Goal: Communication & Community: Answer question/provide support

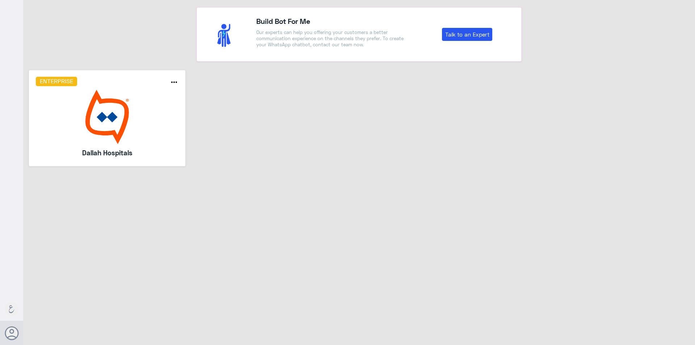
click at [165, 121] on img at bounding box center [107, 117] width 143 height 54
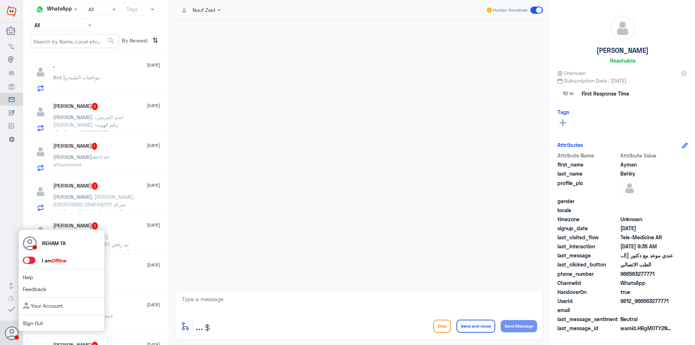
click at [33, 262] on span at bounding box center [29, 260] width 13 height 7
click at [0, 0] on input "checkbox" at bounding box center [0, 0] width 0 height 0
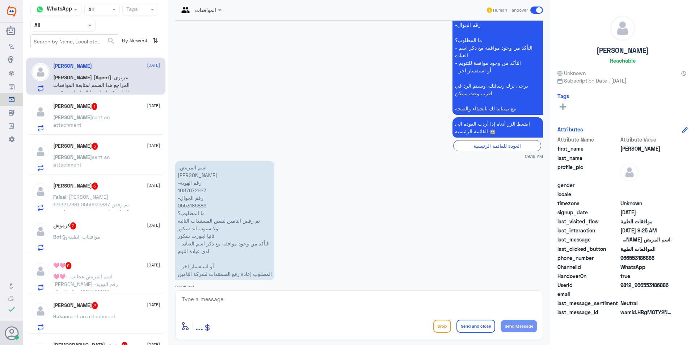
click at [118, 104] on div "[PERSON_NAME] 1 [DATE]" at bounding box center [106, 106] width 107 height 7
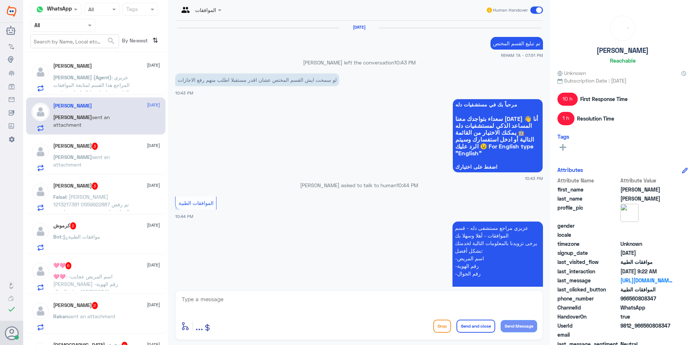
scroll to position [742, 0]
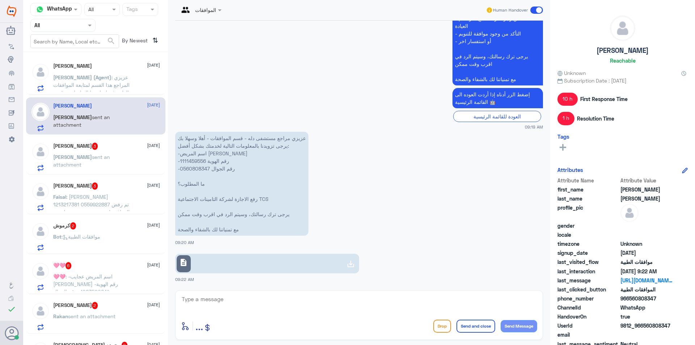
click at [108, 146] on div "Mohamed Elhenawy 3 14 October" at bounding box center [106, 146] width 107 height 7
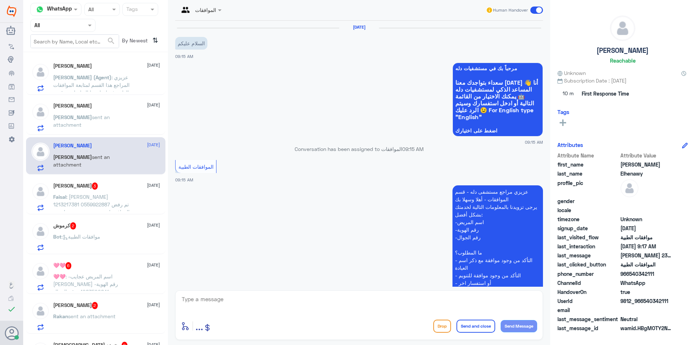
scroll to position [144, 0]
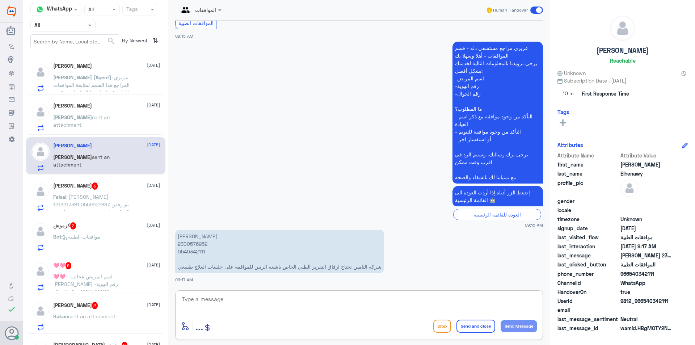
click at [206, 301] on textarea at bounding box center [359, 303] width 356 height 18
drag, startPoint x: 315, startPoint y: 325, endPoint x: 319, endPoint y: 314, distance: 11.9
click at [315, 325] on div "enter flow name ... Drop Send and close Send Message" at bounding box center [359, 326] width 356 height 16
click at [319, 312] on div at bounding box center [359, 304] width 356 height 20
click at [319, 309] on textarea at bounding box center [359, 303] width 356 height 18
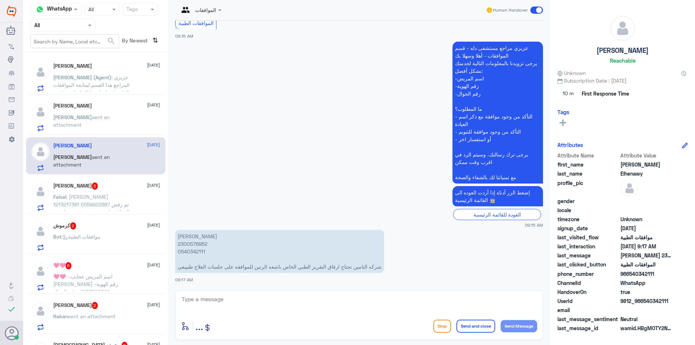
click at [395, 311] on textarea at bounding box center [359, 303] width 356 height 18
paste textarea "اهلا وسهلا ...سيتم التحقق حالا"
type textarea "اهلا وسهلا ...سيتم التحقق حالا"
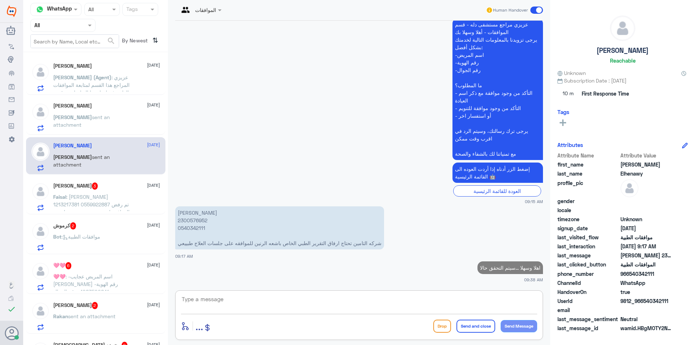
click at [197, 222] on p "محمد احمد مصطفى الحناوي 2300576952 0540342111 شركه التامين تحتاج ارفاق التقرير …" at bounding box center [279, 227] width 209 height 43
copy p "2300576952"
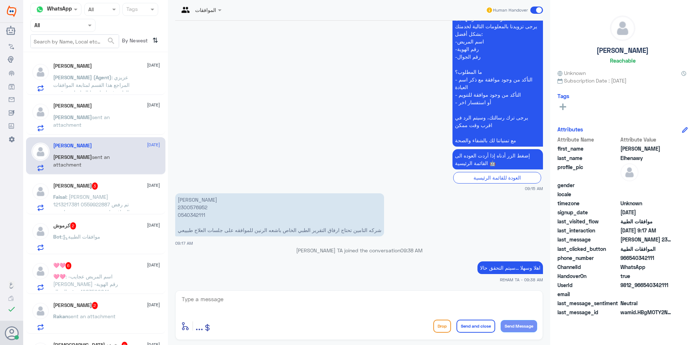
click at [324, 290] on div "الموافقات Human Handover 14 Oct 2025 السلام عليكم 09:15 AM مرحباً بك في مستشفيا…" at bounding box center [359, 173] width 382 height 347
click at [298, 331] on div "enter flow name ... Drop Send and close Send Message" at bounding box center [359, 326] width 356 height 16
click at [273, 307] on textarea at bounding box center [359, 303] width 356 height 18
type textarea "J"
type textarea "ت"
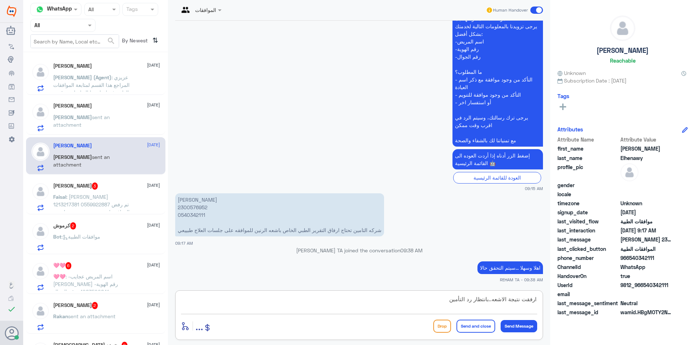
type textarea "ارفقت نتيجة الاشعه..بانتظار رد التأمين"
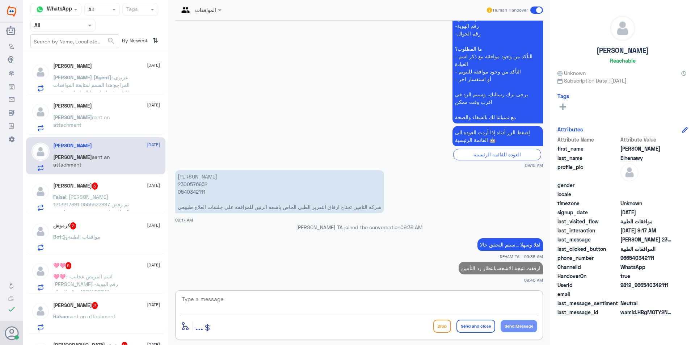
click at [126, 200] on p "Faisal : عبدالله فيصل الدوسري 1213217381 0559922887 تم رفض الموافقه لعدم وجود ش…" at bounding box center [93, 202] width 81 height 18
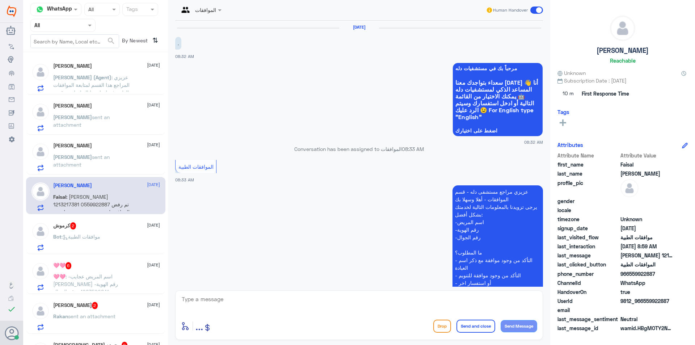
scroll to position [159, 0]
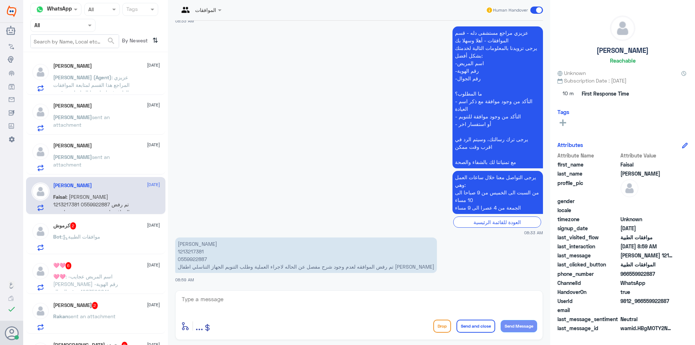
click at [76, 233] on p "Bot : موافقات الطبية" at bounding box center [76, 242] width 47 height 18
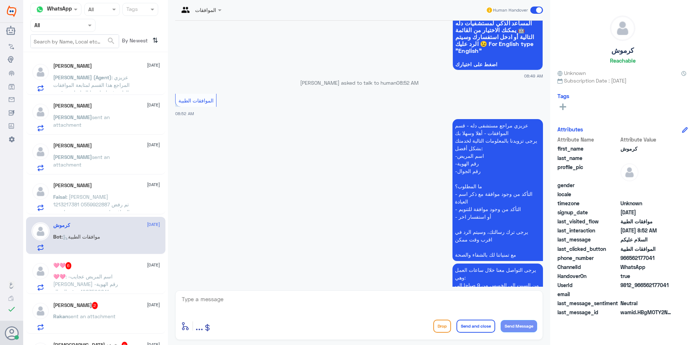
scroll to position [3, 0]
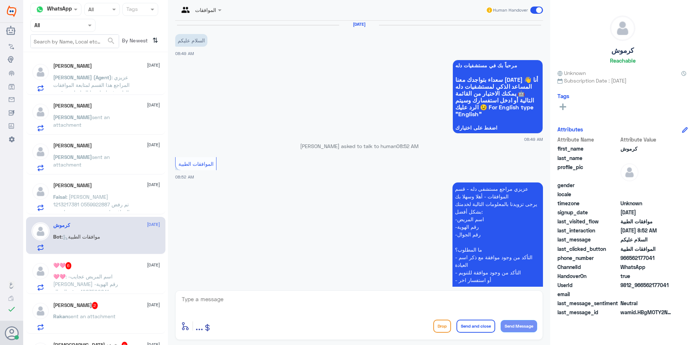
click at [69, 33] on nav "Channel WhatsApp Status × All Tags Agent Filter All search By Newest ⇅" at bounding box center [95, 27] width 145 height 49
click at [68, 29] on input "text" at bounding box center [54, 25] width 40 height 8
click at [56, 85] on div "Your Team" at bounding box center [62, 90] width 65 height 17
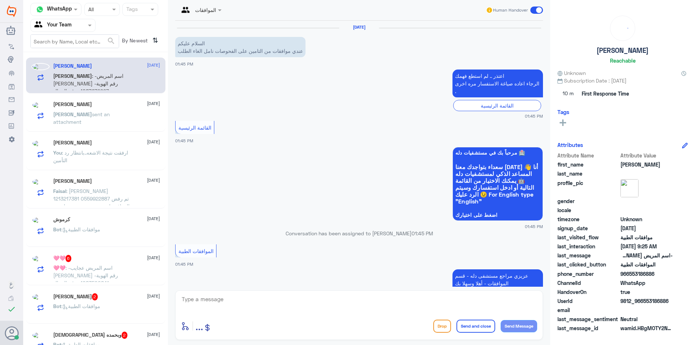
scroll to position [718, 0]
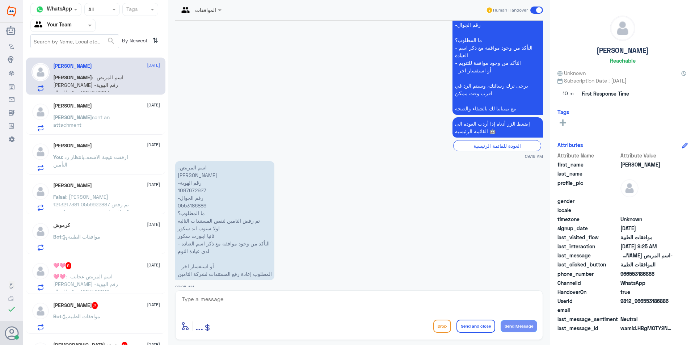
click at [118, 203] on span ": عبدالله فيصل الدوسري 1213217381 0559922887 تم رفض الموافقه لعدم وجود شرح مفصل…" at bounding box center [91, 216] width 76 height 44
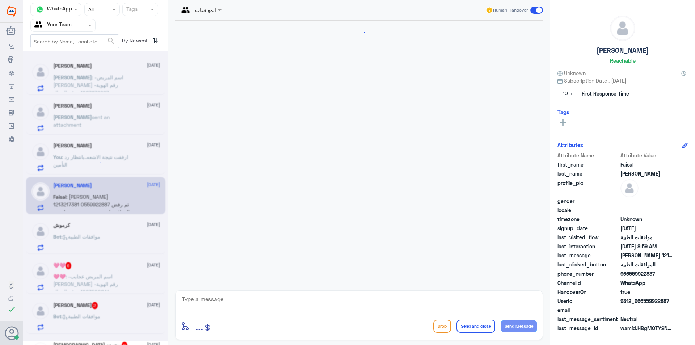
scroll to position [159, 0]
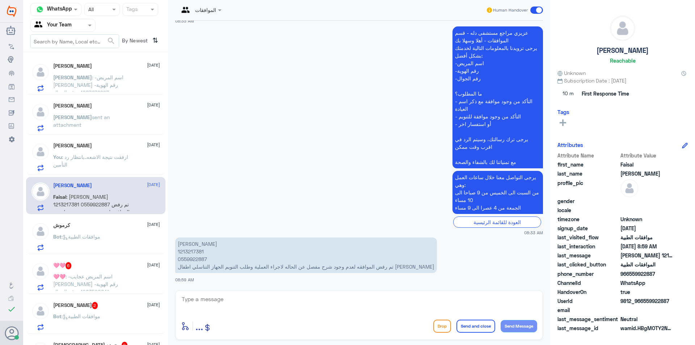
click at [116, 242] on div "Bot : موافقات الطبية" at bounding box center [106, 243] width 107 height 16
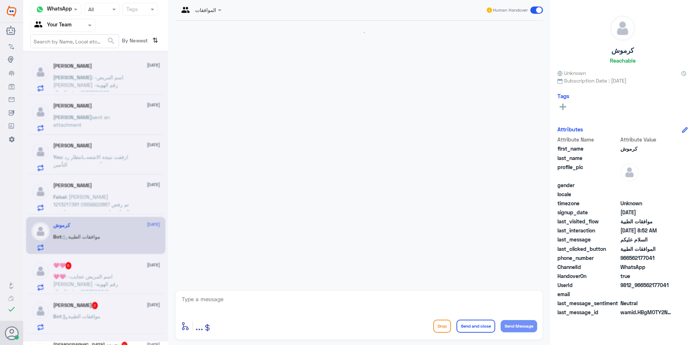
scroll to position [112, 0]
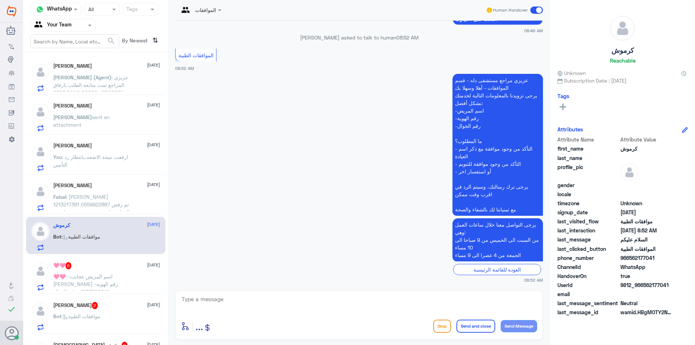
click at [265, 5] on div "الموافقات Human Handover" at bounding box center [359, 10] width 368 height 13
click at [339, 309] on textarea at bounding box center [359, 303] width 356 height 18
paste textarea "اهلا وسهلا ..كيف نقدر نخدمك؟ ارجو توضيح استفسارك"
type textarea "اهلا وسهلا ..كيف نقدر نخدمك؟ ارجو توضيح استفسارك"
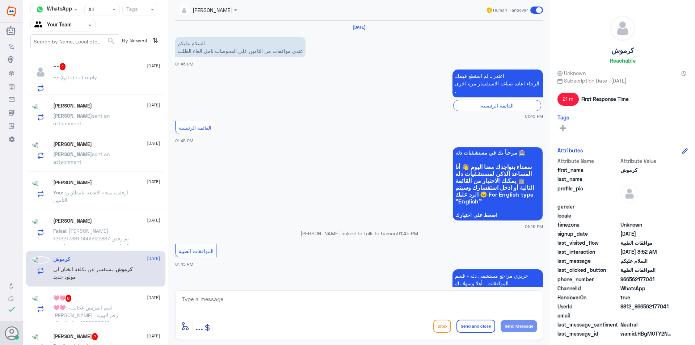
scroll to position [769, 0]
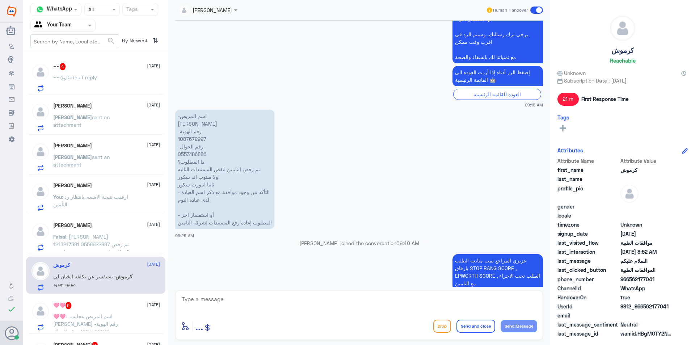
click at [84, 70] on div "~~ 4 [DATE]" at bounding box center [106, 66] width 107 height 7
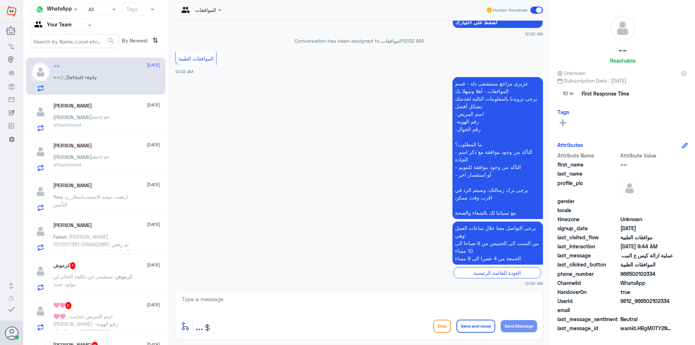
scroll to position [109, 0]
click at [107, 123] on p "ابوعبدالله sent an attachment" at bounding box center [93, 122] width 81 height 18
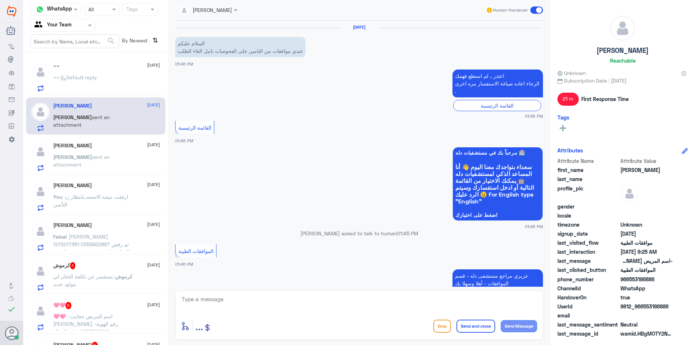
scroll to position [769, 0]
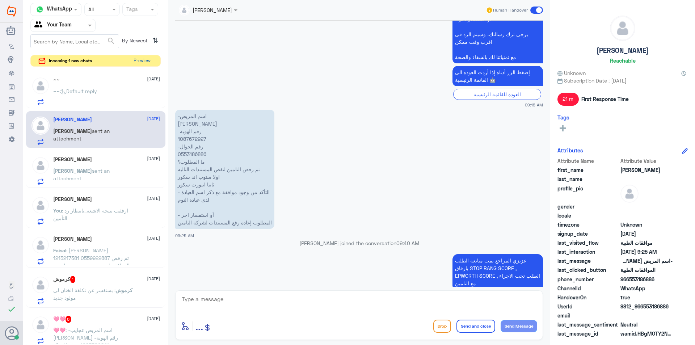
click at [145, 59] on button "Preview" at bounding box center [142, 60] width 22 height 11
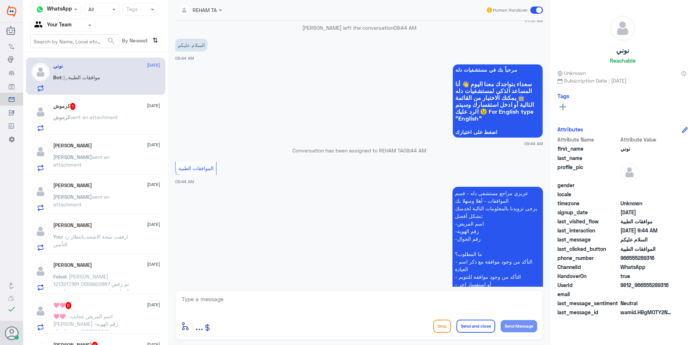
scroll to position [590, 0]
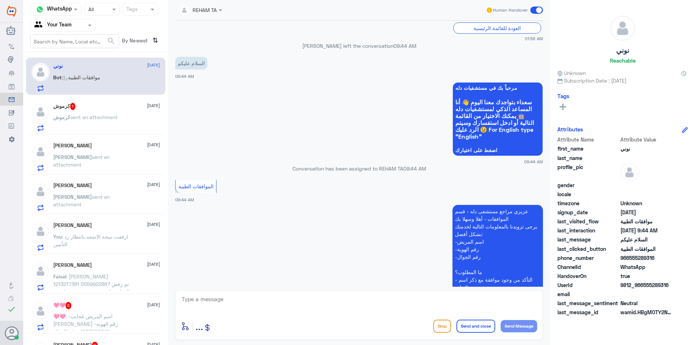
click at [352, 306] on textarea at bounding box center [359, 303] width 356 height 18
paste textarea "اهلا وسهلا ..كيف نقدر نخدمك؟ ارجو توضيح استفسارك"
type textarea "اهلا وسهلا ..كيف نقدر نخدمك؟ ارجو توضيح استفسارك"
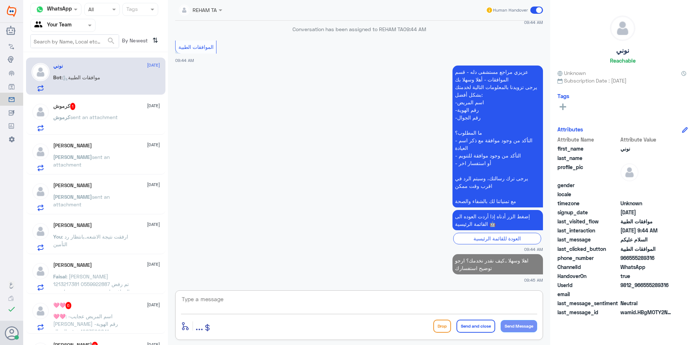
click at [71, 190] on div "خالد شولان 14 October خالد sent an attachment" at bounding box center [106, 196] width 107 height 29
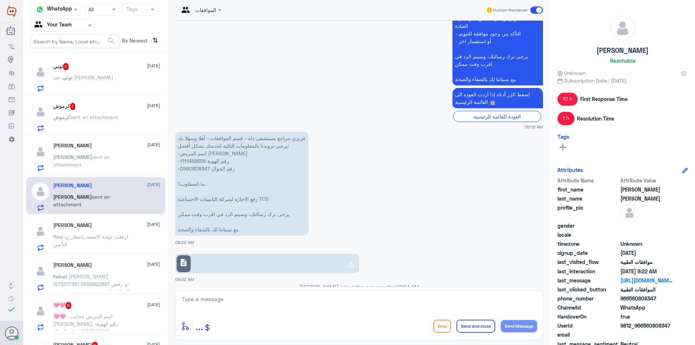
scroll to position [880, 0]
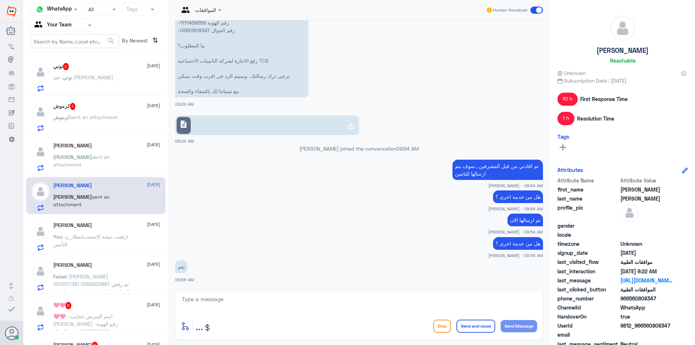
click at [86, 116] on span "sent an attachment" at bounding box center [93, 117] width 47 height 6
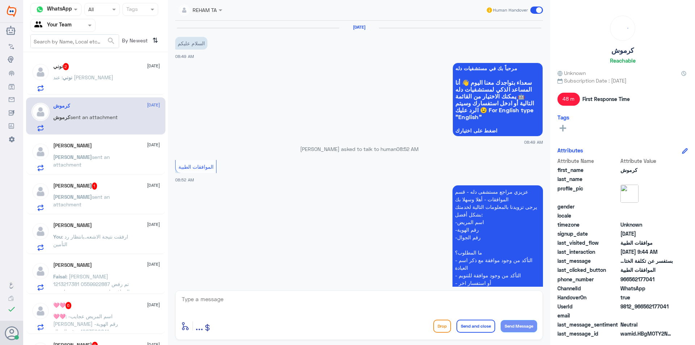
scroll to position [180, 0]
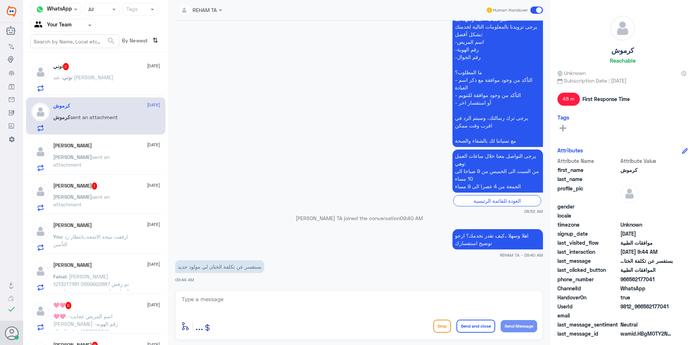
click at [92, 187] on span "1" at bounding box center [94, 185] width 5 height 7
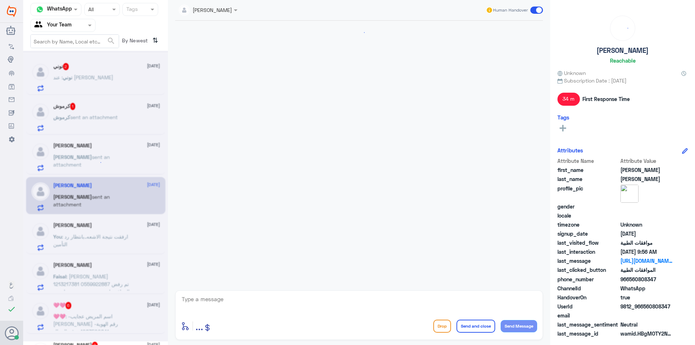
scroll to position [721, 0]
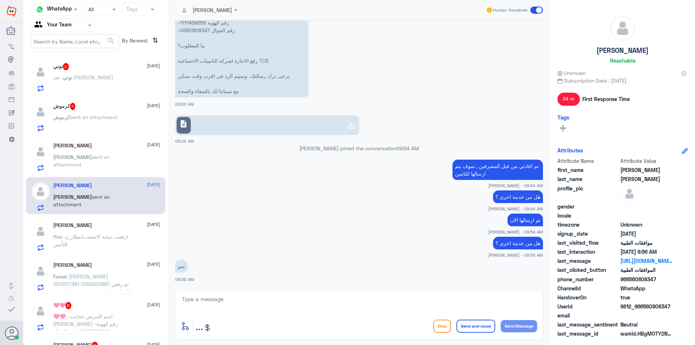
click at [82, 74] on p "نوني : عند الدكتور مجاهد بخاري" at bounding box center [83, 83] width 60 height 18
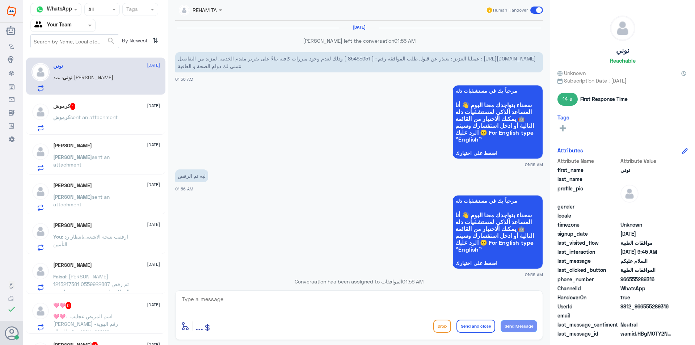
scroll to position [710, 0]
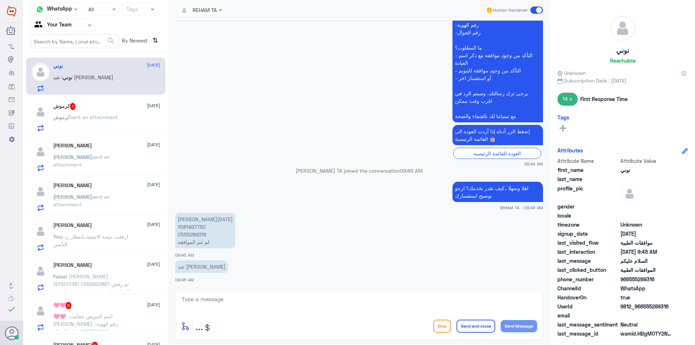
click at [198, 229] on p "نورة عبدالعزيز الخميس 1081497750 0555289316 لم تتم الموافقه" at bounding box center [205, 230] width 60 height 35
copy p "1081497750"
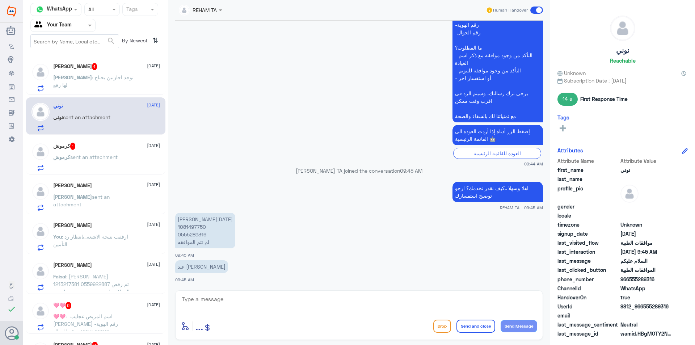
click at [337, 305] on textarea at bounding box center [359, 303] width 356 height 18
type textarea "I"
type textarea "هل على طلب عملية؟"
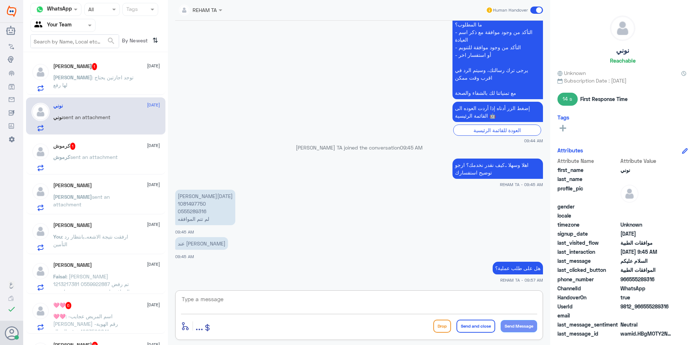
scroll to position [758, 0]
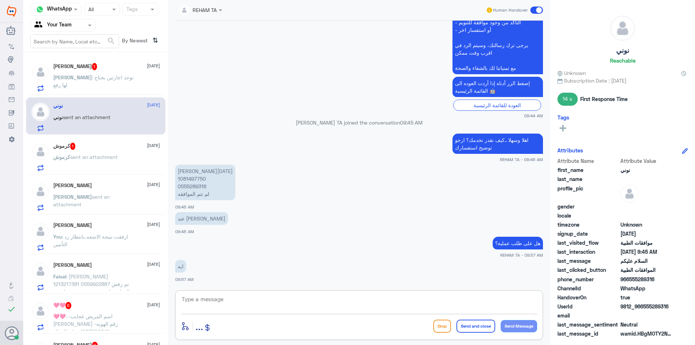
click at [249, 303] on textarea at bounding box center [359, 303] width 356 height 18
type textarea "S"
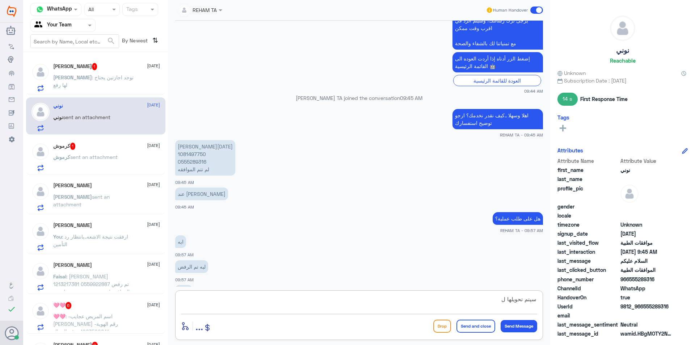
scroll to position [808, 0]
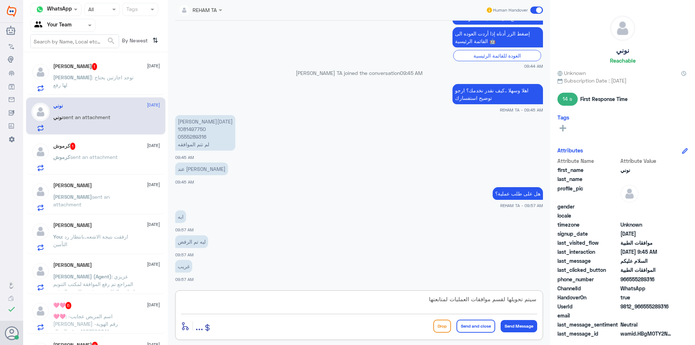
type textarea "سيتم تحويلها لقسم موافقات العمليات لمتابعتها"
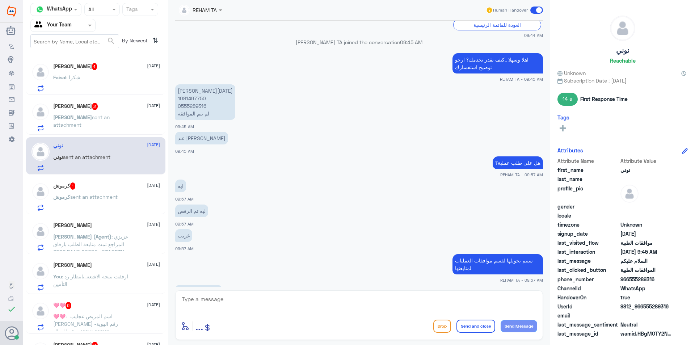
scroll to position [888, 0]
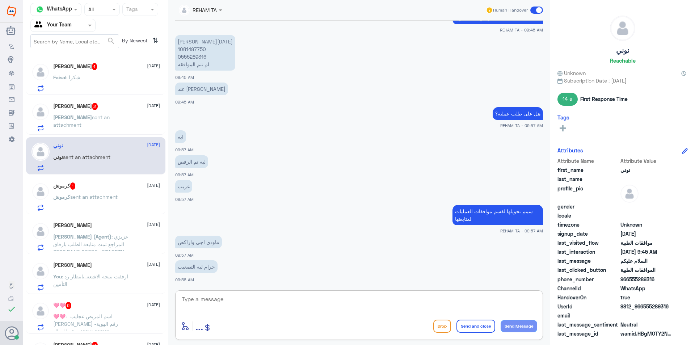
click at [215, 306] on textarea at bounding box center [359, 303] width 356 height 18
type textarea "H"
type textarea "الرفض من التأمين عزيزتي"
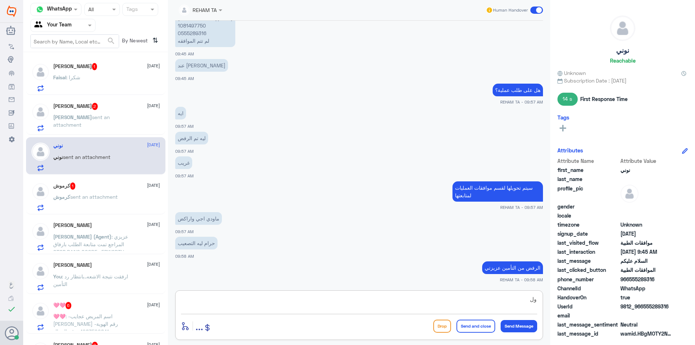
type textarea "و"
type textarea "ا"
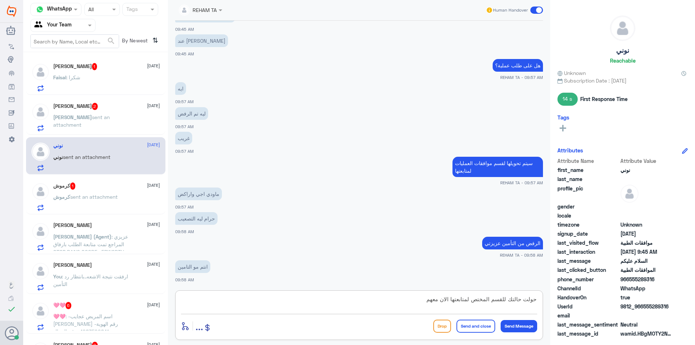
type textarea "حولت حالتك للقسم المختص لمتابعتها الان معهم"
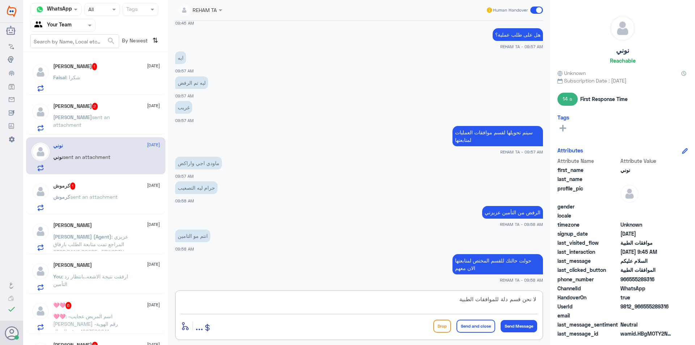
type textarea "لا نحن قسم دلة للموافقات الطبية"
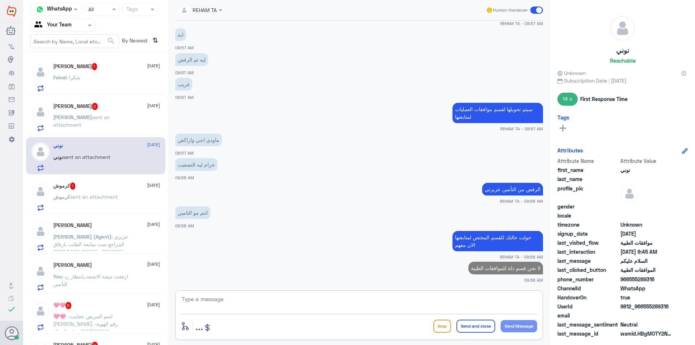
click at [57, 192] on div "كرموش 1 14 October كرموش sent an attachment" at bounding box center [106, 196] width 107 height 29
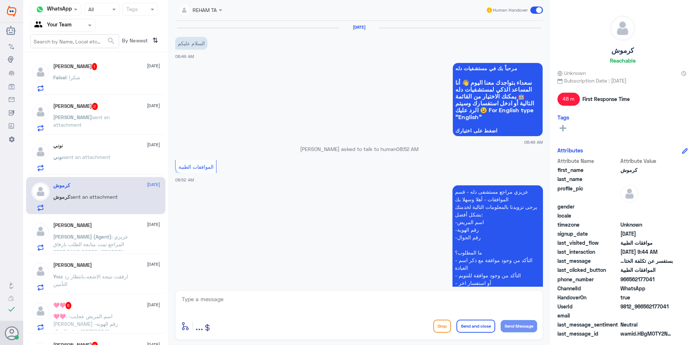
scroll to position [180, 0]
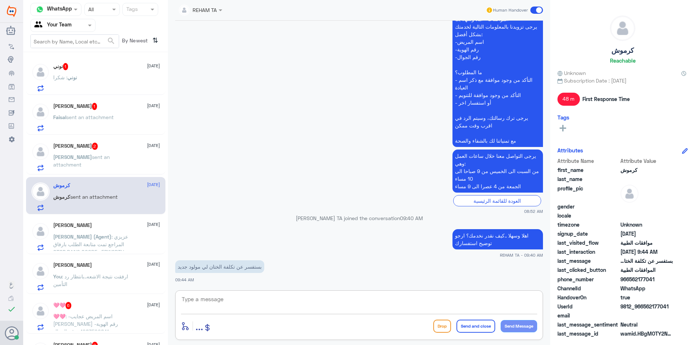
click at [217, 311] on textarea at bounding box center [359, 303] width 356 height 18
type textarea "ارجو التواصل مع تأمينك لتزويدك بتفاصيل وثيقتك ...نحن قسم الموافقات لاتظهر معنا …"
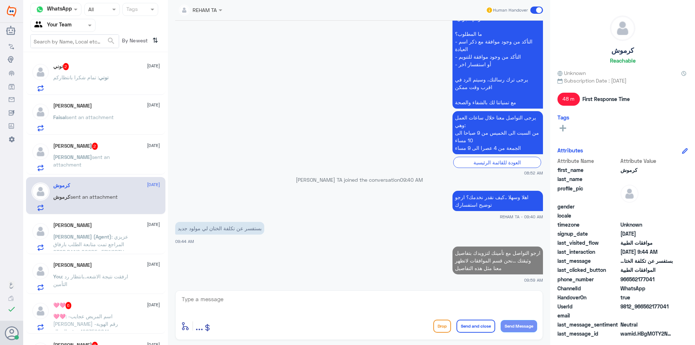
click at [78, 70] on div "نوني 2 14 October" at bounding box center [106, 66] width 107 height 7
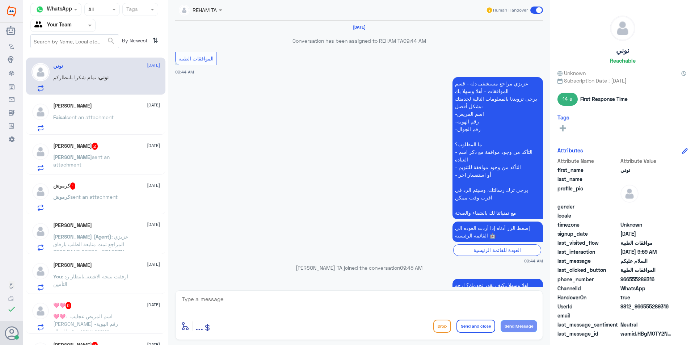
scroll to position [426, 0]
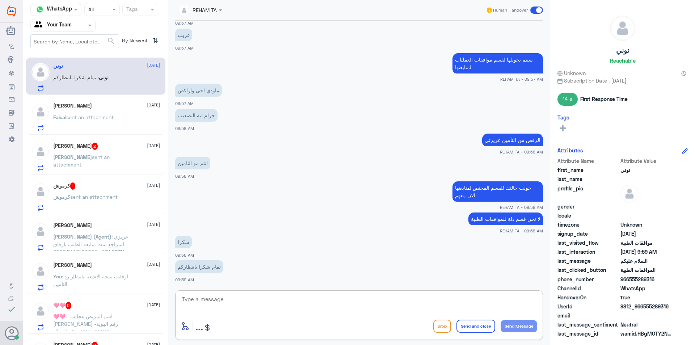
click at [214, 301] on textarea at bounding box center [359, 303] width 356 height 18
type textarea "العفو ماتشوفين شر"
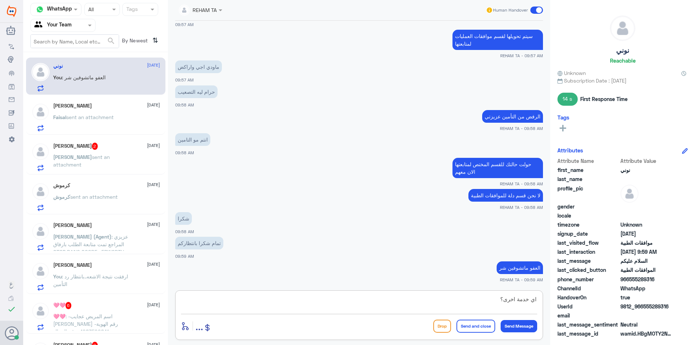
type textarea "اي خدمة اخرى؟"
drag, startPoint x: 463, startPoint y: 298, endPoint x: 695, endPoint y: 272, distance: 233.6
click at [695, 277] on div "Channel WhatsApp Status × All Tags Agent Filter Your Team search By Newest ⇅ نو…" at bounding box center [359, 173] width 672 height 347
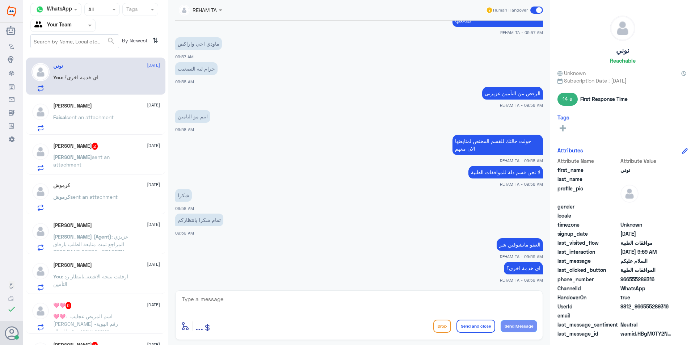
click at [97, 111] on div "Faisal Abdullah 14 October Faisal sent an attachment" at bounding box center [106, 117] width 107 height 29
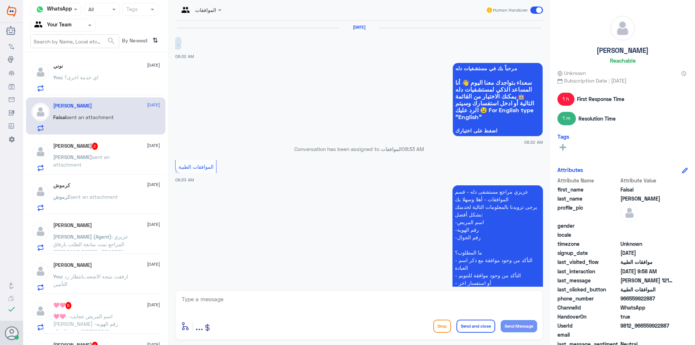
scroll to position [295, 0]
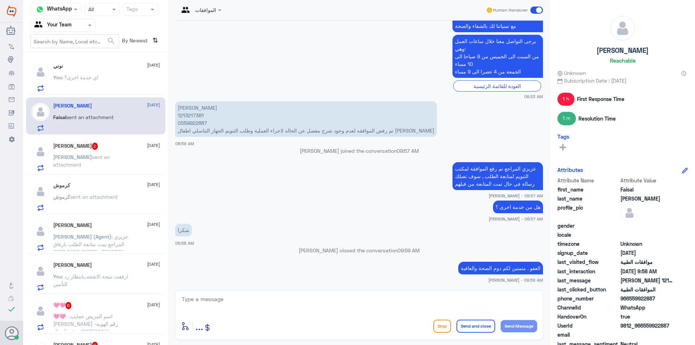
click at [103, 162] on p "خالد sent an attachment" at bounding box center [93, 162] width 81 height 18
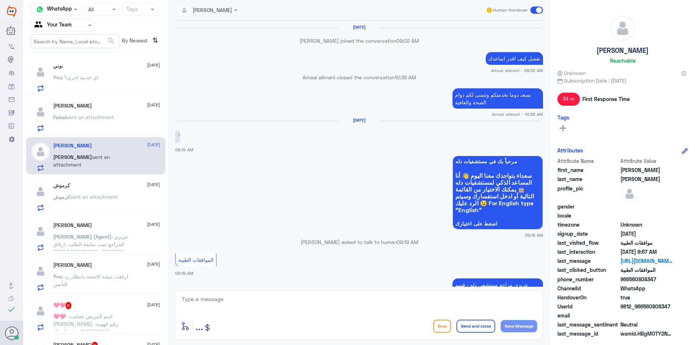
scroll to position [523, 0]
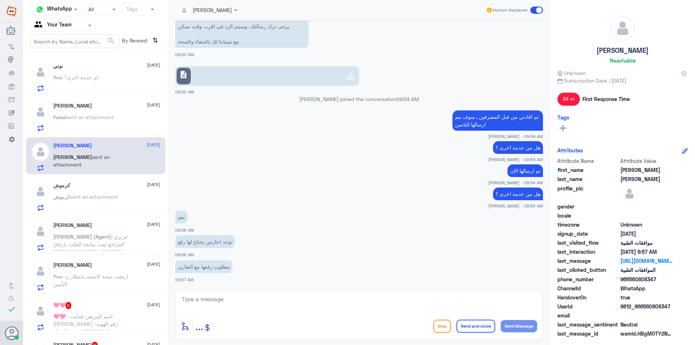
click at [83, 194] on span "sent an attachment" at bounding box center [93, 197] width 47 height 6
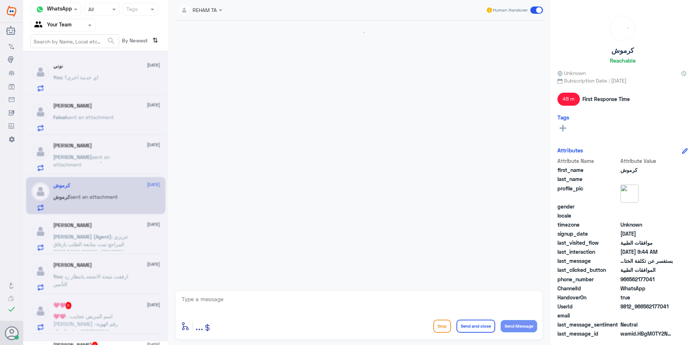
scroll to position [219, 0]
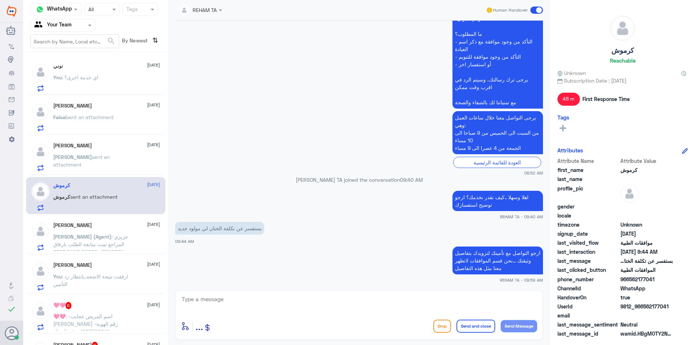
click at [87, 228] on div "ابوعبدالله 14 October Nasser (Agent) : عزيزي المراجع تمت متابعة الطلب بارفاق ST…" at bounding box center [106, 236] width 107 height 29
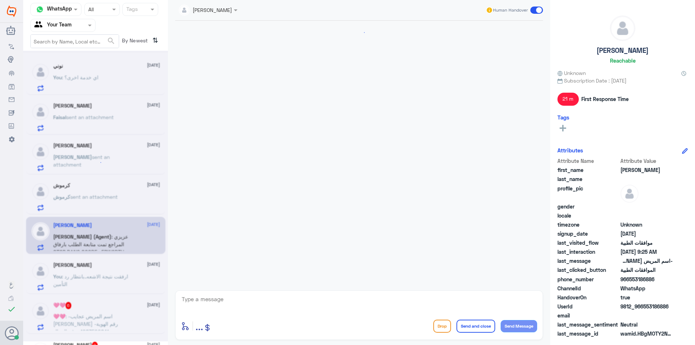
scroll to position [769, 0]
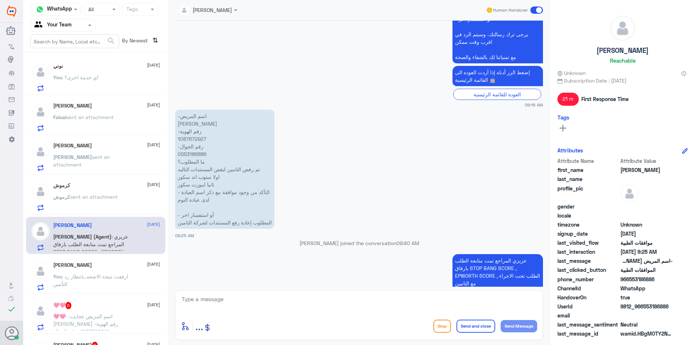
click at [105, 203] on p "كرموش sent an attachment" at bounding box center [85, 202] width 64 height 18
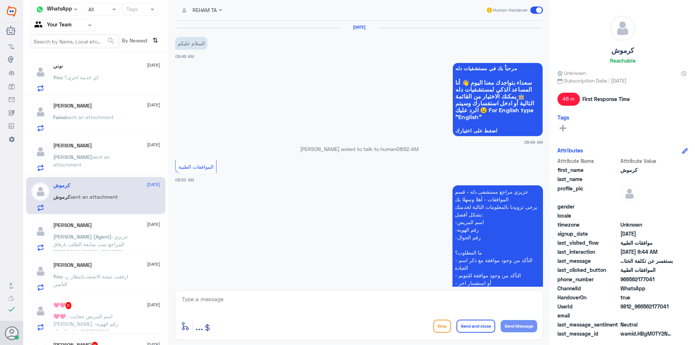
scroll to position [219, 0]
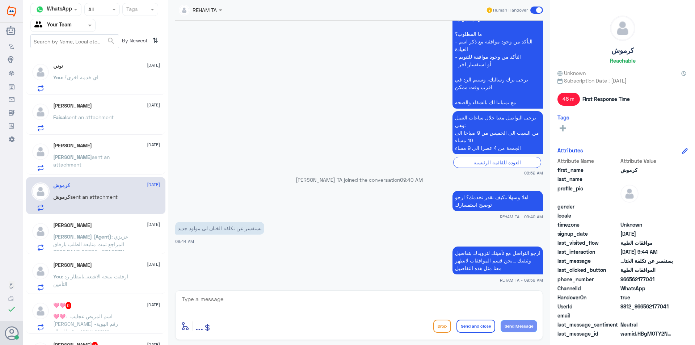
click at [105, 173] on div "خالد شولان 14 October خالد sent an attachment" at bounding box center [95, 155] width 139 height 37
click at [105, 165] on p "خالد sent an attachment" at bounding box center [93, 162] width 81 height 18
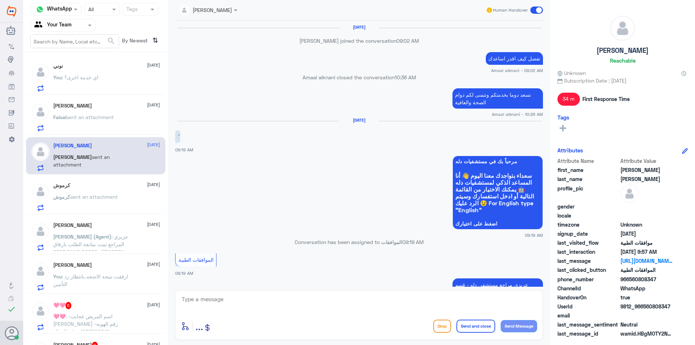
scroll to position [523, 0]
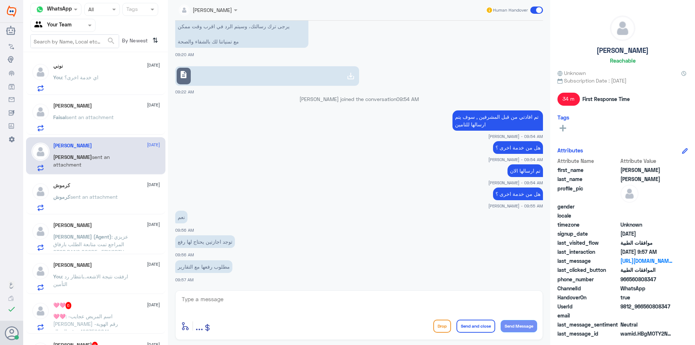
click at [75, 73] on div "نوني 14 October You : اي خدمة اخرى؟" at bounding box center [106, 77] width 107 height 29
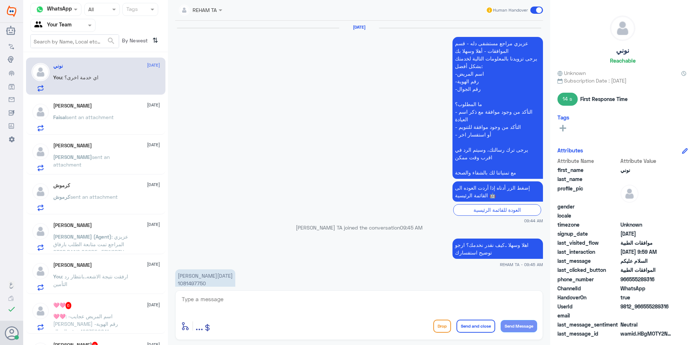
scroll to position [433, 0]
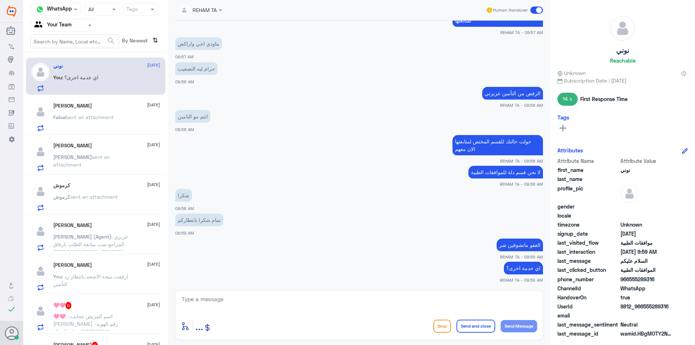
click at [521, 268] on p "اي خدمة اخرى؟" at bounding box center [523, 268] width 39 height 13
copy div "اي خدمة اخرى؟"
click at [105, 204] on p "كرموش sent an attachment" at bounding box center [85, 202] width 64 height 18
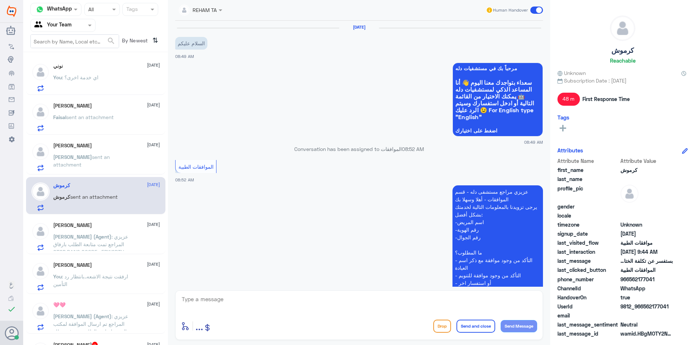
scroll to position [219, 0]
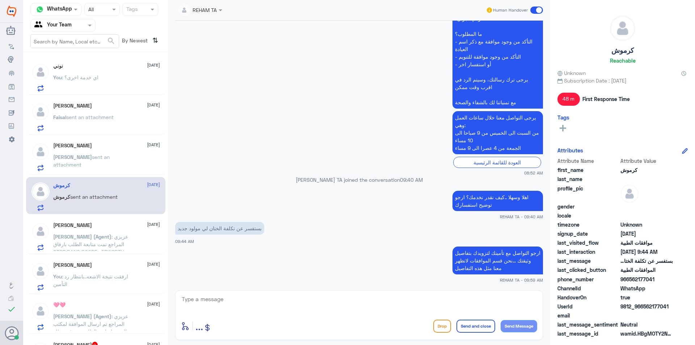
click at [104, 161] on p "[PERSON_NAME] sent an attachment" at bounding box center [93, 162] width 81 height 18
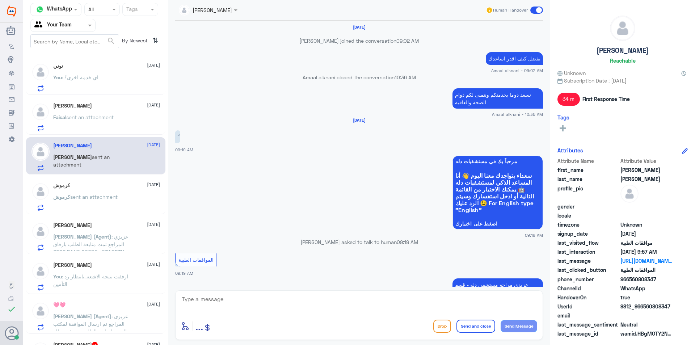
scroll to position [523, 0]
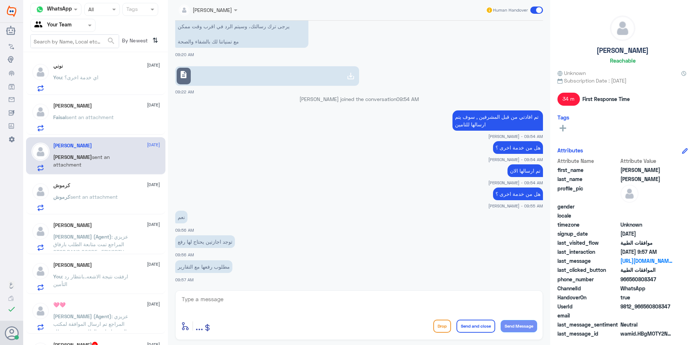
click at [83, 198] on span "sent an attachment" at bounding box center [93, 197] width 47 height 6
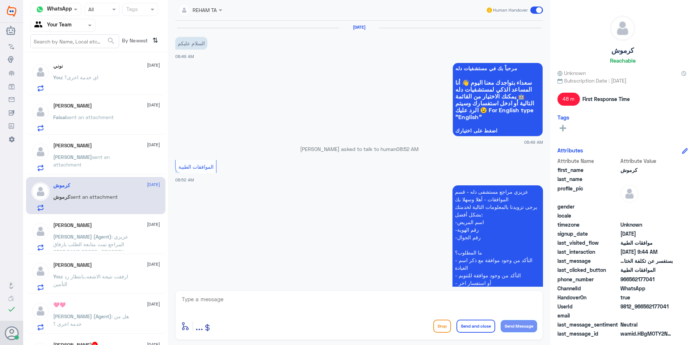
scroll to position [219, 0]
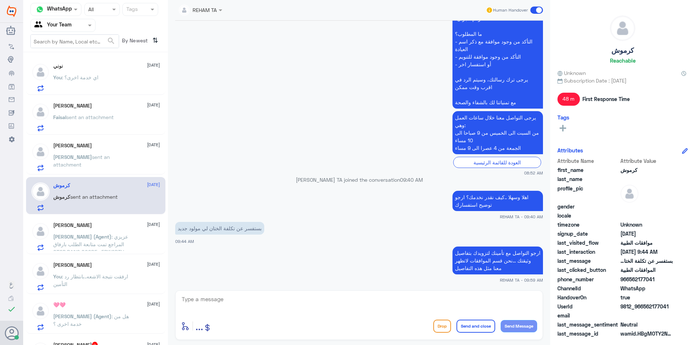
click at [270, 315] on div "enter flow name ... Drop Send and close Send Message" at bounding box center [359, 315] width 368 height 50
click at [269, 302] on textarea at bounding box center [359, 303] width 356 height 18
paste textarea "اي خدمة اخرى؟"
type textarea "اي خدمة اخرى؟"
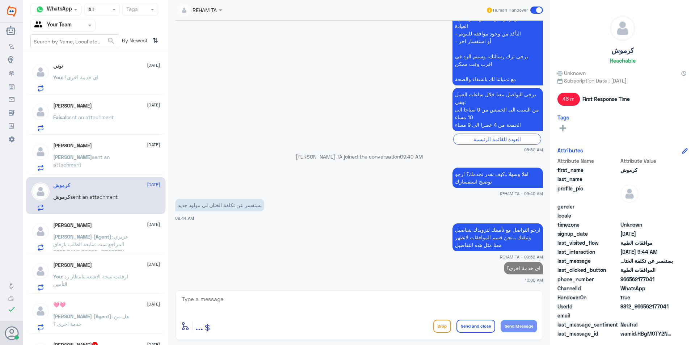
click at [81, 239] on span "[PERSON_NAME] (Agent)" at bounding box center [82, 237] width 58 height 6
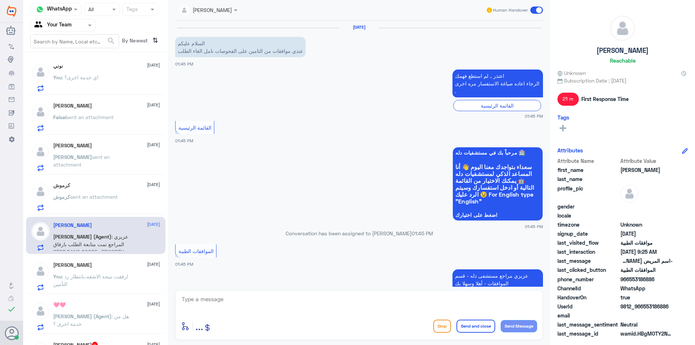
scroll to position [769, 0]
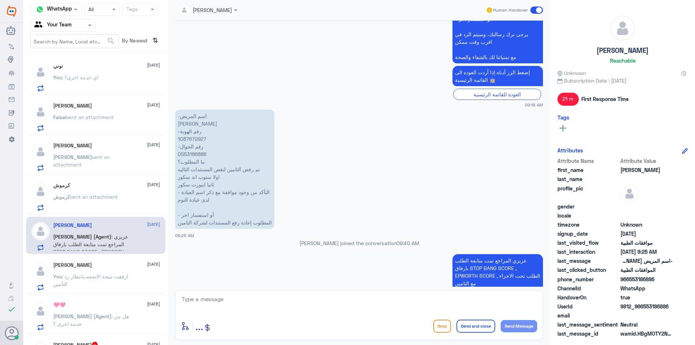
click at [93, 280] on p "You : ارفقت نتيجة الاشعه..بانتظار رد التأمين" at bounding box center [93, 282] width 81 height 18
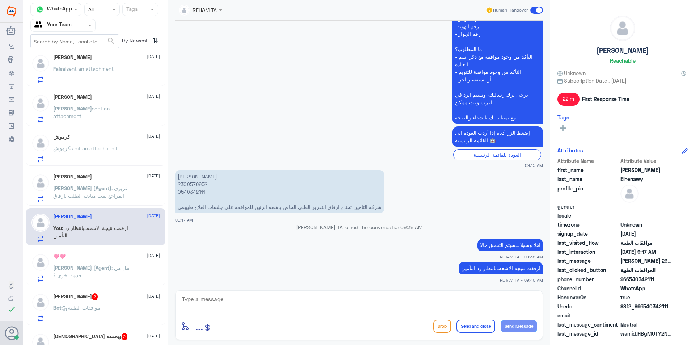
scroll to position [109, 0]
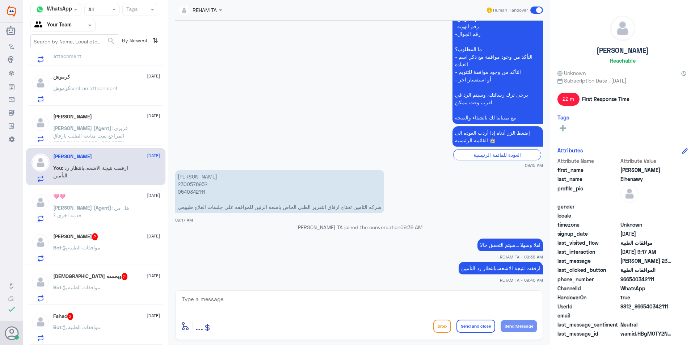
click at [100, 235] on div "Rakan Alanazi 2 14 October" at bounding box center [106, 236] width 107 height 7
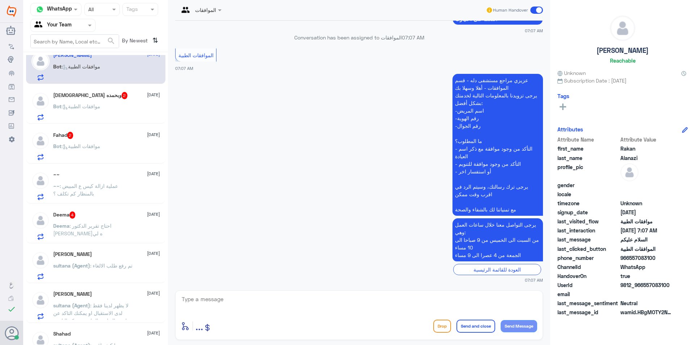
click at [153, 179] on div "~~ 14 October ~~ : عملية ازالة كيس ع المبيض بالمنظار كم تكلف ؟" at bounding box center [106, 186] width 107 height 29
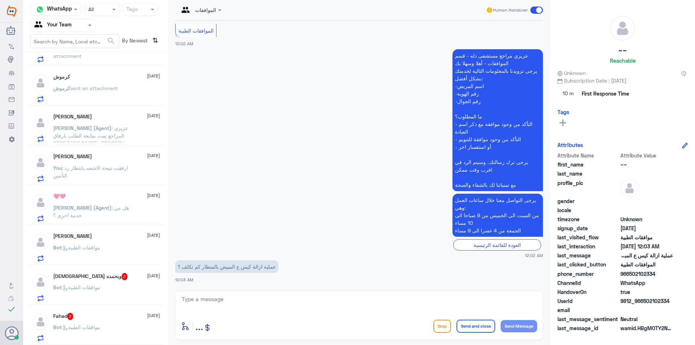
click at [110, 130] on span ": عزيزي المراجع تمت متابعة الطلب بارفاق STOP BANG SCORE , EPWORTH SCORE , الطلب…" at bounding box center [90, 143] width 75 height 37
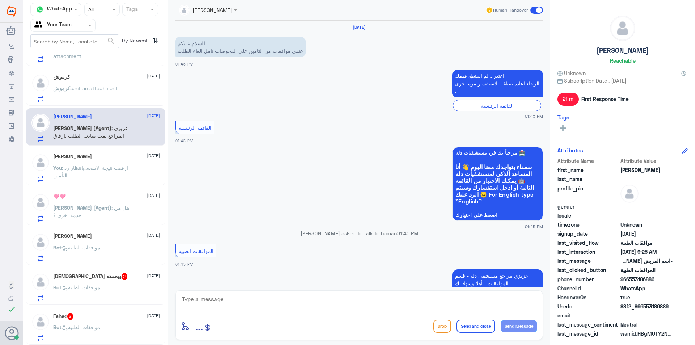
click at [106, 87] on span "sent an attachment" at bounding box center [93, 88] width 47 height 6
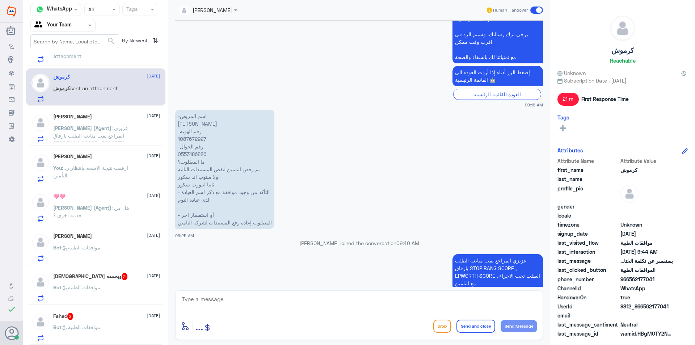
click at [504, 265] on p "عزيزي المراجع تمت متابعة الطلب بارفاق STOP BANG SCORE , EPWORTH SCORE , الطلب ت…" at bounding box center [498, 271] width 91 height 35
click at [82, 93] on p "كرموش sent an attachment" at bounding box center [85, 93] width 64 height 18
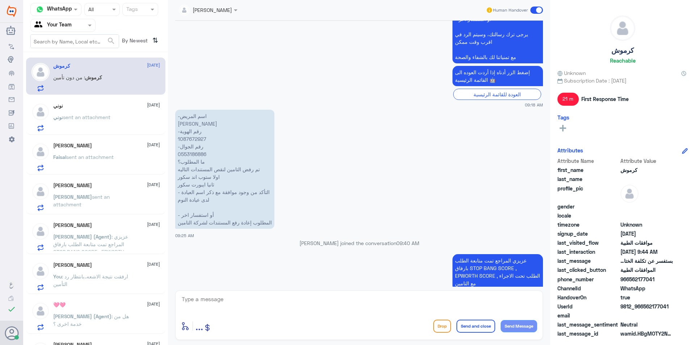
click at [97, 156] on span "sent an attachment" at bounding box center [89, 157] width 47 height 6
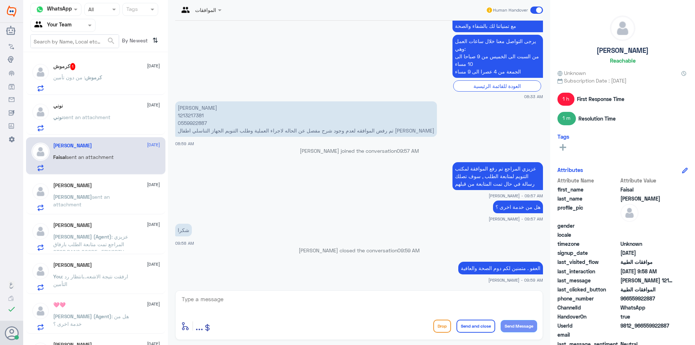
click at [98, 120] on span "sent an attachment" at bounding box center [86, 117] width 47 height 6
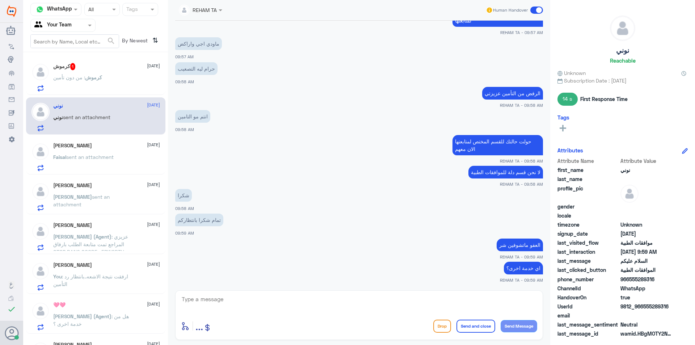
click at [101, 79] on span "كرموش" at bounding box center [93, 77] width 17 height 6
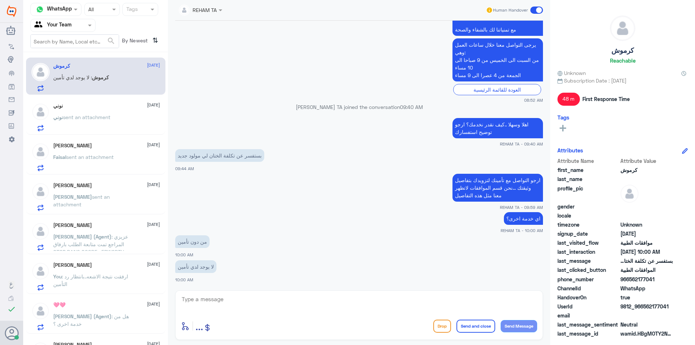
click at [271, 322] on div "enter flow name ... Drop Send and close Send Message" at bounding box center [359, 326] width 356 height 16
click at [269, 311] on textarea at bounding box center [359, 303] width 356 height 18
click at [265, 299] on textarea at bounding box center [359, 303] width 356 height 18
type textarea "م"
type textarea "يمكنك التواصل مع خدمة العملاء نحن الموافقات فقط"
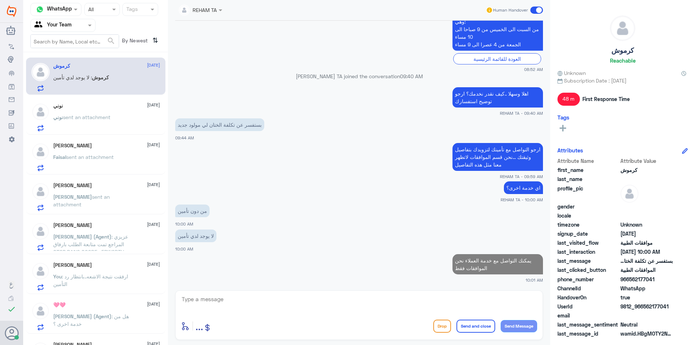
click at [491, 158] on p "ارجو التواصل مع تأمينك لتزويدك بتفاصيل وثيقتك ...نحن قسم الموافقات لاتظهر معنا …" at bounding box center [498, 157] width 91 height 28
copy div "ارجو التواصل مع تأمينك لتزويدك بتفاصيل وثيقتك ...نحن قسم الموافقات لاتظهر معنا …"
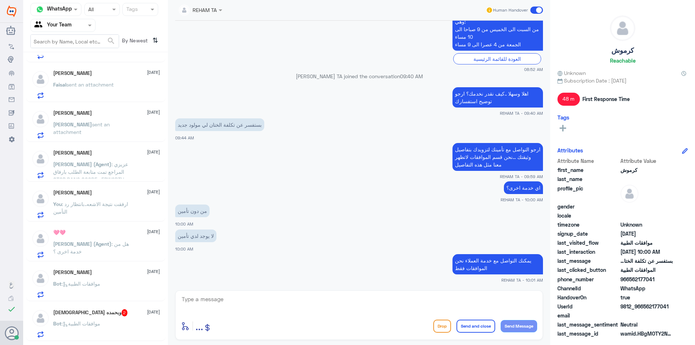
click at [93, 281] on span ": موافقات الطبية" at bounding box center [81, 284] width 39 height 6
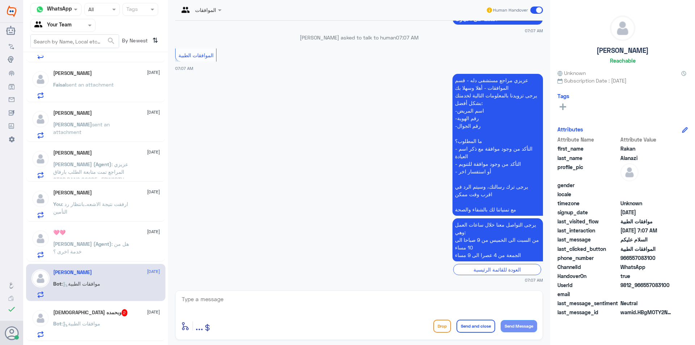
click at [91, 318] on div "سبحان الله وبحمده 2 14 October Bot : موافقات الطبية" at bounding box center [106, 323] width 107 height 29
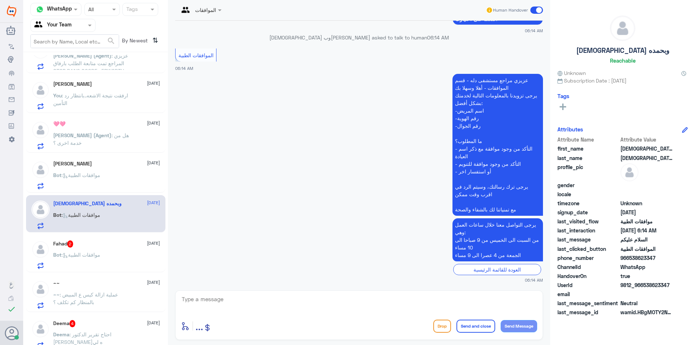
click at [97, 244] on div "Fahad 2 14 October" at bounding box center [106, 243] width 107 height 7
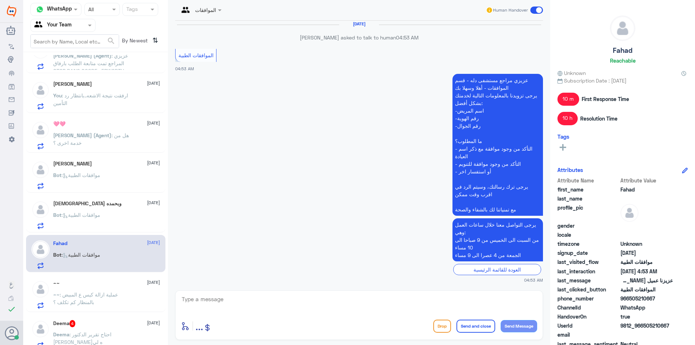
click at [103, 292] on span ": عملية ازالة كيس ع المبيض بالمنظار كم تكلف ؟" at bounding box center [85, 298] width 65 height 14
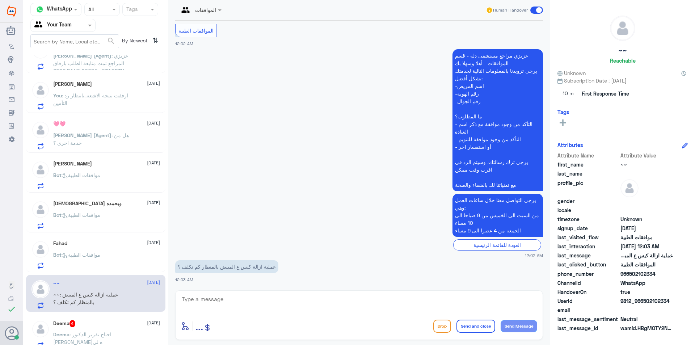
click at [251, 305] on textarea at bounding box center [359, 303] width 356 height 18
paste textarea "ارجو التواصل مع تأمينك لتزويدك بتفاصيل وثيقتك ...نحن قسم الموافقات لاتظهر معنا …"
drag, startPoint x: 436, startPoint y: 307, endPoint x: 400, endPoint y: 223, distance: 91.8
click at [400, 223] on div "الموافقات Human Handover 14 Oct 2025 السلام عليكم 12:02 AM مرحباً بك في مستشفيا…" at bounding box center [359, 173] width 382 height 347
drag, startPoint x: 515, startPoint y: 302, endPoint x: 568, endPoint y: 298, distance: 54.1
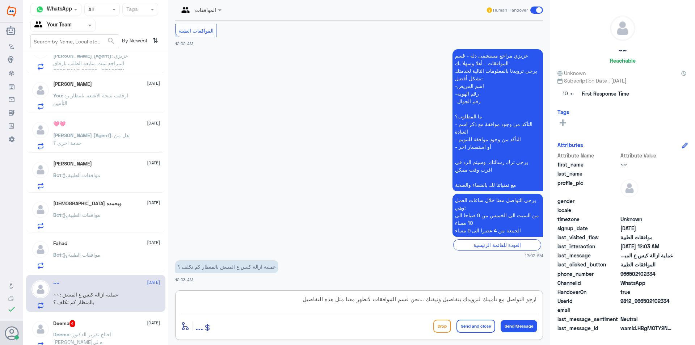
click at [568, 298] on div "Channel WhatsApp Status × All Tags Agent Filter Your Team search By Newest ⇅ كر…" at bounding box center [359, 173] width 672 height 347
click at [532, 298] on textarea "ارجو التواصل مع تأمينك لتزويدك بتفاصيل وثيقتك ...نحن قسم الموافقات لاتظهر معنا …" at bounding box center [359, 303] width 356 height 18
type textarea "اهلا وسهلا ..ارجو التواصل مع تأمينك لتزويدك بتفاصيل وثيقتك ...نحن قسم الموافقات…"
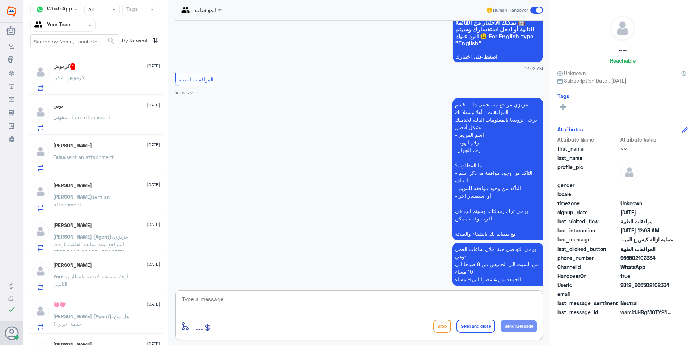
scroll to position [182, 0]
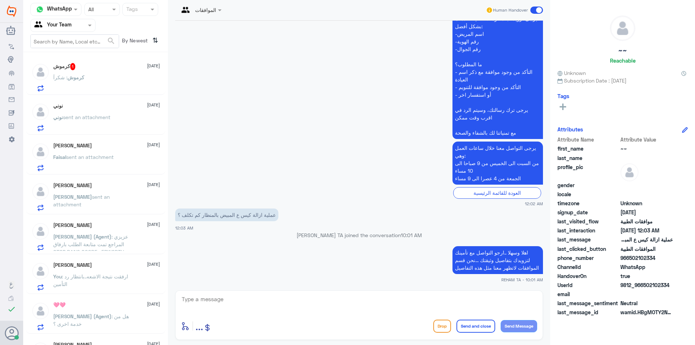
click at [96, 82] on div "كرموش : شكرآ" at bounding box center [106, 83] width 107 height 16
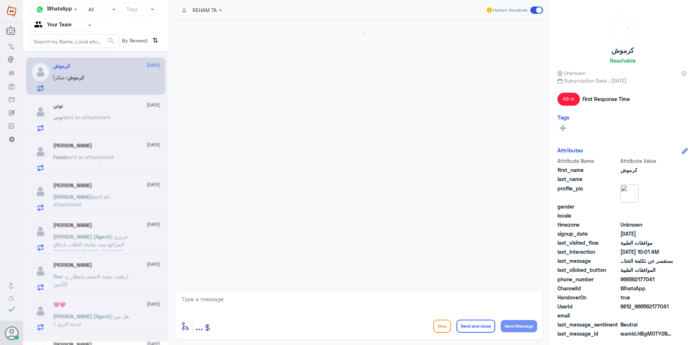
scroll to position [347, 0]
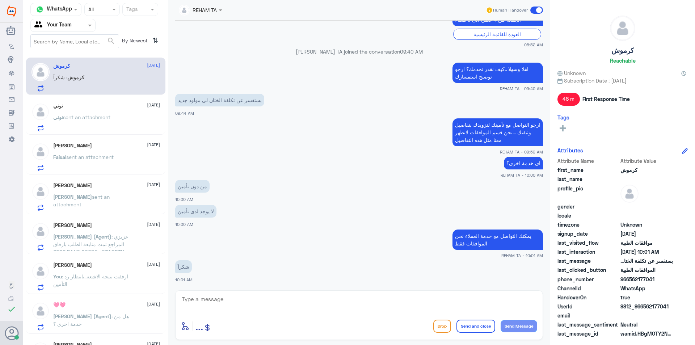
click at [246, 298] on textarea at bounding box center [359, 303] width 356 height 18
click at [248, 301] on textarea at bounding box center [359, 303] width 356 height 18
click at [241, 305] on textarea at bounding box center [359, 303] width 356 height 18
type textarea "العفو ..قدامكم العافية"
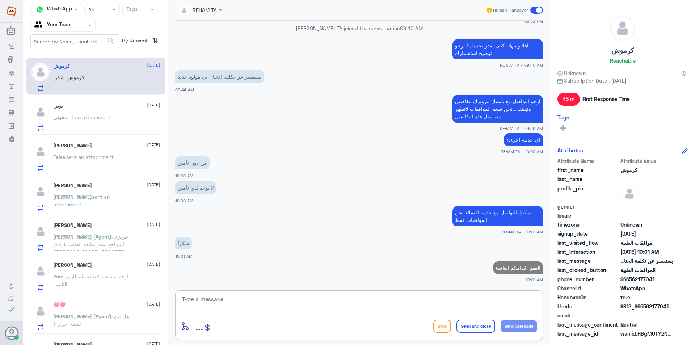
click at [89, 99] on div "نوني 14 October نوني sent an attachment" at bounding box center [95, 115] width 139 height 37
click at [93, 108] on div "نوني 14 October" at bounding box center [106, 106] width 107 height 6
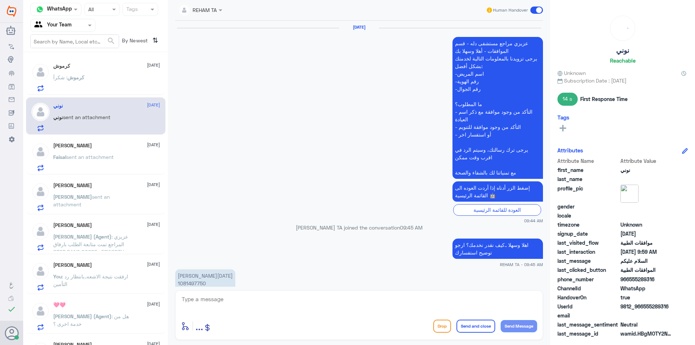
scroll to position [433, 0]
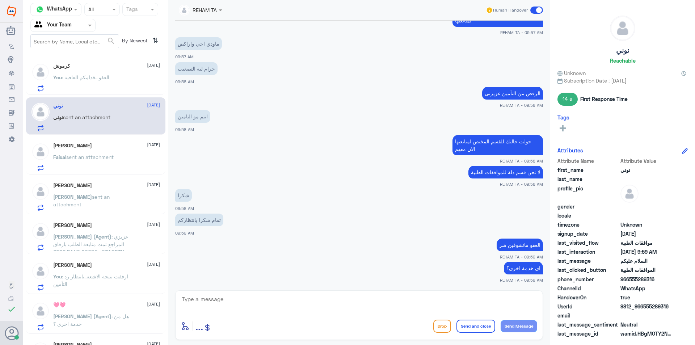
click at [98, 156] on span "sent an attachment" at bounding box center [89, 157] width 47 height 6
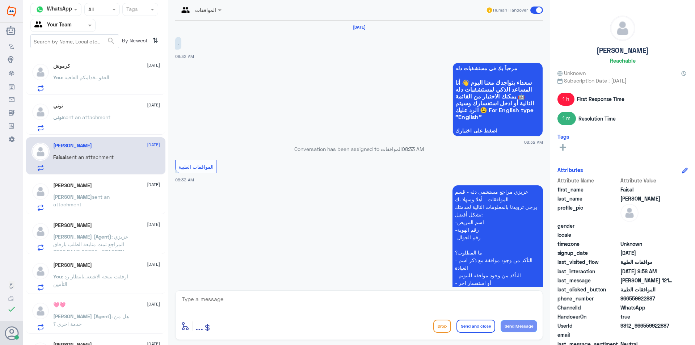
scroll to position [295, 0]
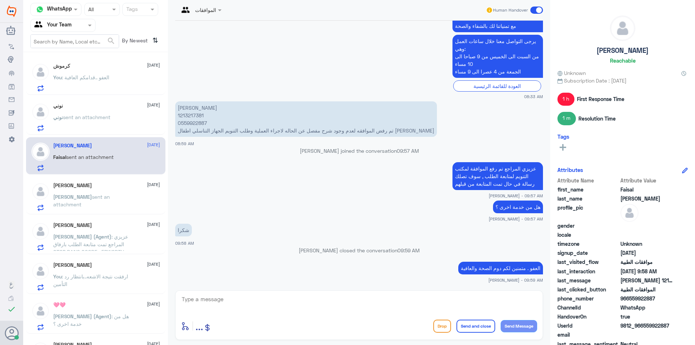
click at [110, 116] on span "sent an attachment" at bounding box center [86, 117] width 47 height 6
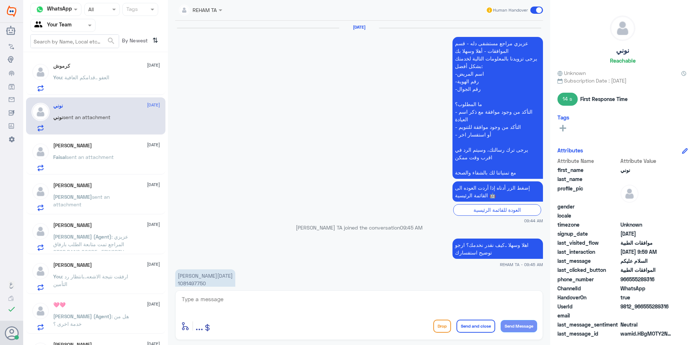
scroll to position [433, 0]
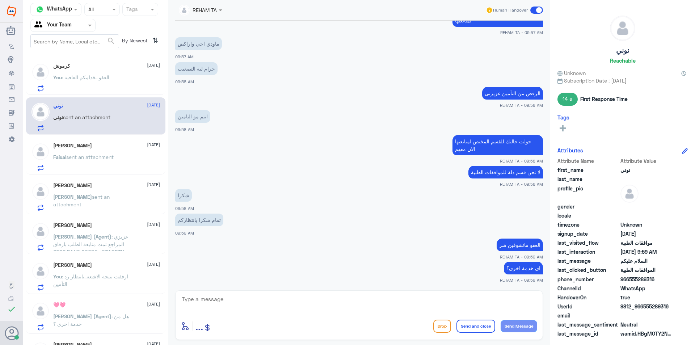
click at [105, 182] on div "خالد شولان 14 October خالد sent an attachment" at bounding box center [95, 195] width 139 height 37
click at [96, 201] on p "[PERSON_NAME] sent an attachment" at bounding box center [93, 202] width 81 height 18
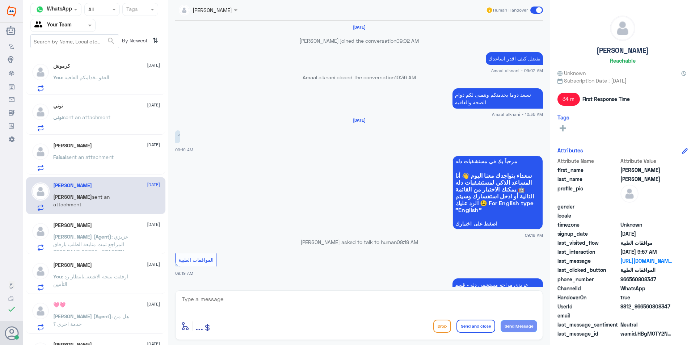
scroll to position [523, 0]
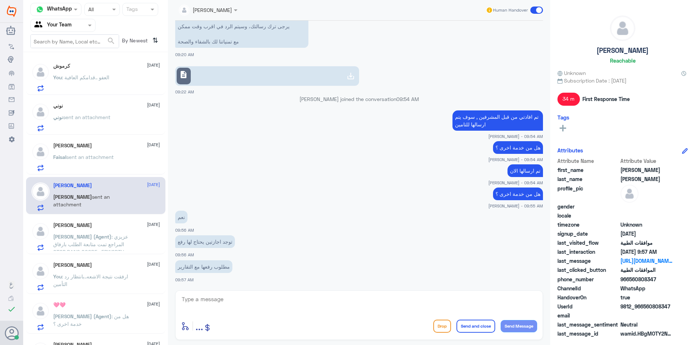
click at [92, 242] on span ": عزيزي المراجع تمت متابعة الطلب بارفاق STOP BANG SCORE , EPWORTH SCORE , الطلب…" at bounding box center [90, 252] width 75 height 37
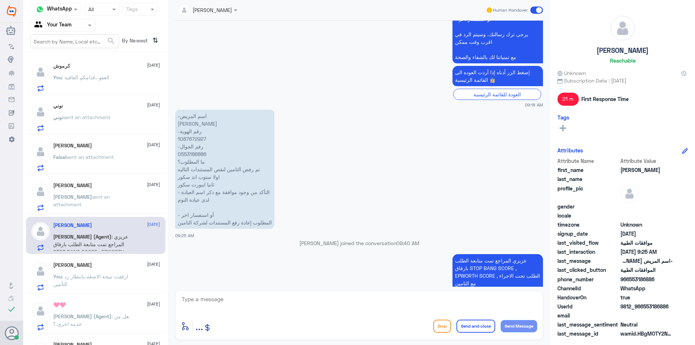
click at [111, 274] on span ": ارفقت نتيجة الاشعه..بانتظار رد التأمين" at bounding box center [90, 280] width 75 height 14
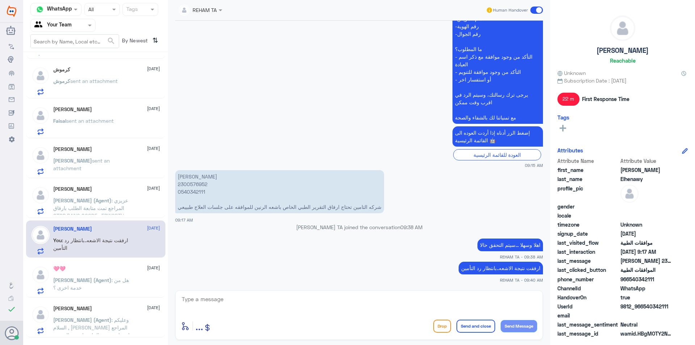
click at [103, 274] on div "🩷🩷 14 October Nasser (Agent) : هل من خدمة اخرى ؟" at bounding box center [106, 280] width 107 height 29
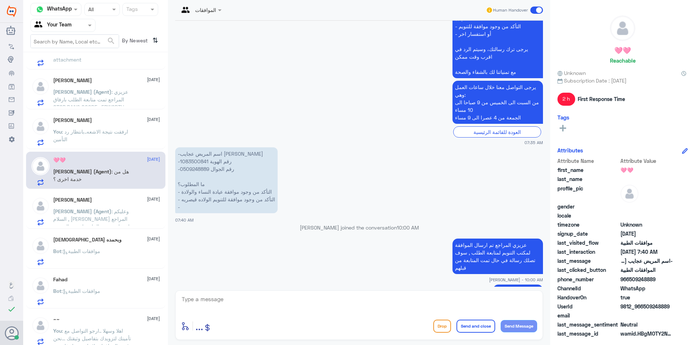
click at [87, 241] on h5 "[DEMOGRAPHIC_DATA] وبحمده" at bounding box center [87, 240] width 68 height 6
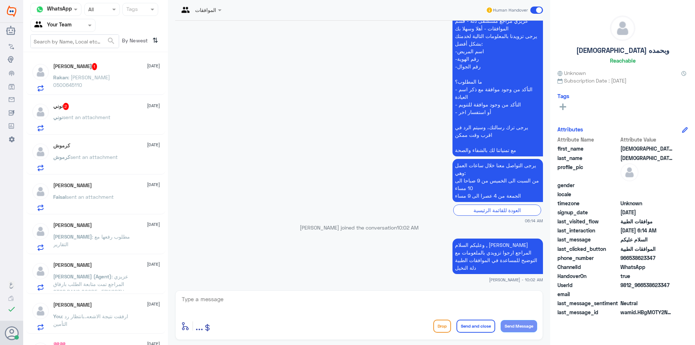
click at [91, 113] on div "نوني 2 14 October نوني sent an attachment" at bounding box center [106, 117] width 107 height 29
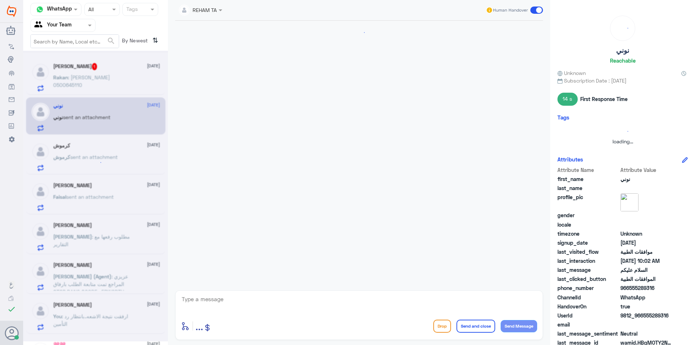
scroll to position [281, 0]
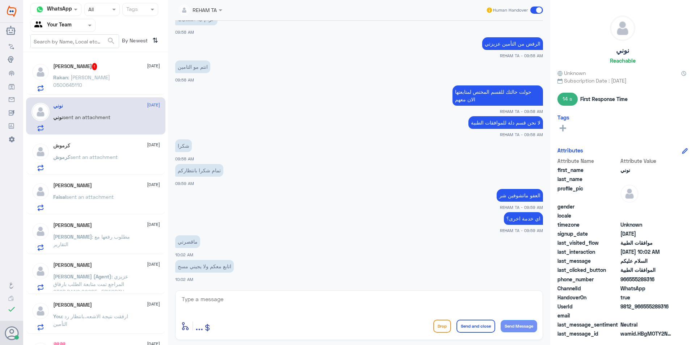
click at [221, 301] on textarea at bounding box center [359, 303] width 356 height 18
type textarea "بيوصلك رساله بالتحديث على طلبك وايضا يمكنك التواصل معنا للاستفسار"
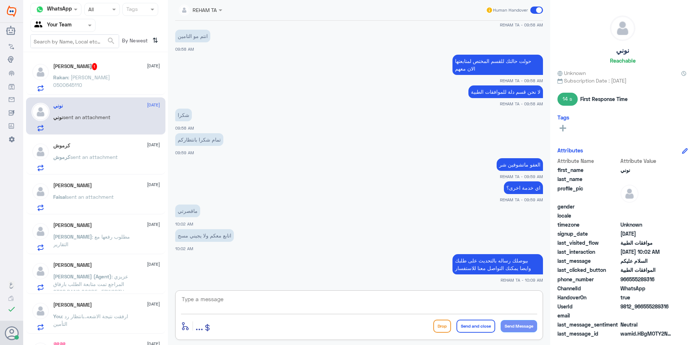
click at [91, 75] on span ": عبدالله محمد العنزي 0500645110" at bounding box center [81, 81] width 57 height 14
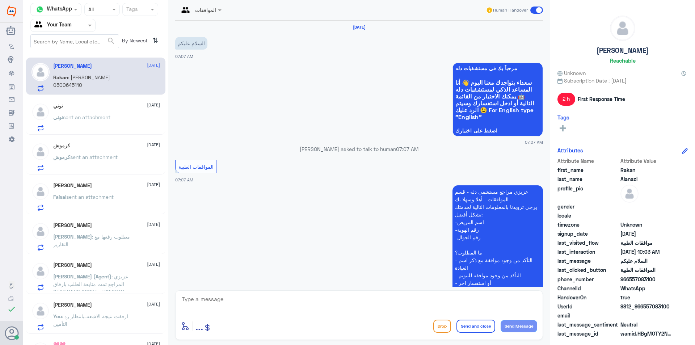
scroll to position [203, 0]
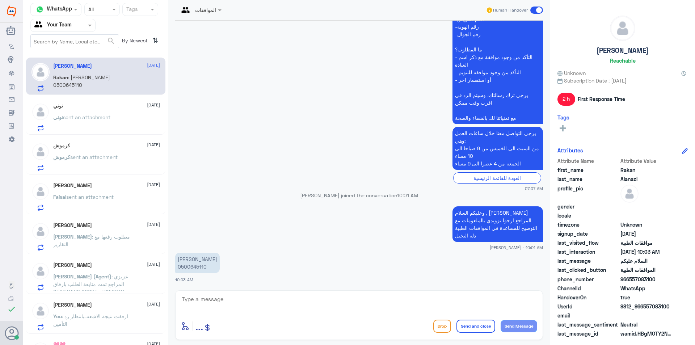
click at [83, 157] on span "sent an attachment" at bounding box center [93, 157] width 47 height 6
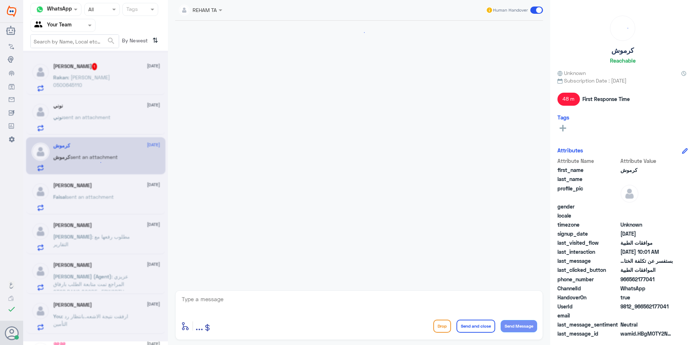
scroll to position [370, 0]
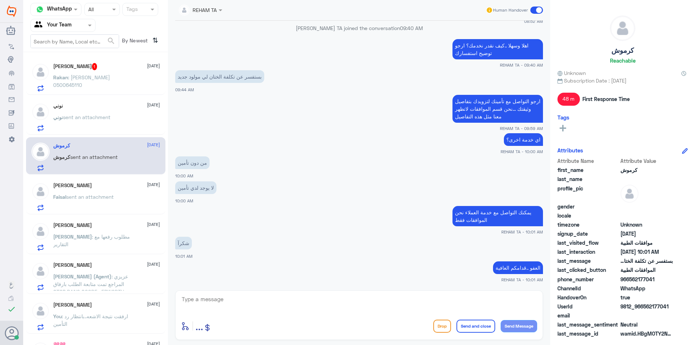
click at [247, 307] on textarea at bounding box center [359, 303] width 356 height 18
type textarea "ز"
type textarea "."
click at [478, 325] on button "Send and close" at bounding box center [476, 326] width 39 height 13
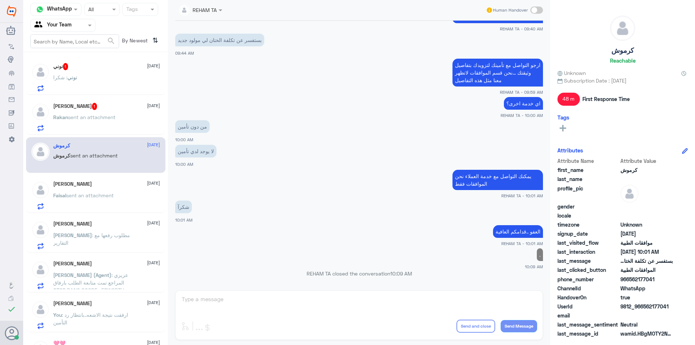
click at [100, 125] on p "Rakan sent an attachment" at bounding box center [84, 122] width 62 height 18
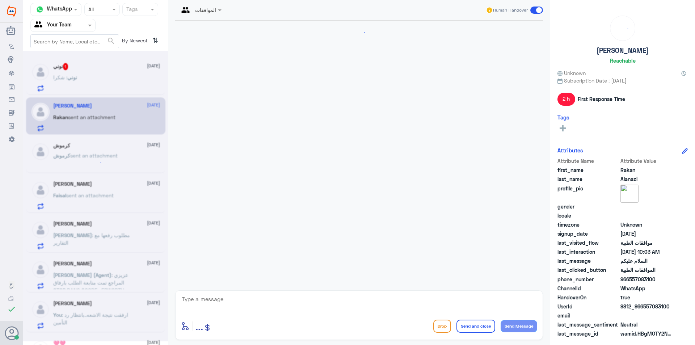
scroll to position [203, 0]
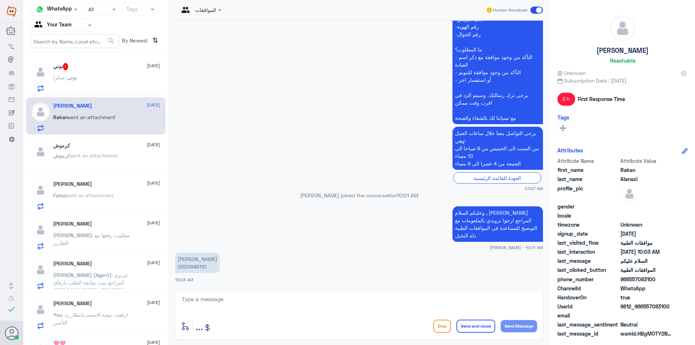
click at [110, 73] on div "نوني 1 14 October نوني : شكرا" at bounding box center [106, 77] width 107 height 29
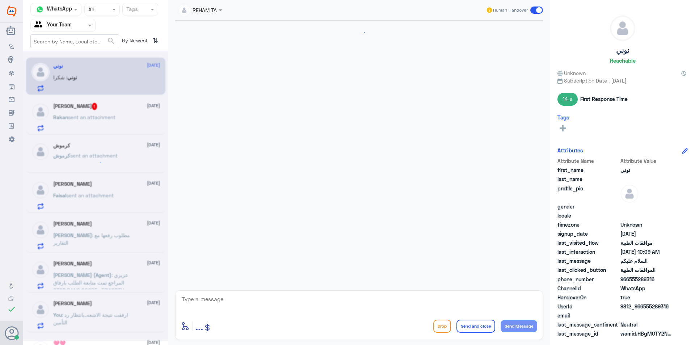
scroll to position [258, 0]
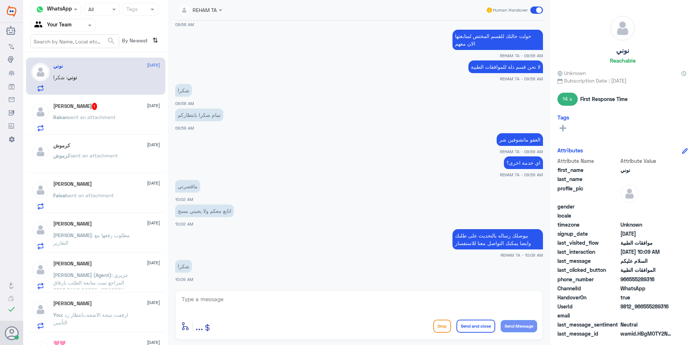
click at [242, 302] on textarea at bounding box center [359, 303] width 356 height 18
type textarea "العفو..قدامكم العافية"
click at [482, 323] on button "Send and close" at bounding box center [476, 326] width 39 height 13
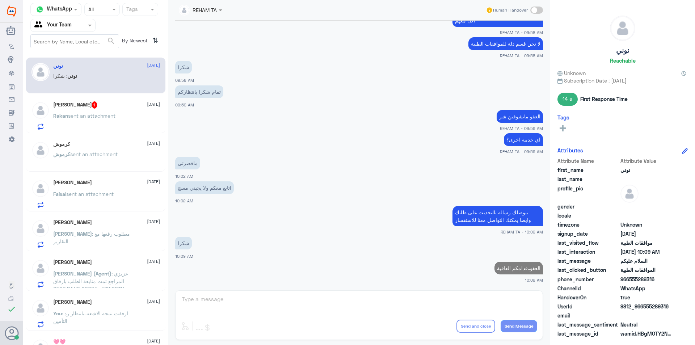
click at [88, 199] on p "Faisal sent an attachment" at bounding box center [83, 199] width 60 height 18
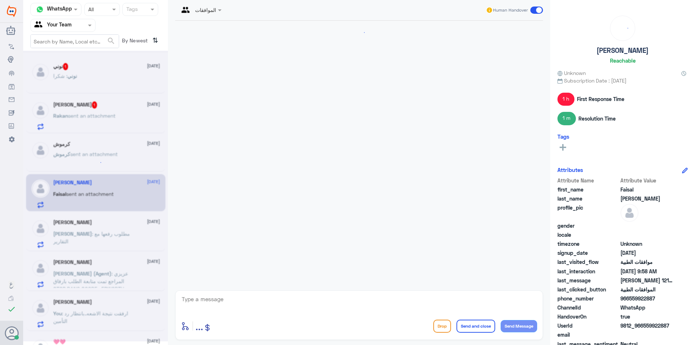
scroll to position [295, 0]
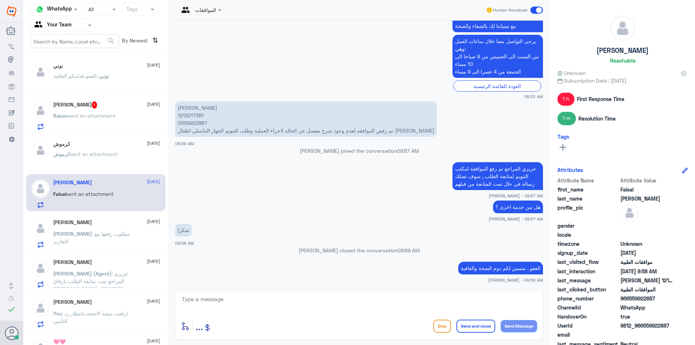
click at [103, 232] on span ": مطلوب رفعها مع التقارير" at bounding box center [91, 238] width 77 height 14
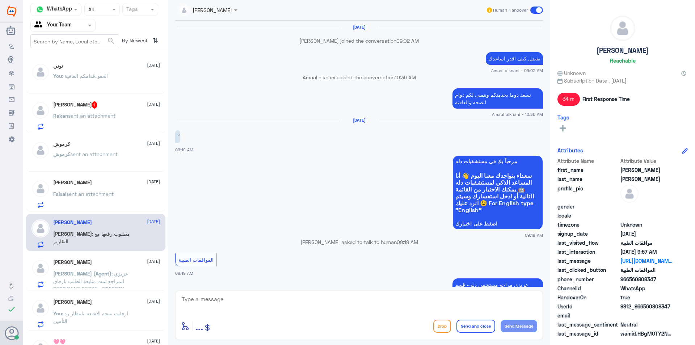
scroll to position [523, 0]
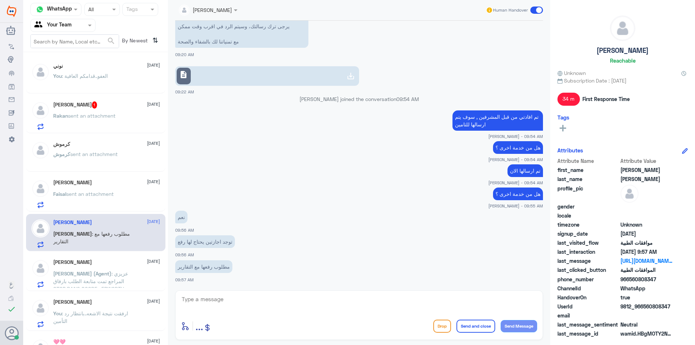
click at [109, 272] on span ": عزيزي المراجع تمت متابعة الطلب بارفاق STOP BANG SCORE , EPWORTH SCORE , الطلب…" at bounding box center [90, 288] width 75 height 37
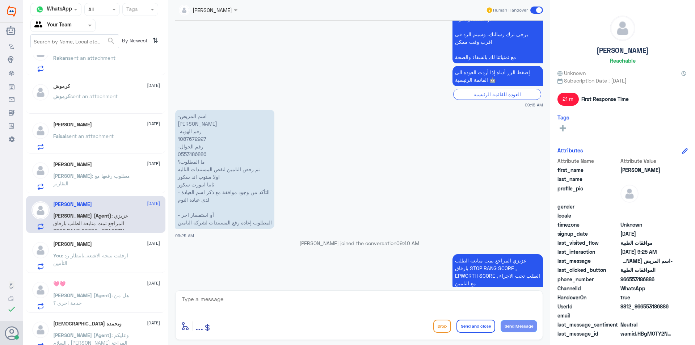
scroll to position [109, 0]
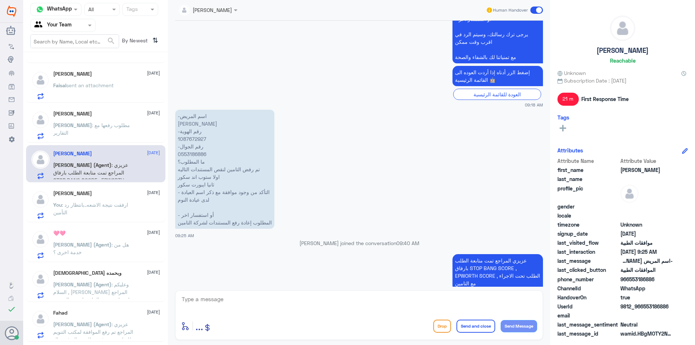
click at [95, 197] on div "Mohamed Elhenawy 14 October You : ارفقت نتيجة الاشعه..بانتظار رد التأمين" at bounding box center [106, 204] width 107 height 29
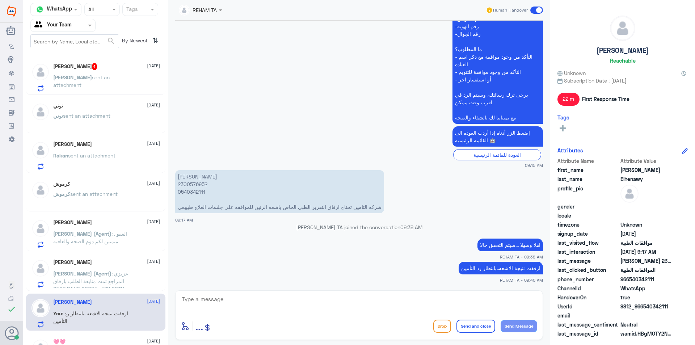
click at [99, 78] on span "sent an attachment" at bounding box center [81, 81] width 56 height 14
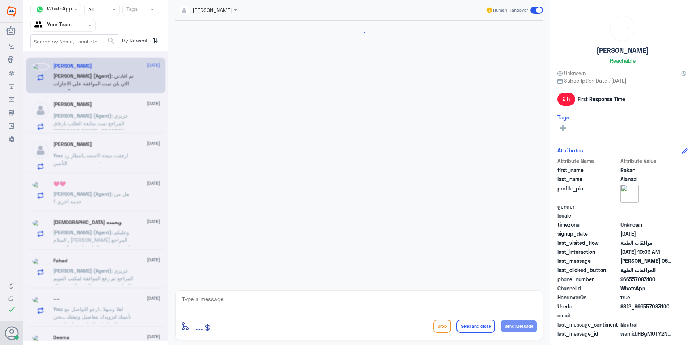
scroll to position [226, 0]
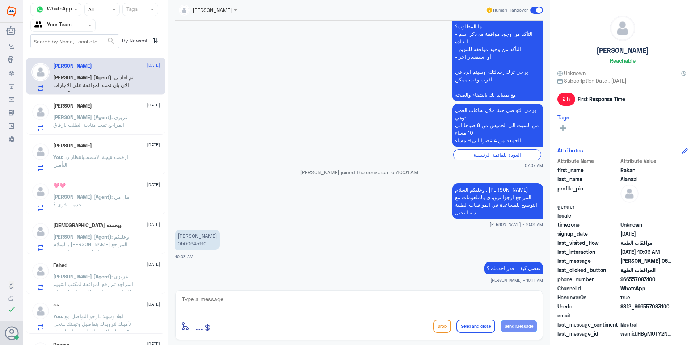
click at [108, 115] on span ": عزيزي المراجع تمت متابعة الطلب بارفاق STOP BANG SCORE , EPWORTH SCORE , الطلب…" at bounding box center [90, 132] width 75 height 37
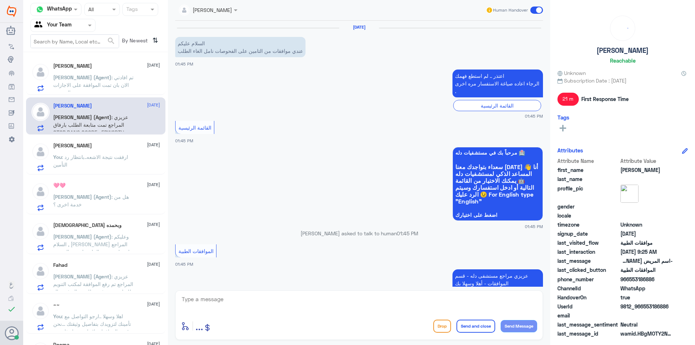
scroll to position [769, 0]
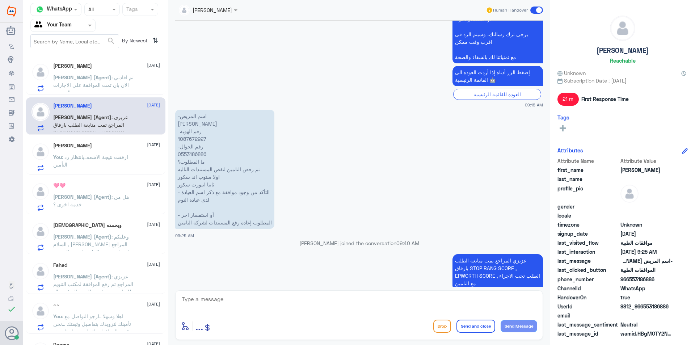
click at [98, 152] on div "[PERSON_NAME] [DATE] You : ارفقت نتيجة الاشعه..بانتظار رد التأمين" at bounding box center [106, 157] width 107 height 29
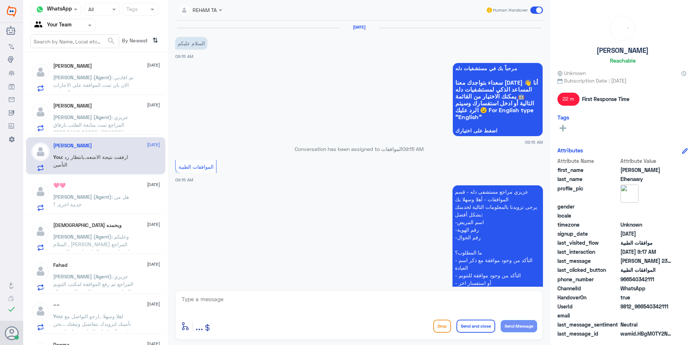
scroll to position [203, 0]
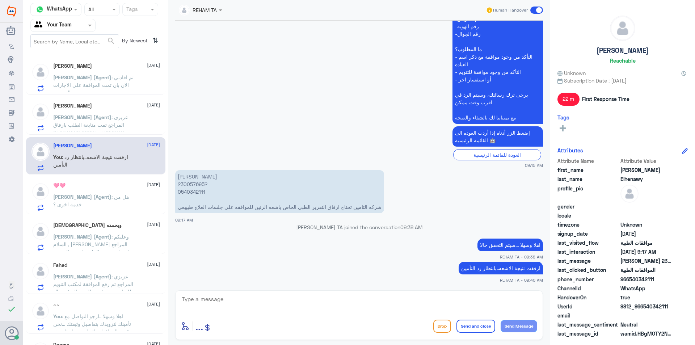
click at [87, 203] on p "[PERSON_NAME] (Agent) : هل من خدمة اخرى ؟" at bounding box center [93, 202] width 81 height 18
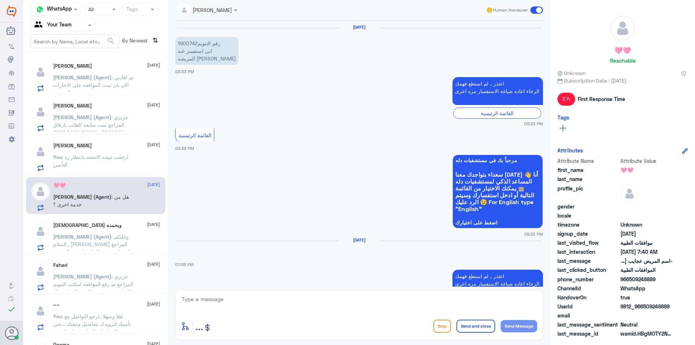
scroll to position [544, 0]
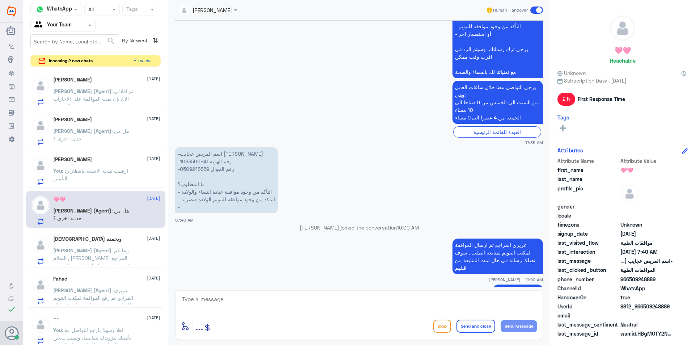
click at [137, 62] on button "Preview" at bounding box center [142, 60] width 22 height 11
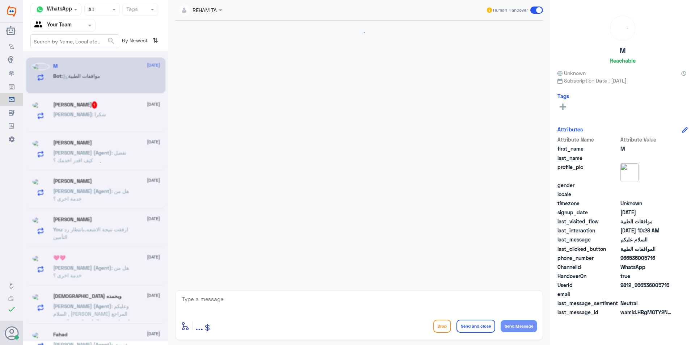
scroll to position [89, 0]
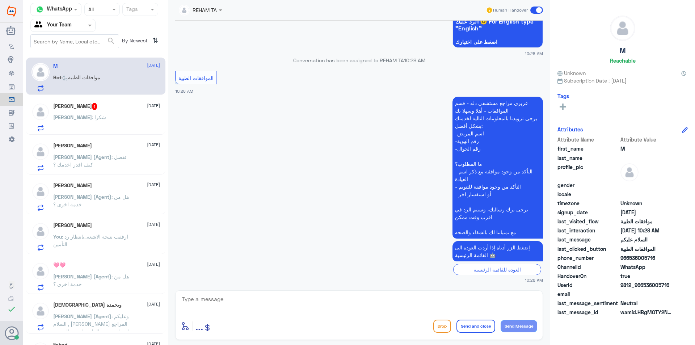
click at [106, 110] on div "خالد شولان 1 14 October" at bounding box center [106, 106] width 107 height 7
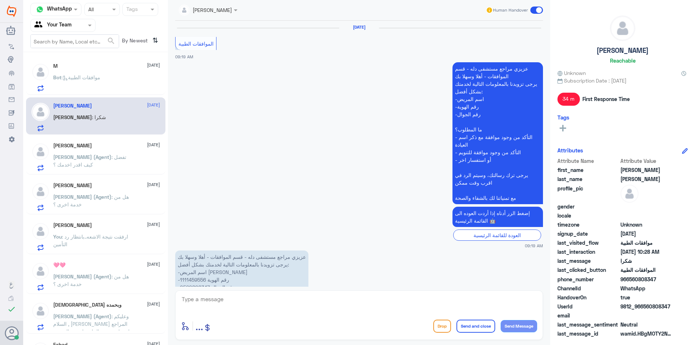
scroll to position [588, 0]
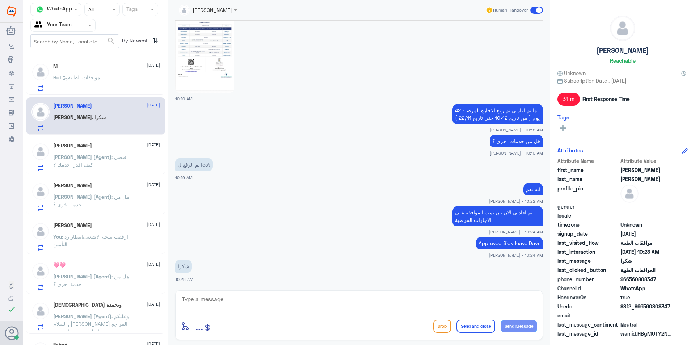
click at [112, 85] on div "Bot : موافقات الطبية" at bounding box center [106, 83] width 107 height 16
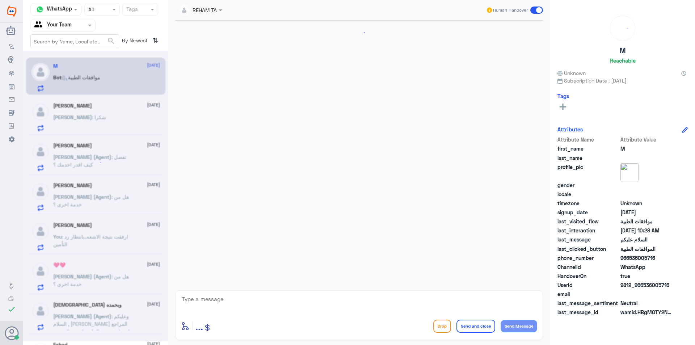
scroll to position [89, 0]
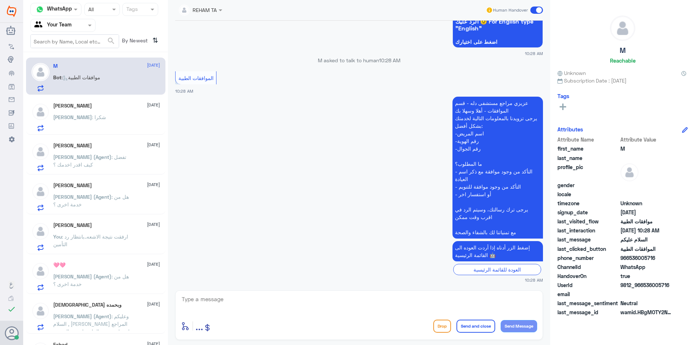
click at [89, 149] on div "Rakan Alanazi 14 October Nasser (Agent) : تفضل كيف اقدر اخدمك ؟" at bounding box center [106, 157] width 107 height 29
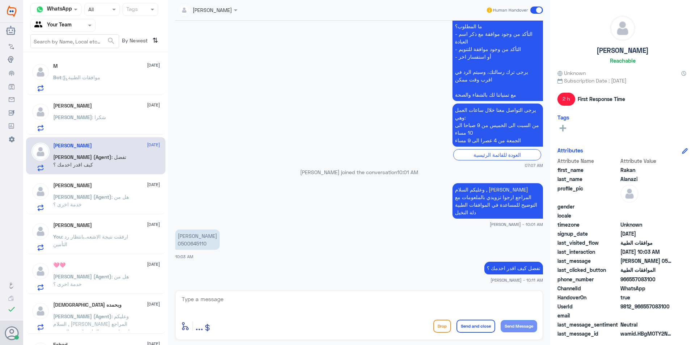
click at [79, 97] on div "M 14 October Bot : موافقات الطبية خالد شولان 14 October خالد : شكرا Rakan Alana…" at bounding box center [95, 201] width 145 height 293
click at [112, 79] on div "Bot : موافقات الطبية" at bounding box center [106, 83] width 107 height 16
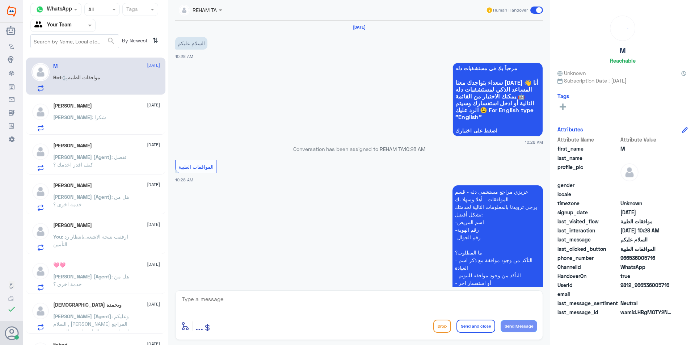
scroll to position [89, 0]
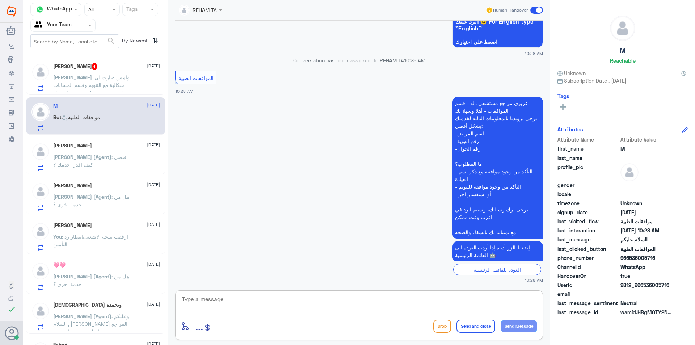
click at [333, 311] on textarea at bounding box center [359, 303] width 356 height 18
paste textarea "اهلا وسهلا ..كيف نقدر نخدمك؟ ارجو توضيح استفسارك"
type textarea "اهلا وسهلا ..كيف نقدر نخدمك؟ ارجو توضيح استفسارك"
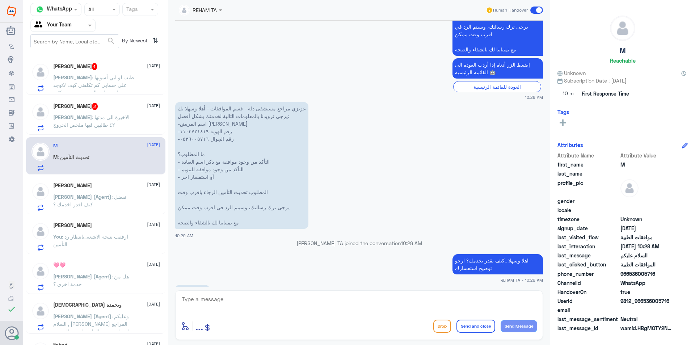
scroll to position [259, 0]
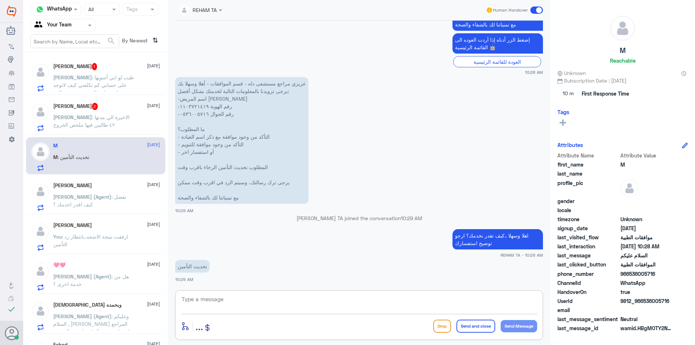
click at [214, 304] on textarea at bounding box center [359, 303] width 356 height 18
type textarea "1"
type textarea "H"
type textarea "ارجو توضيح استفسارك كيف تحديث التأمين؟"
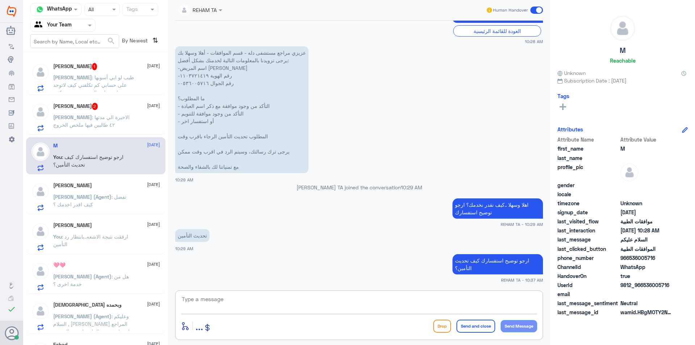
click at [110, 121] on p "خالد : الاخيرة الي مدتها ٤٢ طالبين فيها ملخص الخروج" at bounding box center [93, 122] width 81 height 18
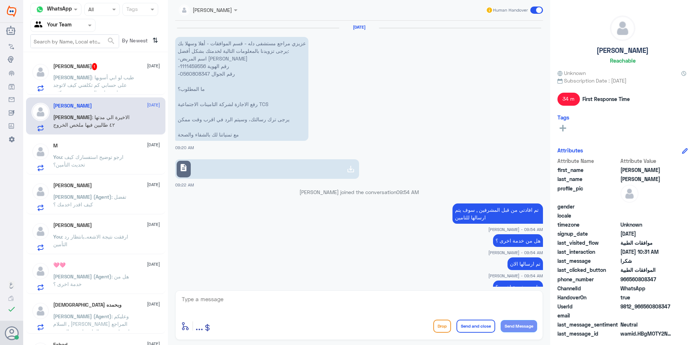
scroll to position [424, 0]
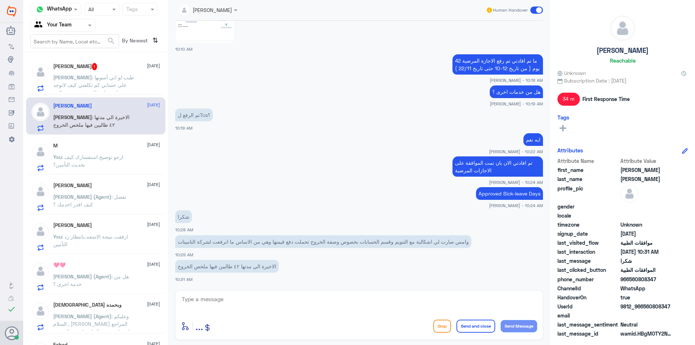
click at [91, 77] on span ": طيب لو ابي أسويها على حسابي كم تكلفني كيف لاتوجد دواعي طبيه الموضوع متعبني كث…" at bounding box center [93, 84] width 81 height 21
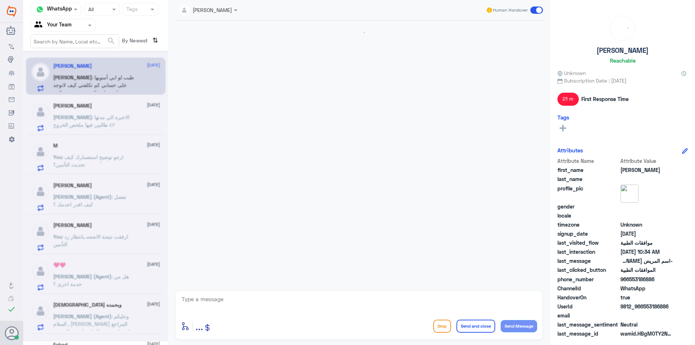
scroll to position [795, 0]
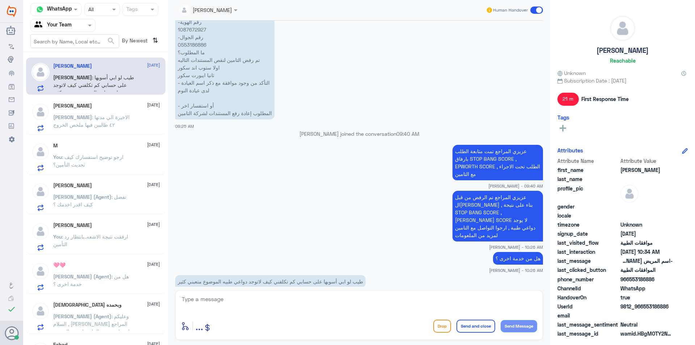
click at [88, 112] on div "خالد شولان 14 October خالد : الاخيرة الي مدتها ٤٢ طالبين فيها ملخص الخروج" at bounding box center [106, 117] width 107 height 29
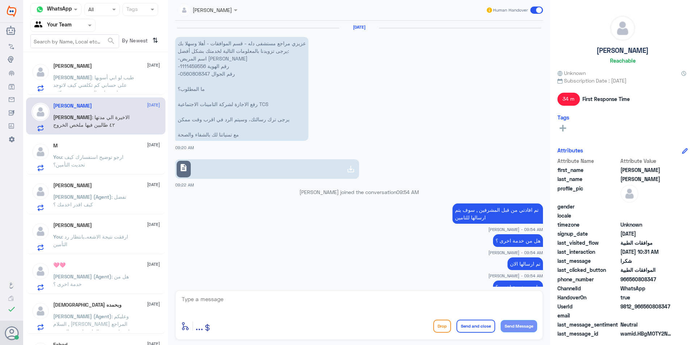
scroll to position [424, 0]
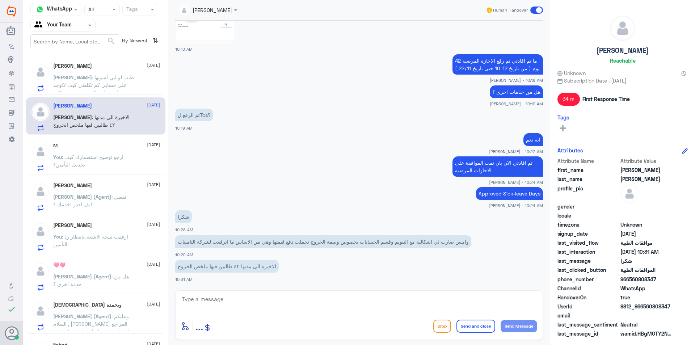
click at [90, 158] on span ": ارجو توضيح استفسارك كيف تحديث التأمين؟" at bounding box center [88, 161] width 70 height 14
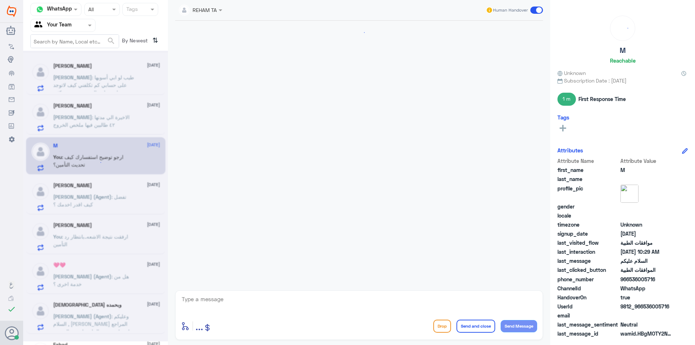
scroll to position [327, 0]
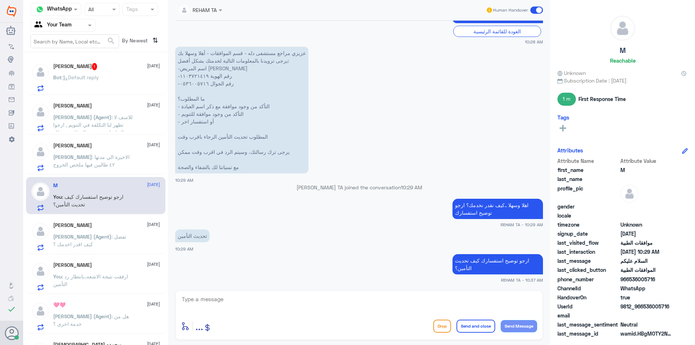
click at [107, 74] on div "Alhassan Aodah 1 14 October Bot : Default reply" at bounding box center [106, 77] width 107 height 29
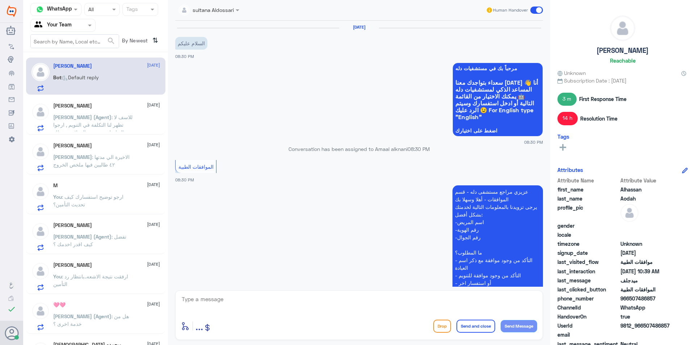
scroll to position [488, 0]
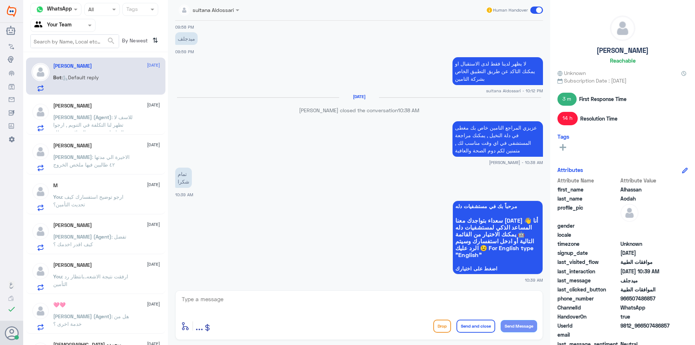
click at [87, 117] on span "[PERSON_NAME] (Agent)" at bounding box center [82, 117] width 58 height 6
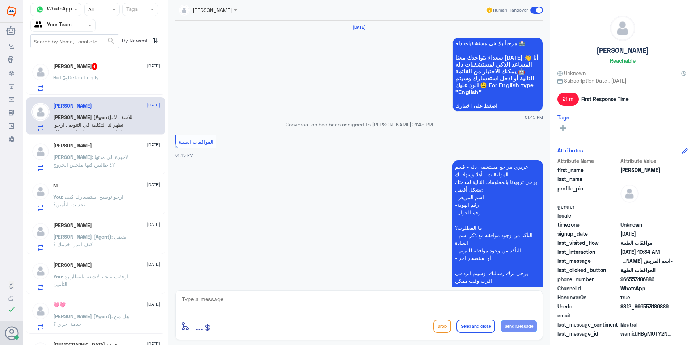
scroll to position [808, 0]
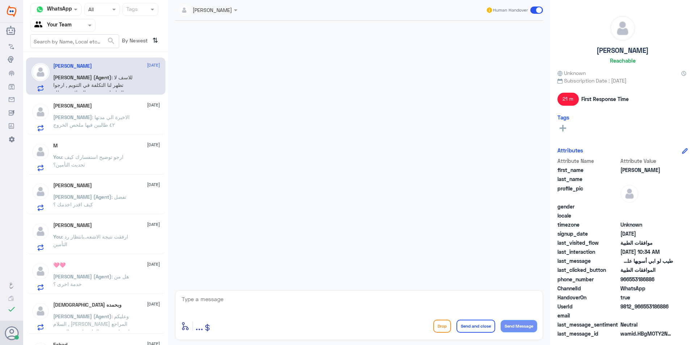
click at [109, 163] on p "You : ارجو توضيح استفسارك كيف تحديث التأمين؟" at bounding box center [93, 162] width 81 height 18
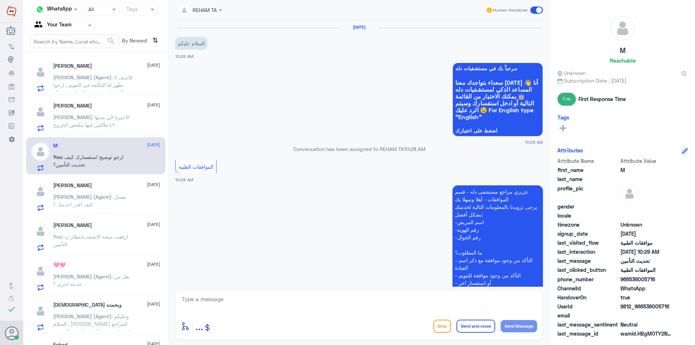
scroll to position [327, 0]
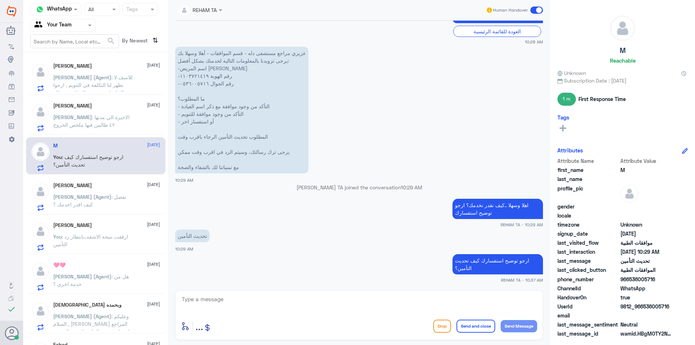
click at [104, 200] on p "Nasser (Agent) : تفضل كيف اقدر اخدمك ؟" at bounding box center [93, 202] width 81 height 18
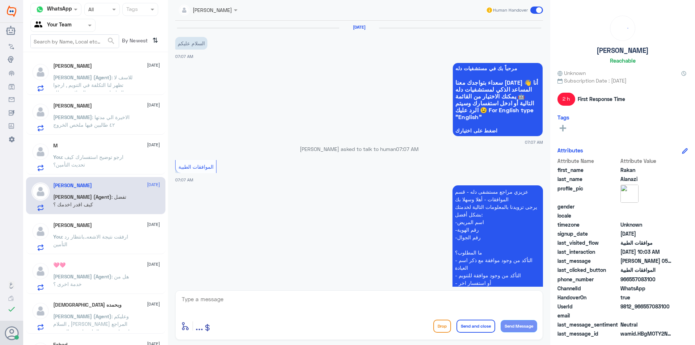
scroll to position [226, 0]
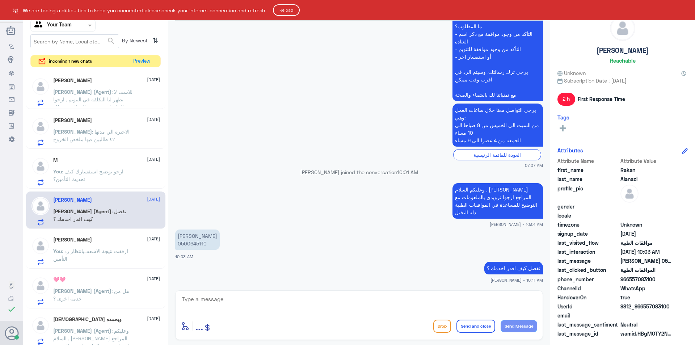
click at [290, 11] on button "Reload" at bounding box center [286, 10] width 27 height 12
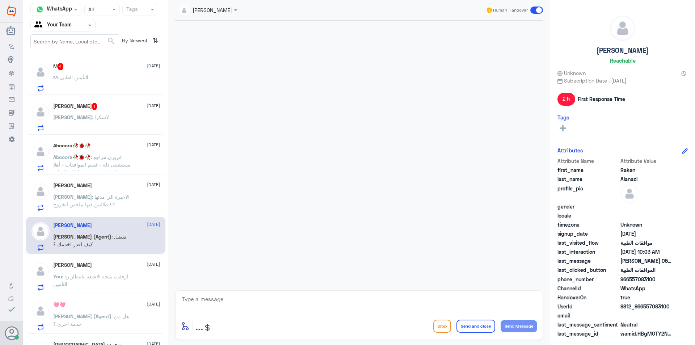
click at [105, 78] on div "M : التأمين الطبي" at bounding box center [106, 83] width 107 height 16
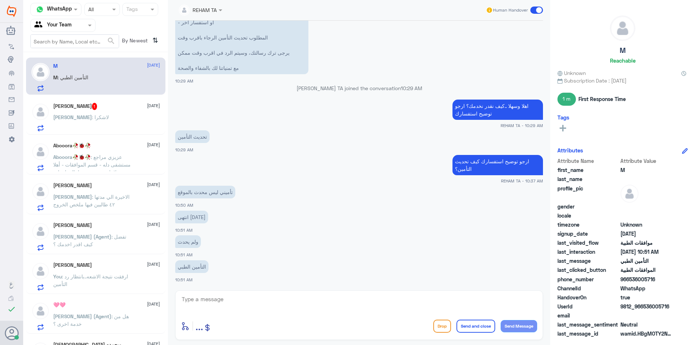
scroll to position [318, 0]
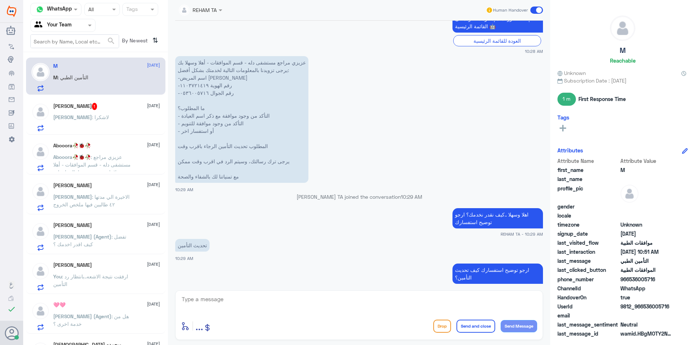
click at [210, 306] on textarea at bounding box center [359, 303] width 356 height 18
drag, startPoint x: 251, startPoint y: 297, endPoint x: 79, endPoint y: 278, distance: 173.4
click at [79, 278] on div "Channel WhatsApp Status × All Tags Agent Filter Your Team search By Newest ⇅ M …" at bounding box center [359, 173] width 672 height 347
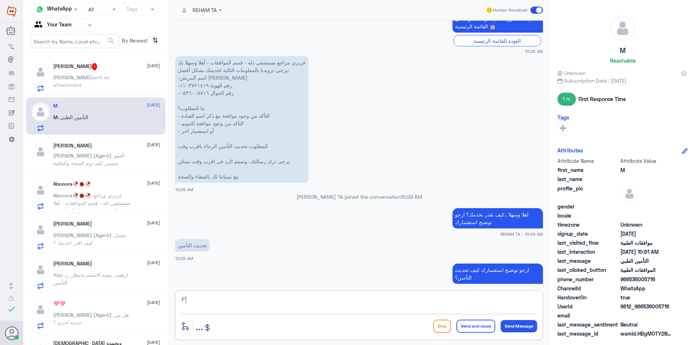
type textarea "P"
type textarea "حدثت تأمينك الان تحت التعاونية"
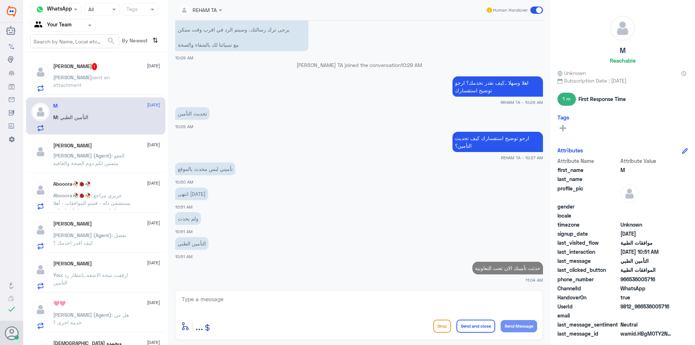
click at [102, 79] on span "sent an attachment" at bounding box center [81, 81] width 56 height 14
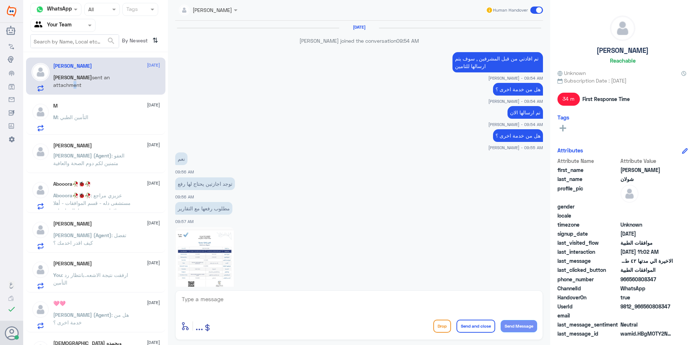
scroll to position [334, 0]
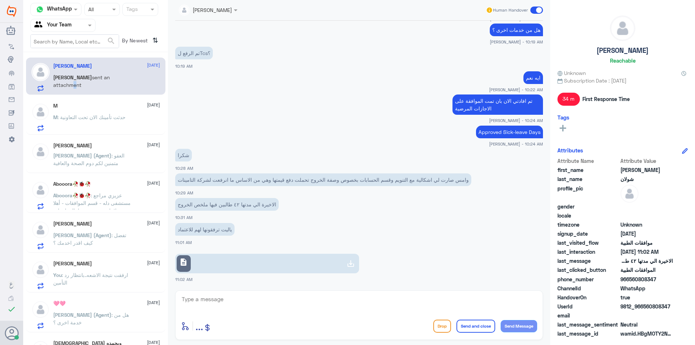
click at [112, 110] on div "M [DATE] M : حدثت تأمينك الان تحت التعاونية" at bounding box center [106, 117] width 107 height 29
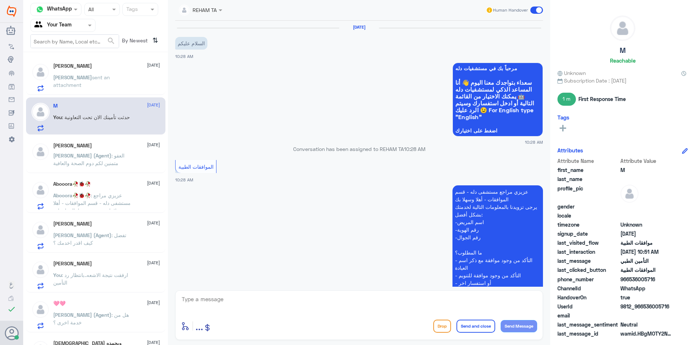
scroll to position [449, 0]
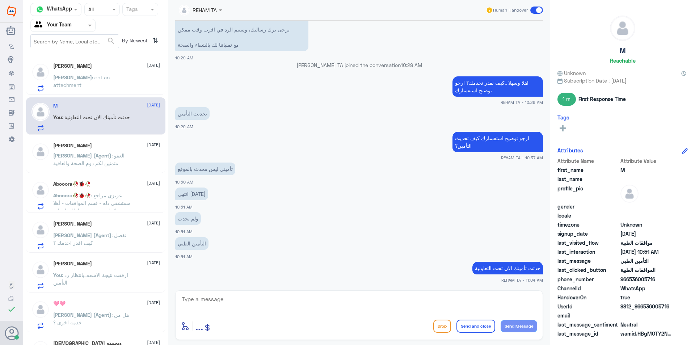
click at [94, 161] on span ": العفو متمنين لكم دوم الصحة والعافية" at bounding box center [88, 159] width 71 height 14
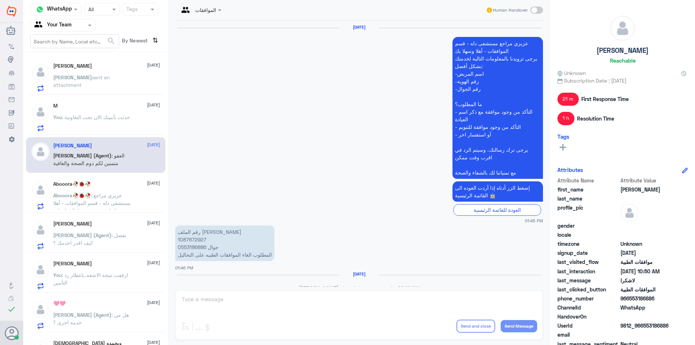
scroll to position [769, 0]
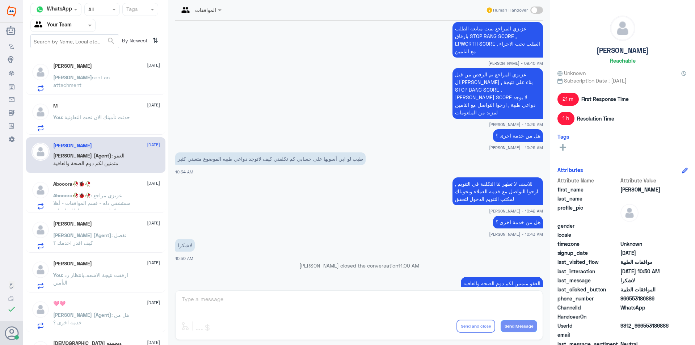
click at [100, 194] on span ": عزيزي مراجع مستشفى دله - قسم الموافقات - أهلا وسهلا بك يرجى تزويدنا بالمعلوما…" at bounding box center [91, 225] width 77 height 67
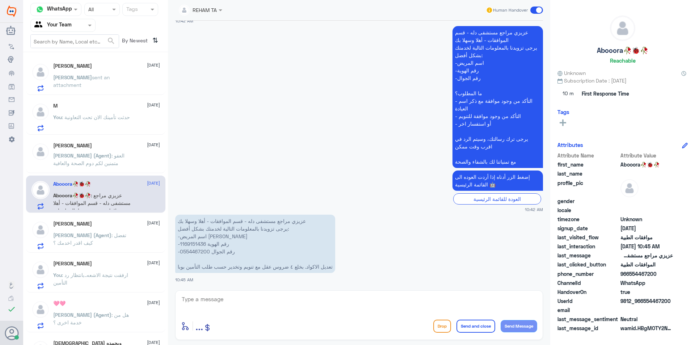
scroll to position [36, 0]
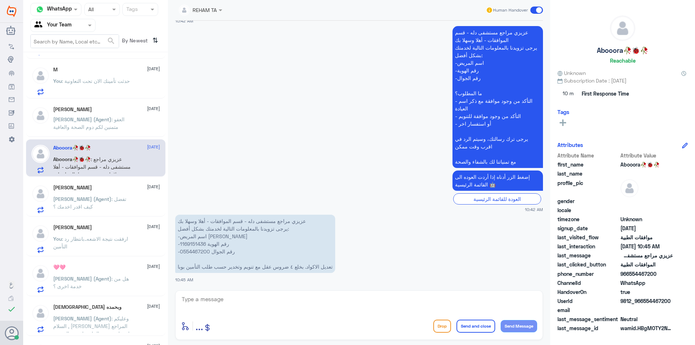
click at [94, 192] on div "[PERSON_NAME] [DATE] [PERSON_NAME] (Agent) : تفضل كيف اقدر اخدمك ؟" at bounding box center [106, 199] width 107 height 29
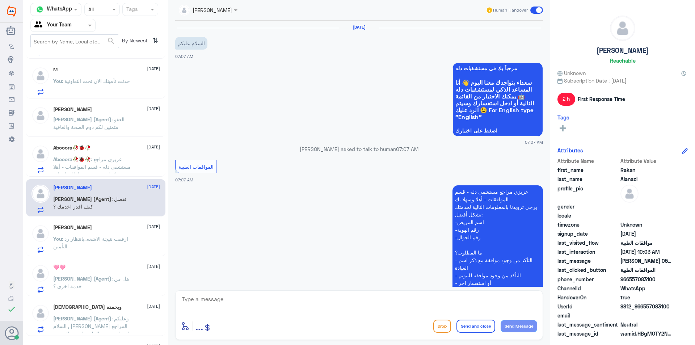
scroll to position [226, 0]
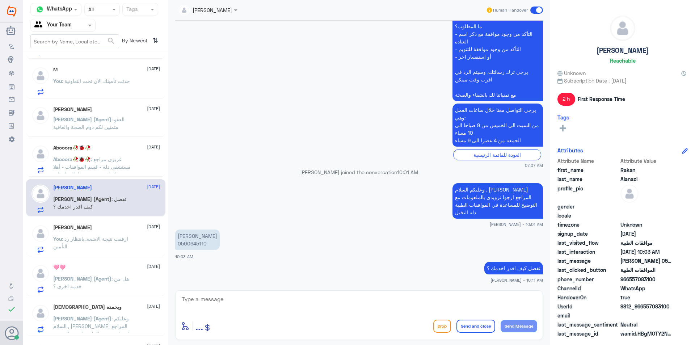
click at [90, 232] on div "[PERSON_NAME] [DATE] You : ارفقت نتيجة الاشعه..بانتظار رد التأمين" at bounding box center [106, 238] width 107 height 29
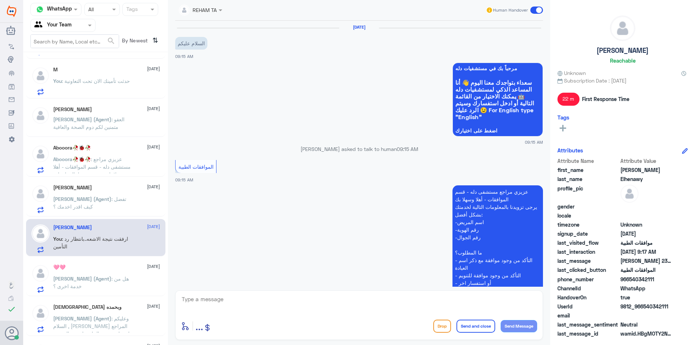
scroll to position [203, 0]
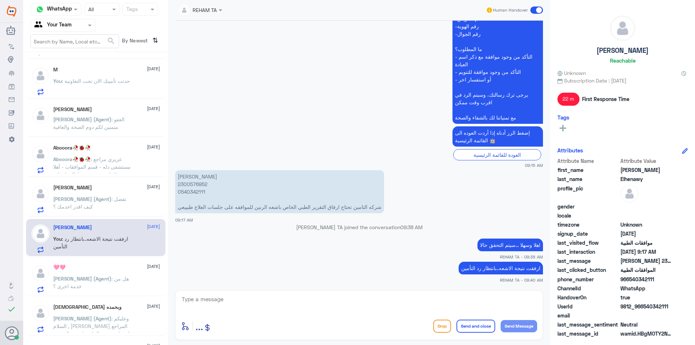
click at [96, 160] on span ": عزيزي مراجع مستشفى دله - قسم الموافقات - أهلا وسهلا بك يرجى تزويدنا بالمعلوما…" at bounding box center [91, 189] width 77 height 67
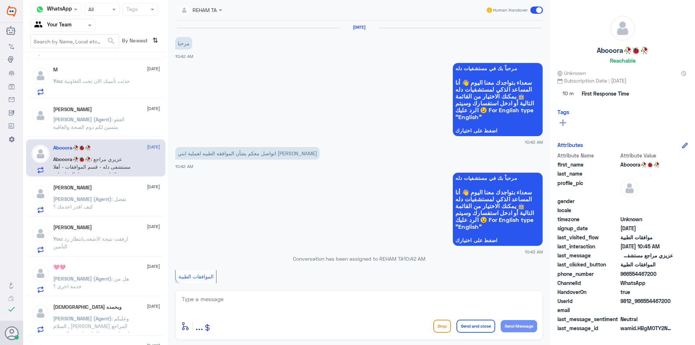
scroll to position [269, 0]
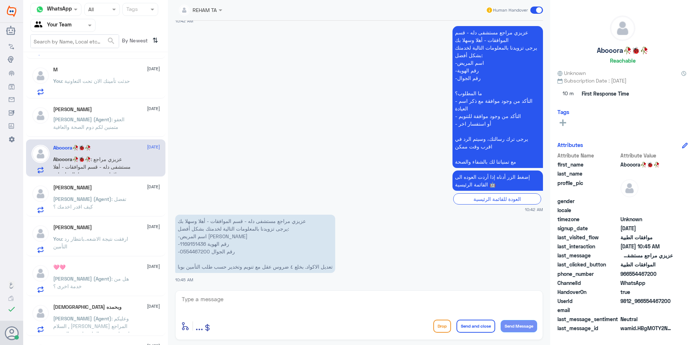
click at [294, 290] on div "REHAM TA Human Handover [DATE] مرحبا 10:42 AM مرحباً بك في مستشفيات دله سعداء ب…" at bounding box center [359, 173] width 382 height 347
click at [282, 302] on textarea at bounding box center [359, 303] width 356 height 18
type textarea "اهلا وسهلا ..سيتم تحويلها لقسم موافقت العمليات والتنويم لمتابعتها لكم"
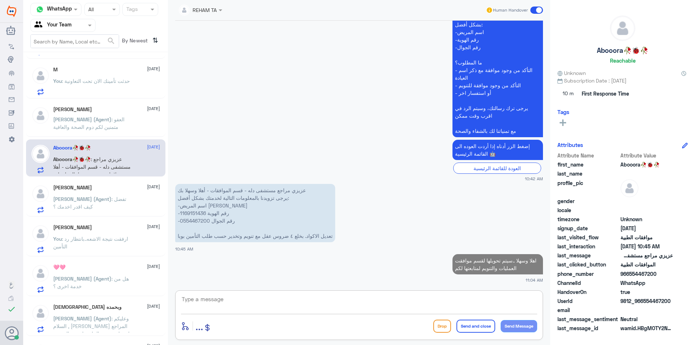
click at [190, 209] on p "عزيزي مراجع مستشفى دله - قسم الموافقات - أهلا وسهلا بك يرجى تزويدنا بالمعلومات …" at bounding box center [255, 213] width 160 height 58
copy p "1169151436"
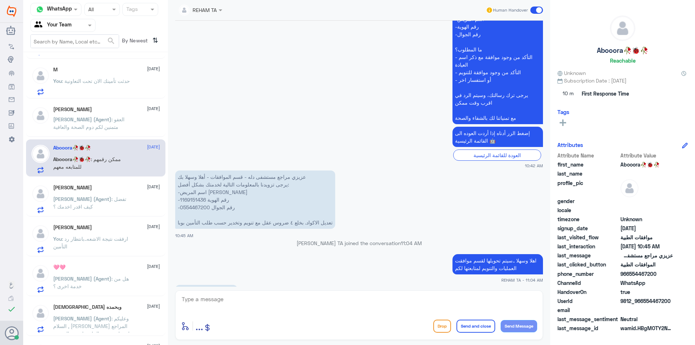
scroll to position [324, 0]
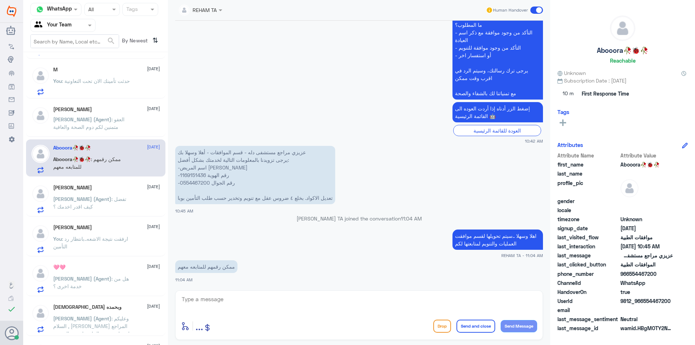
click at [106, 193] on div "[PERSON_NAME] [DATE] [PERSON_NAME] (Agent) : تفضل كيف اقدر اخدمك ؟" at bounding box center [106, 199] width 107 height 29
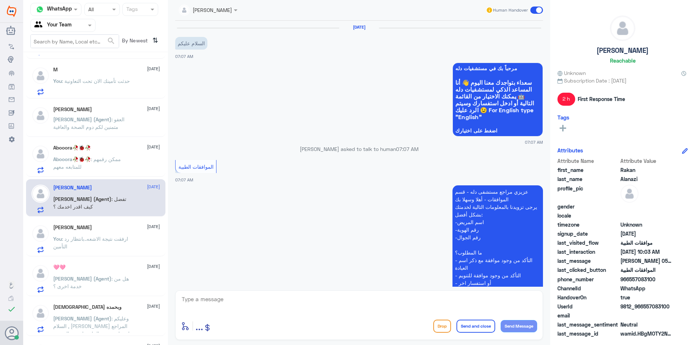
scroll to position [226, 0]
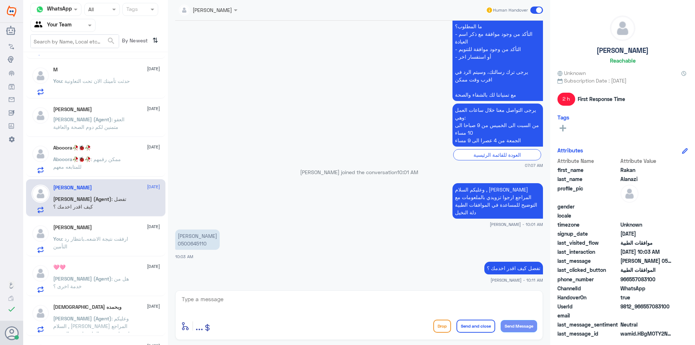
click at [93, 239] on span ": ارفقت نتيجة الاشعه..بانتظار رد التأمين" at bounding box center [90, 243] width 75 height 14
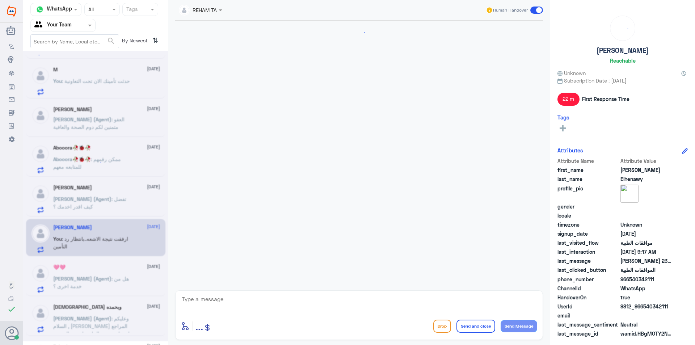
scroll to position [203, 0]
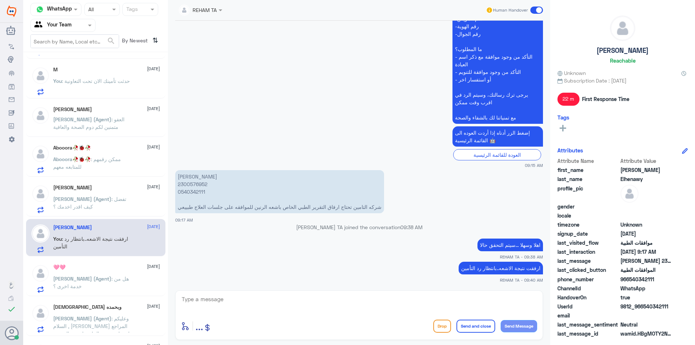
click at [136, 282] on div "[PERSON_NAME] (Agent) : هل من خدمة اخرى ؟" at bounding box center [106, 285] width 107 height 16
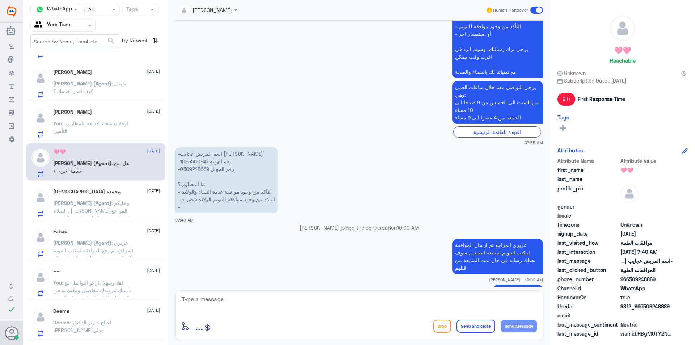
scroll to position [217, 0]
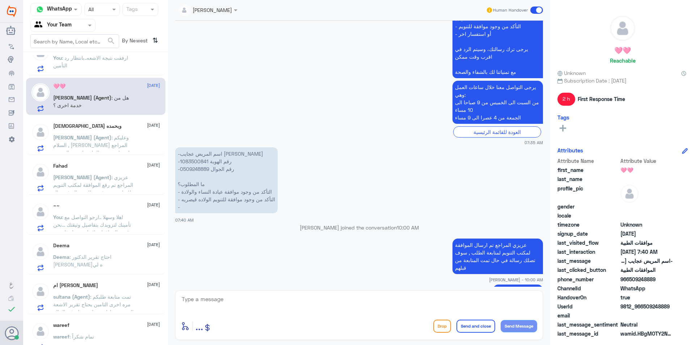
click at [119, 223] on span ": اهلا وسهلا ..ارجو التواصل مع تأمينك لتزويدك بتفاصيل وثيقتك ...نحن قسم الموافق…" at bounding box center [92, 228] width 78 height 29
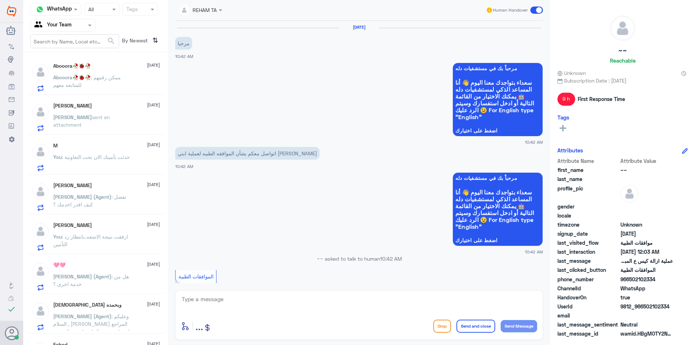
scroll to position [338, 0]
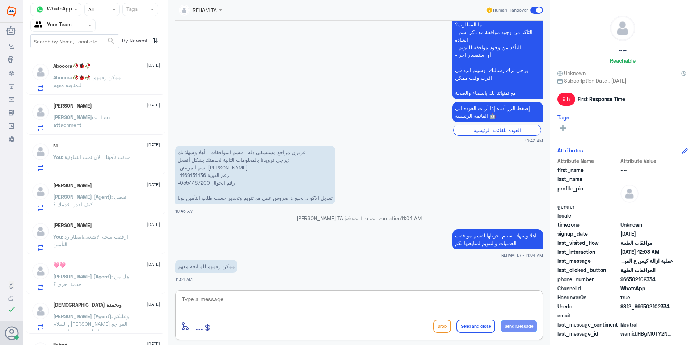
click at [211, 306] on textarea at bounding box center [359, 303] width 356 height 18
type textarea "G"
type textarea "لايوجد لديهم رقم يمكنك متابعة التحديث عن طريث التطبيق او معاودة التواصل معنا هن…"
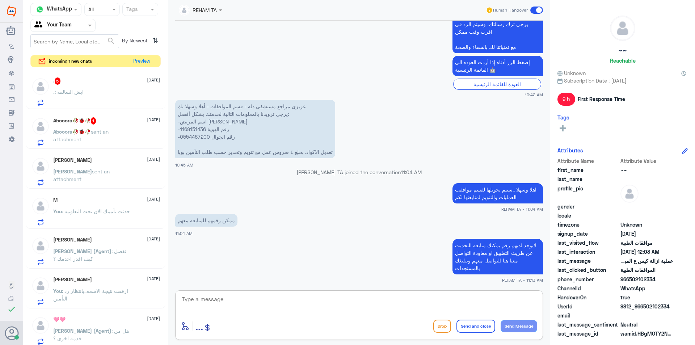
click at [116, 77] on div ". 5 [DATE]" at bounding box center [106, 80] width 107 height 7
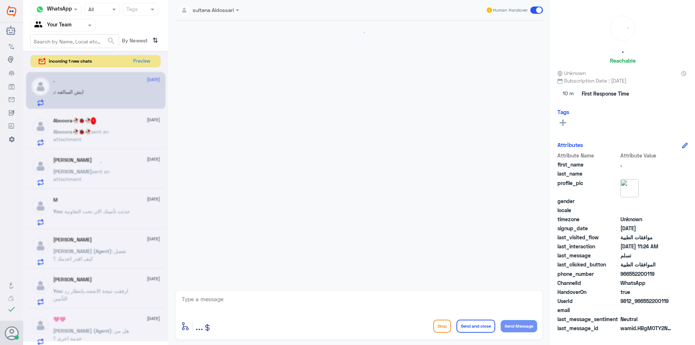
click at [113, 91] on div at bounding box center [95, 196] width 145 height 291
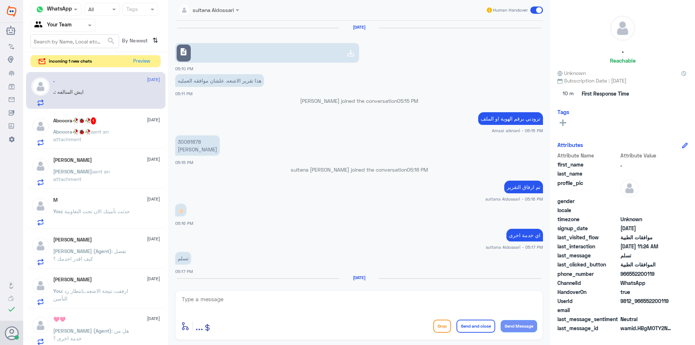
scroll to position [436, 0]
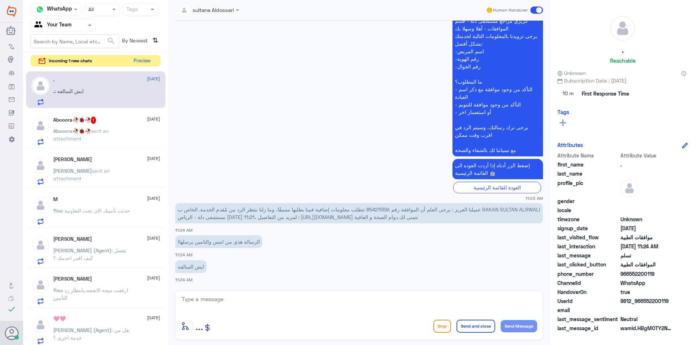
click at [141, 64] on button "Preview" at bounding box center [142, 60] width 22 height 11
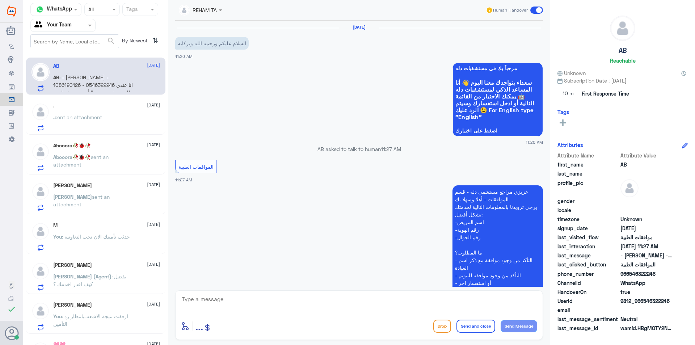
scroll to position [136, 0]
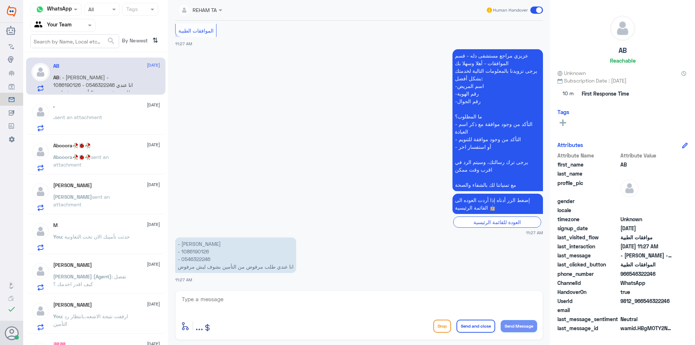
click at [77, 156] on span "Abooora🥀🐞🥀" at bounding box center [72, 157] width 38 height 6
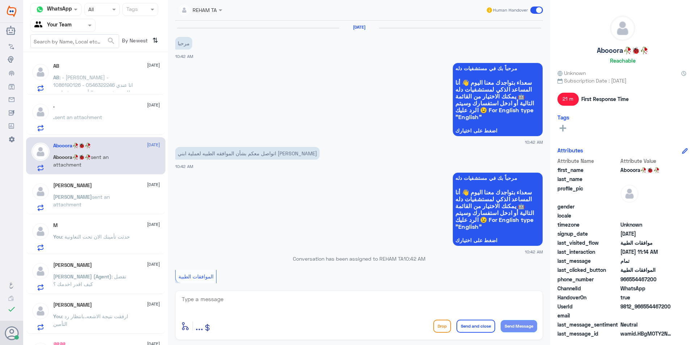
scroll to position [408, 0]
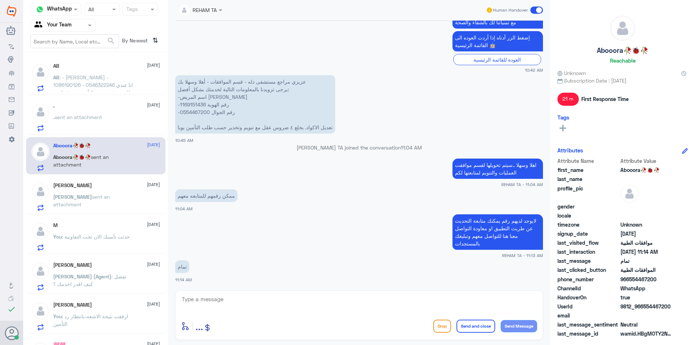
click at [86, 188] on div "[PERSON_NAME] [DATE]" at bounding box center [106, 185] width 107 height 6
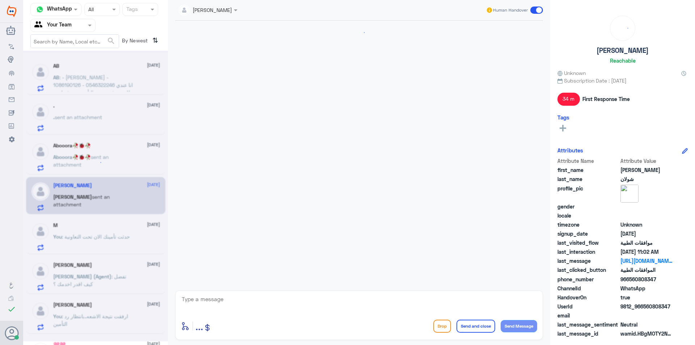
scroll to position [334, 0]
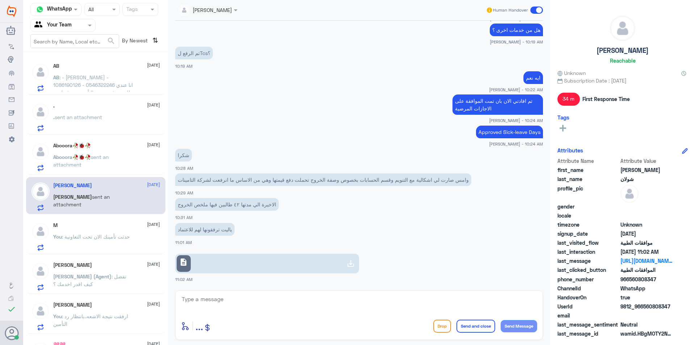
click at [96, 114] on span "sent an attachment" at bounding box center [78, 117] width 47 height 6
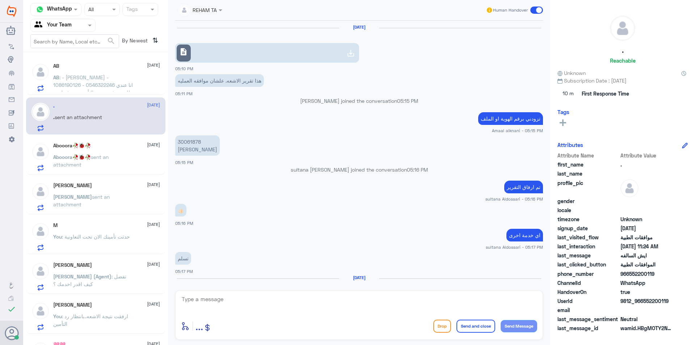
scroll to position [436, 0]
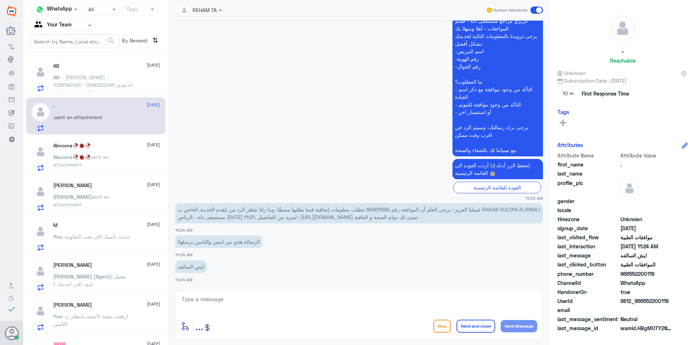
click at [108, 88] on span ": - [PERSON_NAME] - ⁠1086190126 - ⁠0546322246 انا عندي طلب مرفوض من التأمين بشو…" at bounding box center [93, 88] width 80 height 29
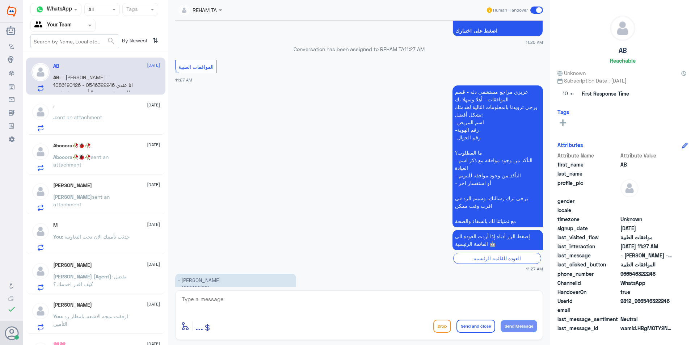
scroll to position [136, 0]
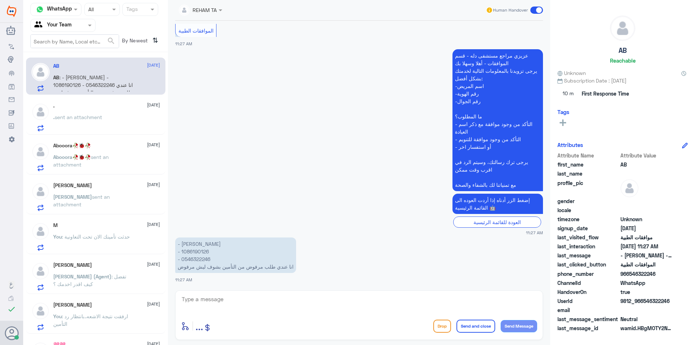
click at [197, 251] on p "- [PERSON_NAME] - ⁠1086190126 - ⁠0546322246 انا عندي طلب مرفوض من التأمين بشوف …" at bounding box center [235, 255] width 121 height 35
copy p "1086190126"
click at [322, 304] on textarea at bounding box center [359, 303] width 356 height 18
type textarea "i"
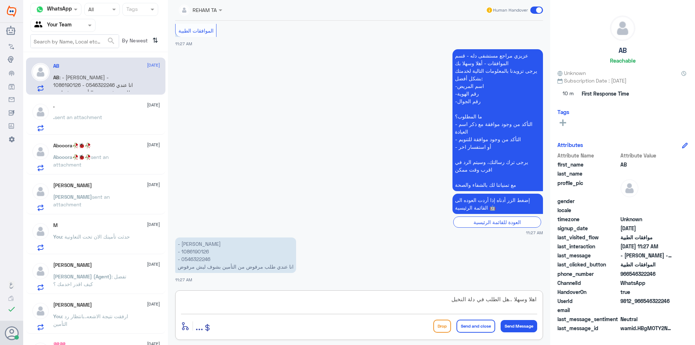
type textarea "اهلا وسهلا ..هل الطلب في دلة النخيل؟"
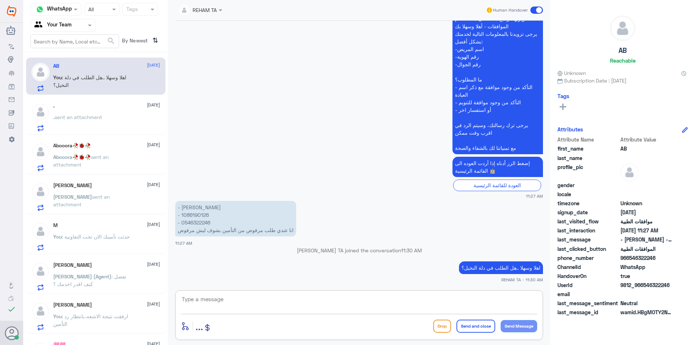
click at [80, 110] on div ". [DATE] . sent an attachment" at bounding box center [106, 117] width 107 height 29
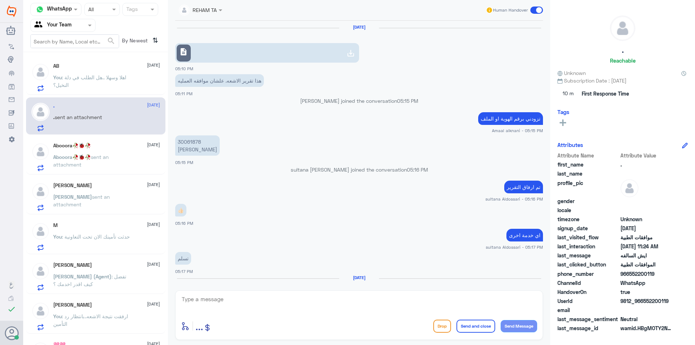
scroll to position [436, 0]
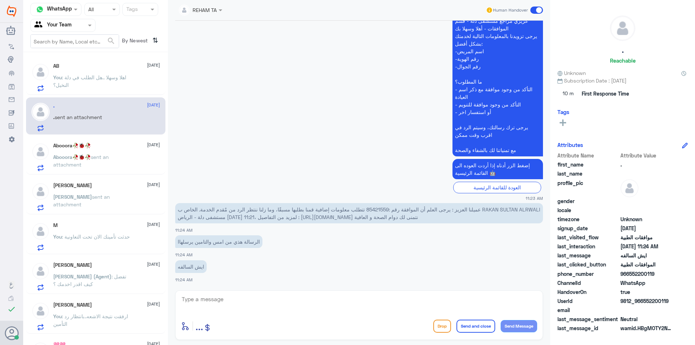
click at [378, 210] on span "عميلنا العزيز : يرجى العلم أن الموافقة رقم :85421559 تتطلب معلومات إضافية قمنا …" at bounding box center [359, 213] width 362 height 14
copy span "85421559"
click at [290, 308] on textarea at bounding box center [359, 303] width 356 height 18
type textarea "h"
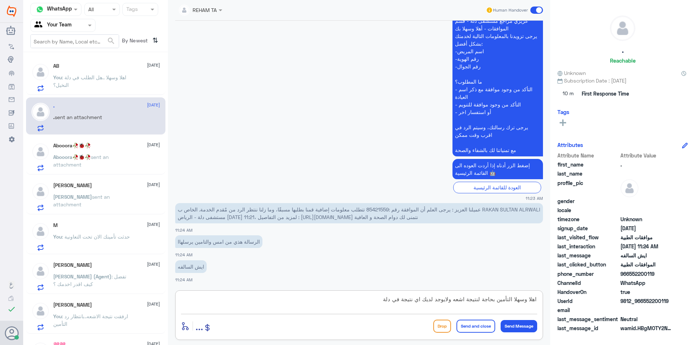
type textarea "اهلا وسهلا التأمين بحاجة لنتيجة اشعه ولايوجد لديك اي نتيجة في دلة"
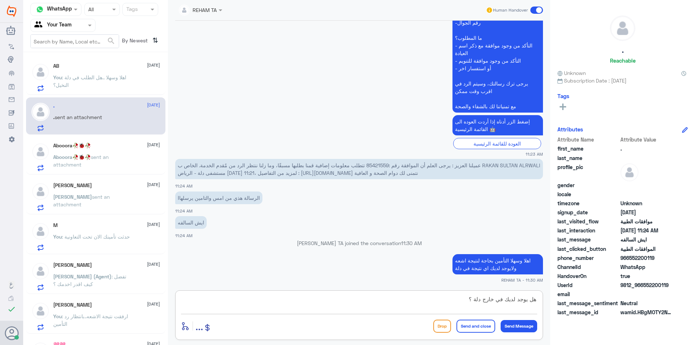
type textarea "هل يوجد لديك في خارج دلة ؟"
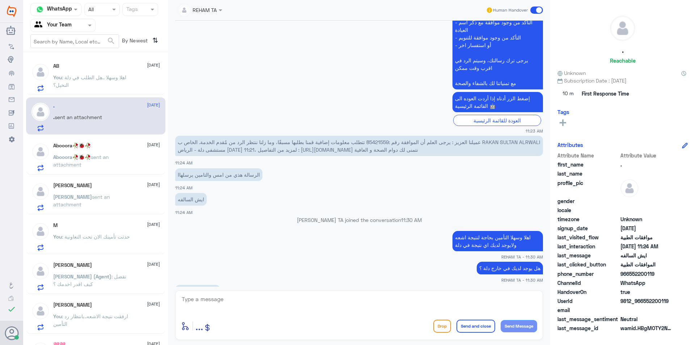
scroll to position [515, 0]
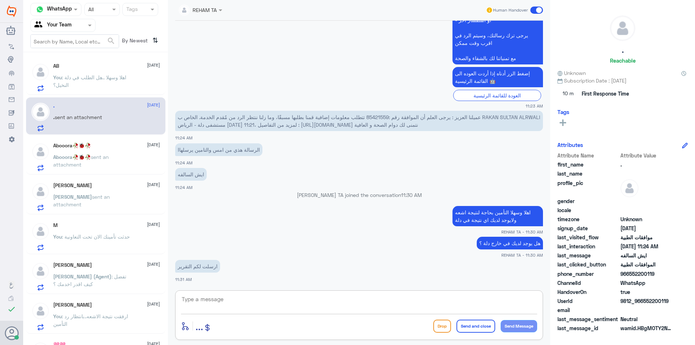
click at [220, 294] on textarea at bounding box center [359, 303] width 356 height 18
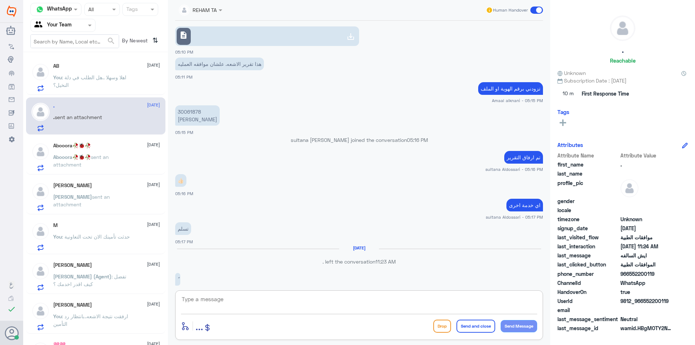
scroll to position [8, 0]
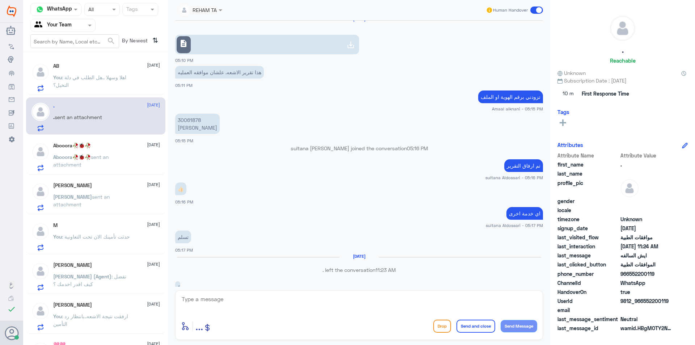
click at [240, 45] on link "description" at bounding box center [267, 45] width 184 height 20
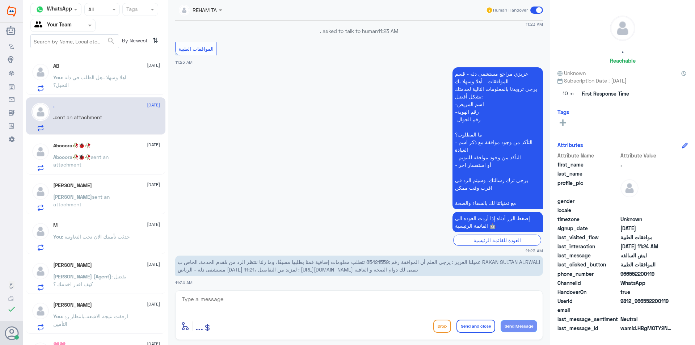
scroll to position [515, 0]
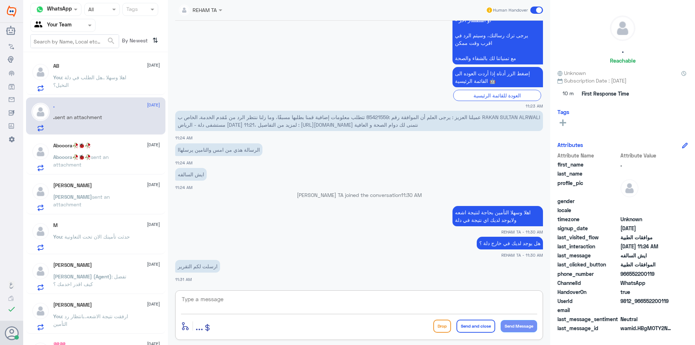
click at [232, 306] on textarea at bounding box center [359, 303] width 356 height 18
type textarea "f"
type textarea "ب"
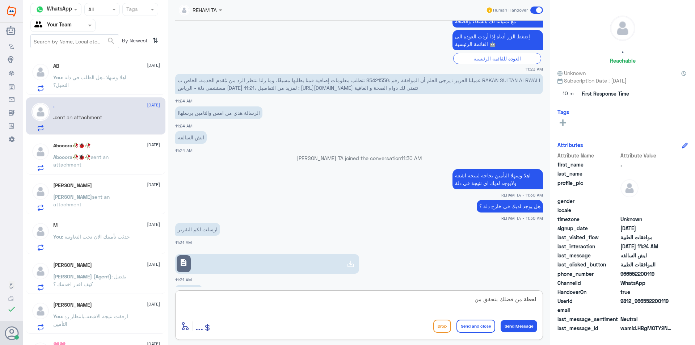
scroll to position [577, 0]
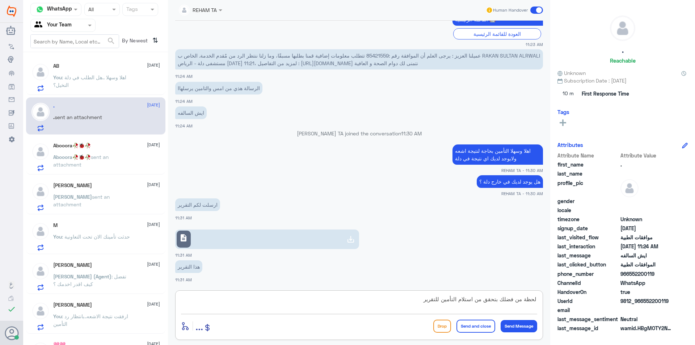
type textarea "لحظة من فضلك بتحقق من استلام التأمين للتقرير"
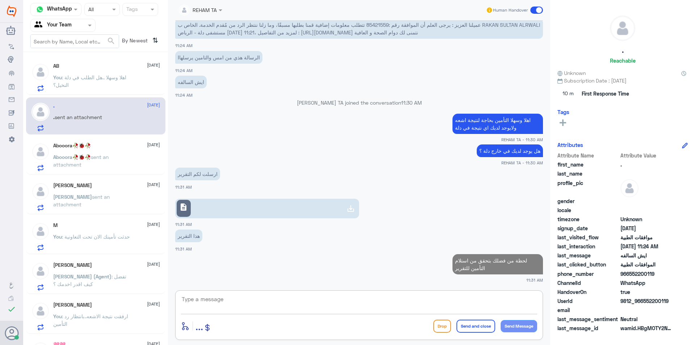
click at [372, 26] on span "عميلنا العزيز : يرجى العلم أن الموافقة رقم :85421559 تتطلب معلومات إضافية قمنا …" at bounding box center [359, 29] width 362 height 14
copy span "85421559"
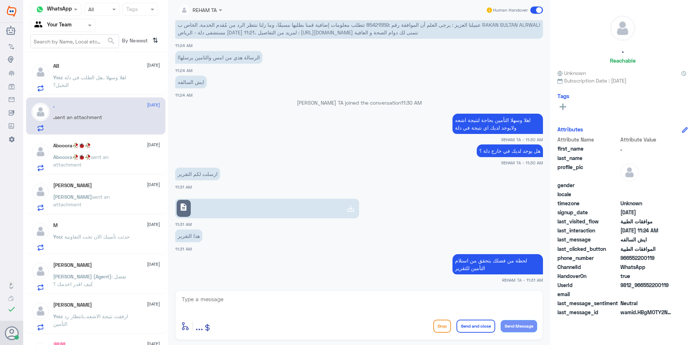
click at [223, 303] on textarea at bounding box center [359, 303] width 356 height 18
type textarea "k"
paste textarea "09:57"
type textarea "نعم صصحيح بالفعل وتم إرفاقه لهم في الساعه 09:57 ولكن مع الاسف مرفوض وبناء على ر…"
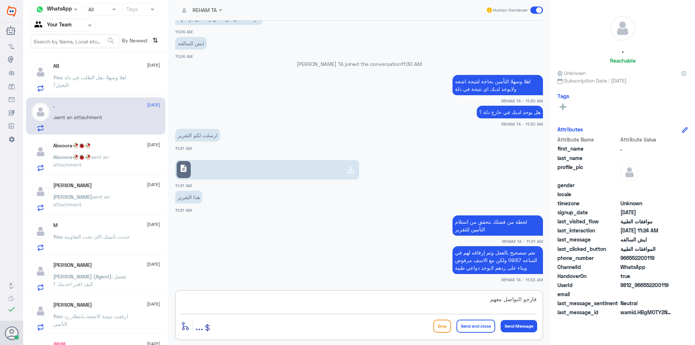
type textarea "فارجو التواصل معهم"
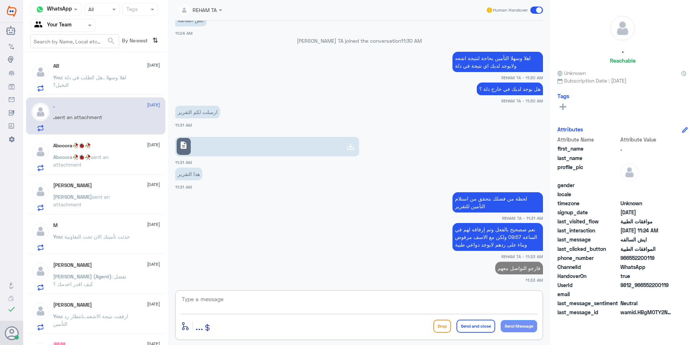
click at [97, 81] on p "You : اهلا وسهلا ..هل الطلب في دلة النخيل؟" at bounding box center [93, 83] width 81 height 18
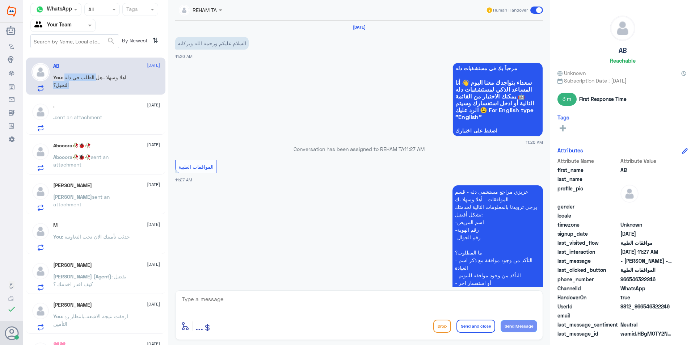
scroll to position [173, 0]
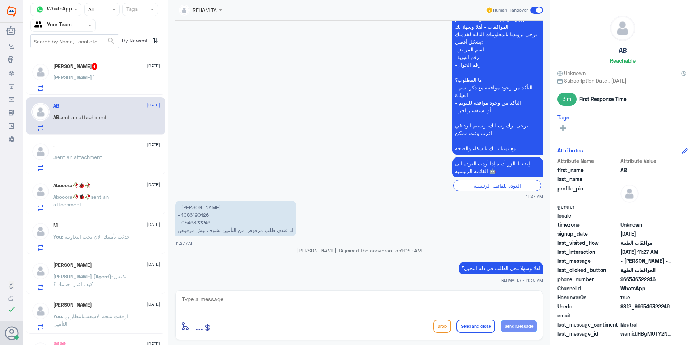
click at [123, 84] on div "[PERSON_NAME] : ً" at bounding box center [106, 83] width 107 height 16
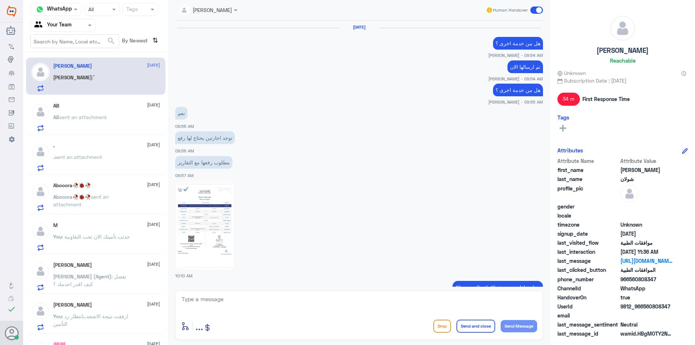
scroll to position [352, 0]
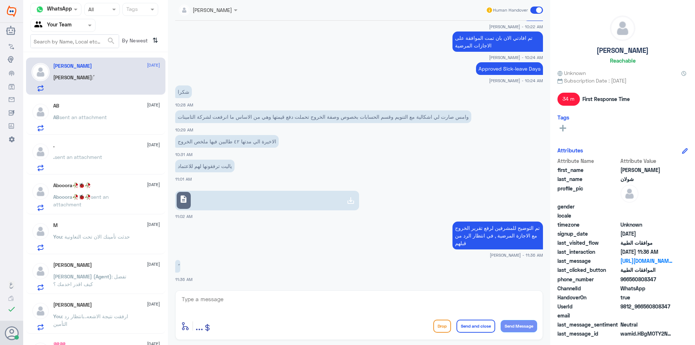
click at [101, 112] on div "AB [DATE] AB sent an attachment" at bounding box center [106, 117] width 107 height 29
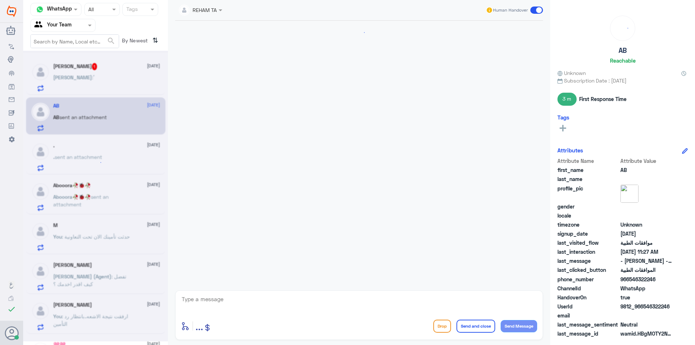
scroll to position [173, 0]
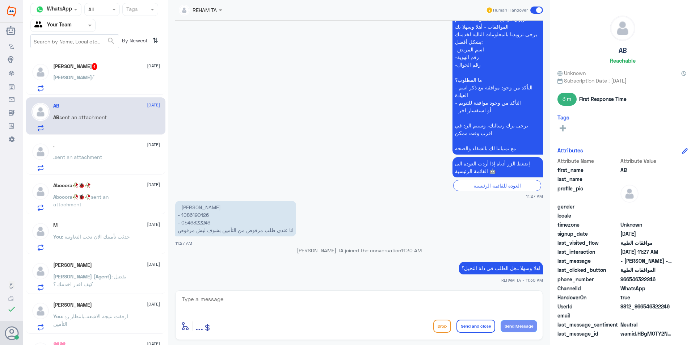
click at [98, 151] on div ". [DATE] . sent an attachment" at bounding box center [106, 157] width 107 height 29
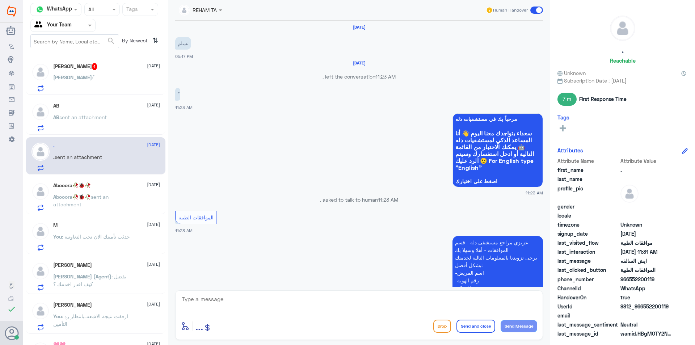
scroll to position [467, 0]
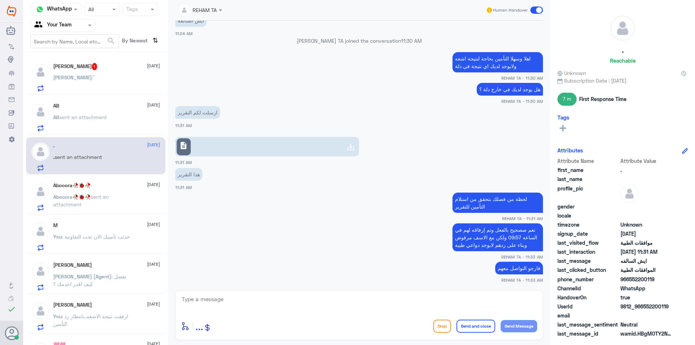
click at [100, 193] on p "Abooora🥀🐞🥀 sent an attachment" at bounding box center [93, 202] width 81 height 18
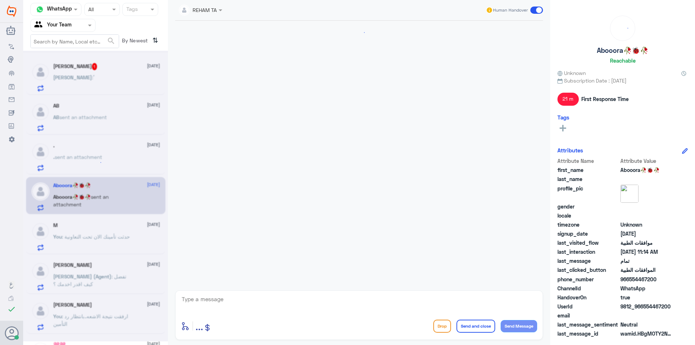
scroll to position [408, 0]
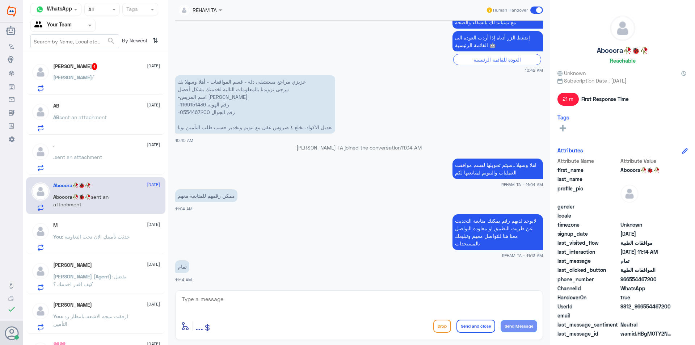
click at [96, 157] on span "sent an attachment" at bounding box center [78, 157] width 47 height 6
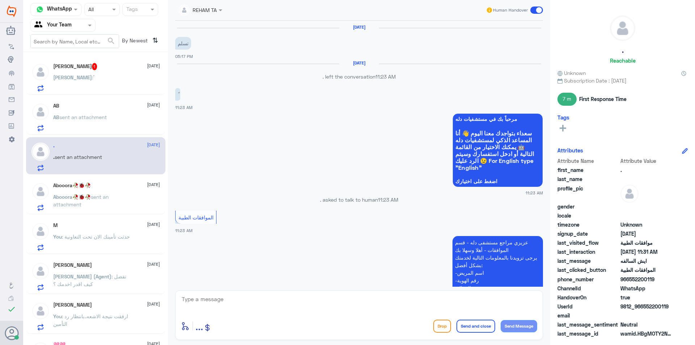
scroll to position [467, 0]
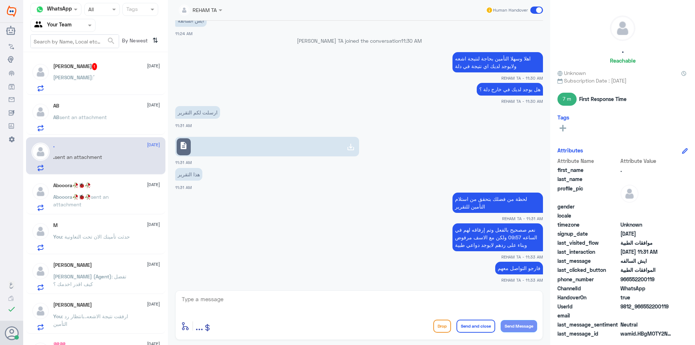
click at [93, 190] on div "Abooora🥀🐞🥀 [DATE] Abooora🥀🐞🥀 sent an attachment" at bounding box center [106, 196] width 107 height 29
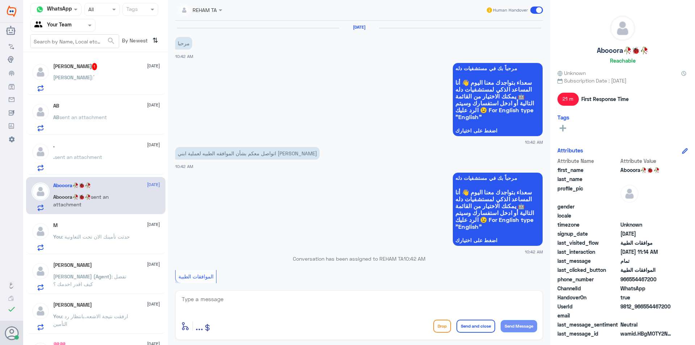
scroll to position [408, 0]
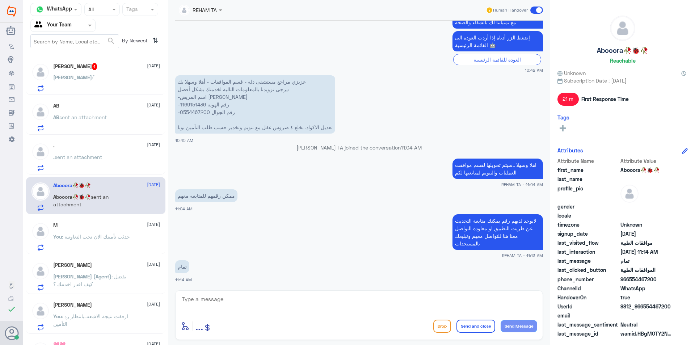
click at [88, 70] on div "[PERSON_NAME] 1 [DATE]" at bounding box center [106, 66] width 107 height 7
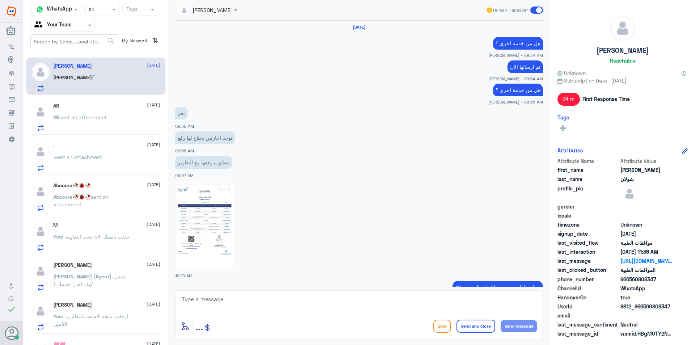
scroll to position [352, 0]
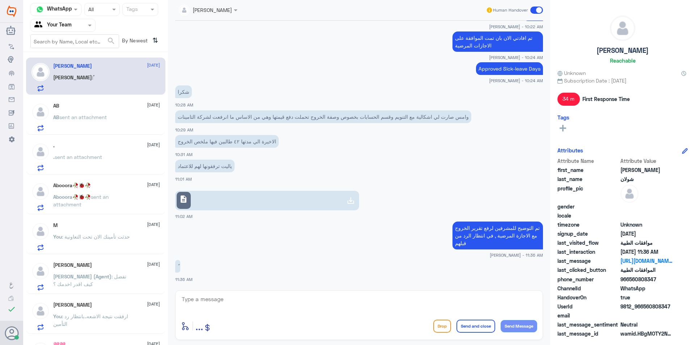
click at [88, 110] on div "AB [DATE] AB sent an attachment" at bounding box center [106, 117] width 107 height 29
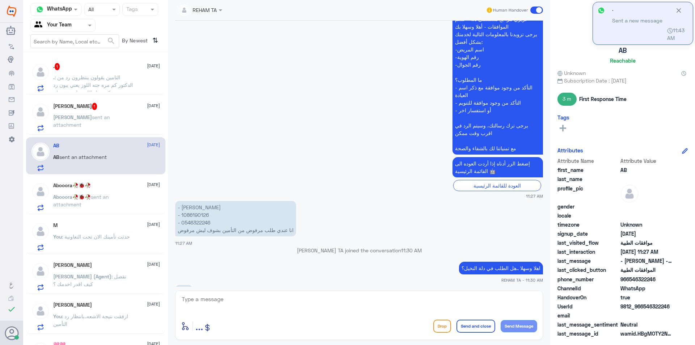
scroll to position [197, 0]
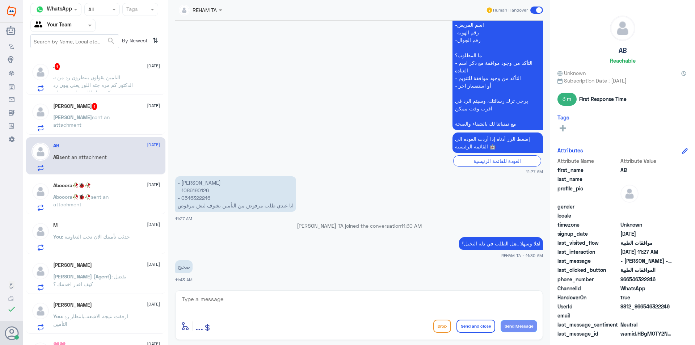
click at [84, 75] on span ": التامين يقولون ينتظرون رد من الدكتور كم مره جته اللوز يعني يبون رد من دكتور ه…" at bounding box center [93, 88] width 80 height 29
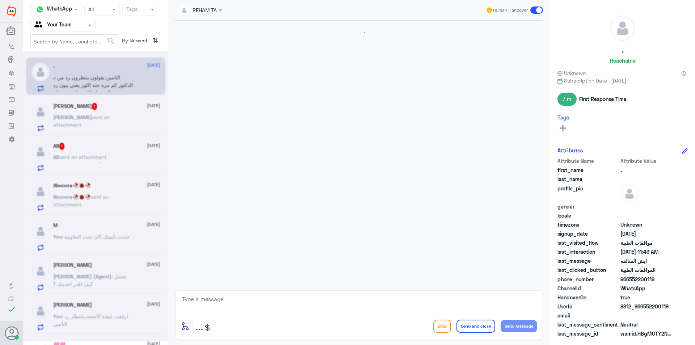
scroll to position [464, 0]
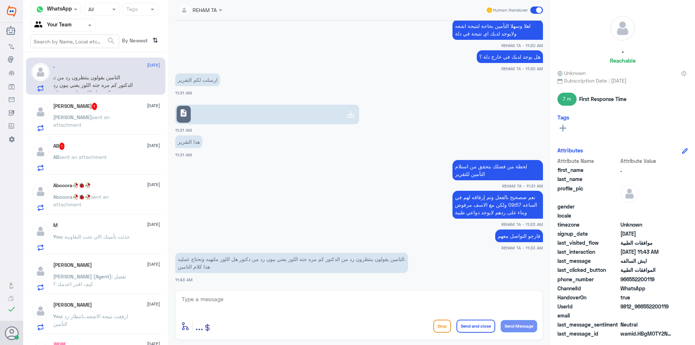
click at [92, 122] on p "[PERSON_NAME] sent an attachment" at bounding box center [93, 122] width 81 height 18
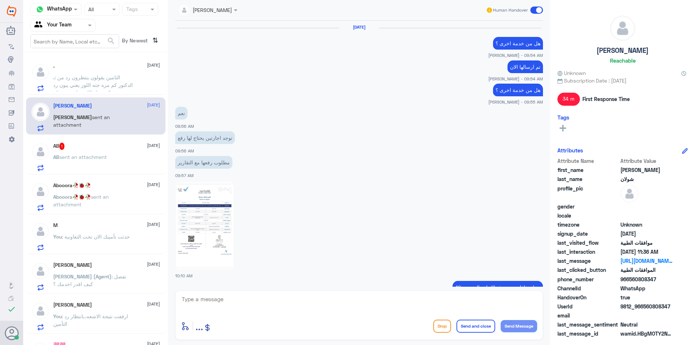
scroll to position [352, 0]
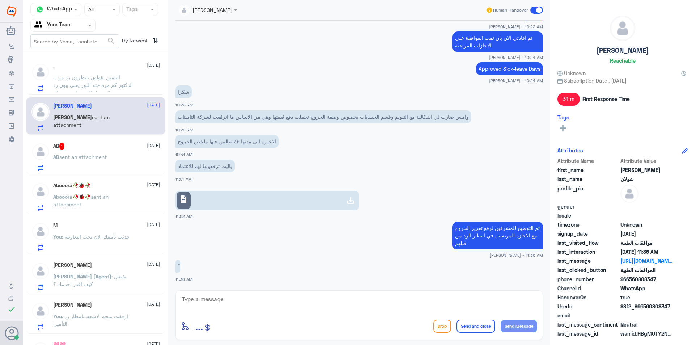
click at [110, 85] on span ": التامين يقولون ينتظرون رد من الدكتور كم مره جته اللوز يعني يبون رد من دكتور ه…" at bounding box center [93, 88] width 80 height 29
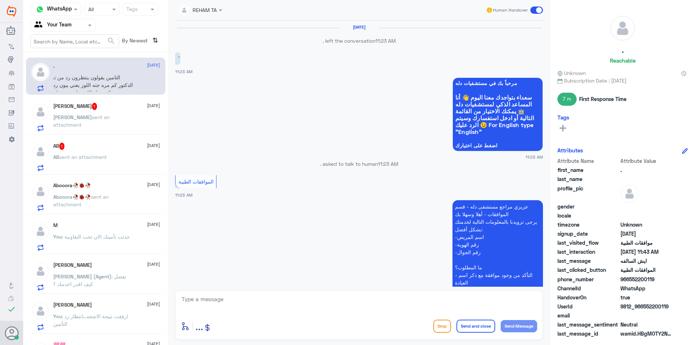
click at [86, 147] on div "AB 1 [DATE]" at bounding box center [106, 146] width 107 height 7
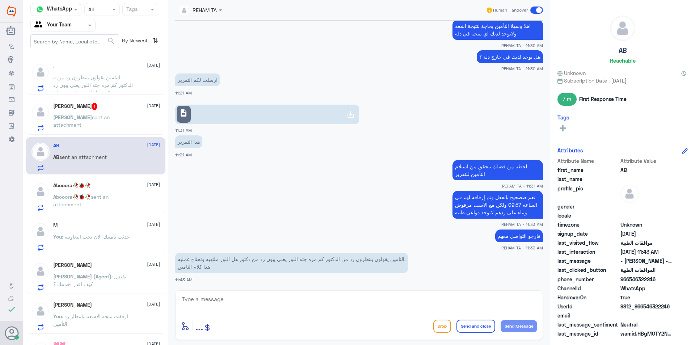
click at [80, 155] on span "sent an attachment" at bounding box center [82, 157] width 47 height 6
click at [144, 75] on div ". [DATE] . : التامين يقولون ينتظرون رد من الدكتور كم مره جته اللوز يعني يبون رد…" at bounding box center [106, 77] width 107 height 29
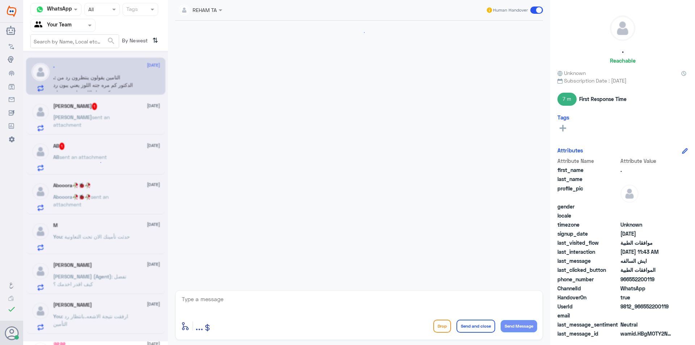
scroll to position [464, 0]
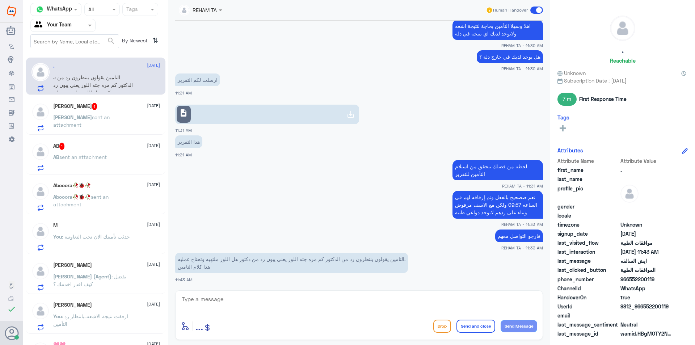
click at [71, 148] on div "AB 1 [DATE]" at bounding box center [106, 146] width 107 height 7
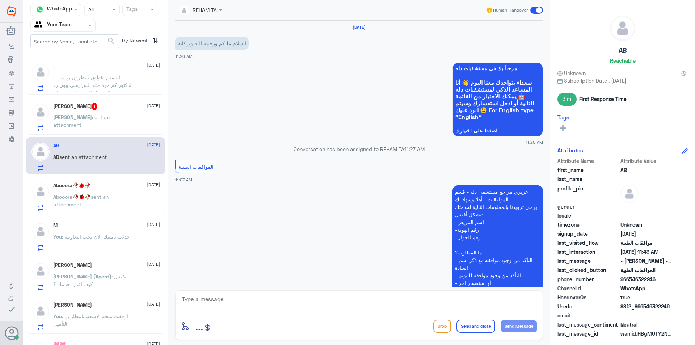
scroll to position [197, 0]
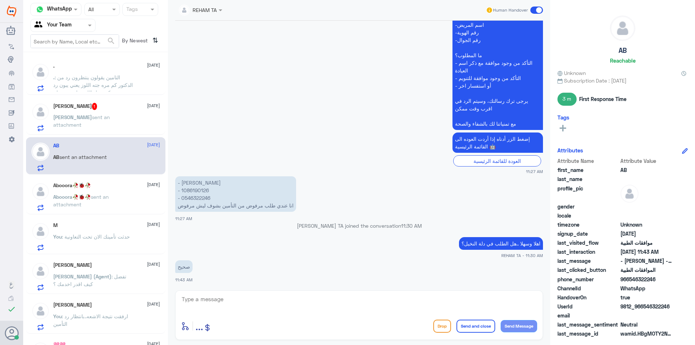
click at [193, 190] on p "- [PERSON_NAME] - ⁠1086190126 - ⁠0546322246 انا عندي طلب مرفوض من التأمين بشوف …" at bounding box center [235, 193] width 121 height 35
copy p "1086190126"
click at [205, 200] on p "- [PERSON_NAME] - ⁠1086190126 - ⁠0546322246 انا عندي طلب مرفوض من التأمين بشوف …" at bounding box center [235, 193] width 121 height 35
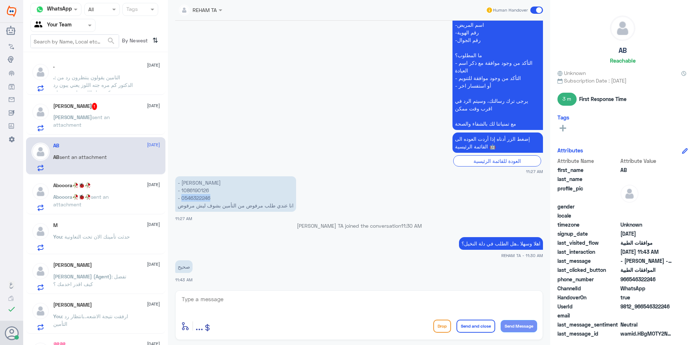
copy p "0546322246"
click at [277, 308] on textarea at bounding box center [359, 303] width 356 height 18
type textarea "h"
type textarea "التأمين يستفسر هل الالم له علاقه بإصابة ؟"
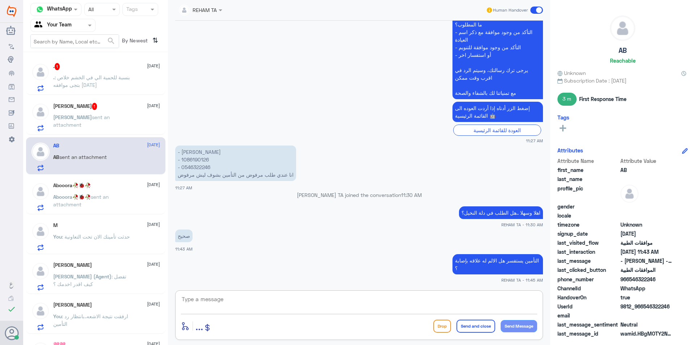
click at [89, 104] on div "[PERSON_NAME] 1 [DATE]" at bounding box center [106, 106] width 107 height 7
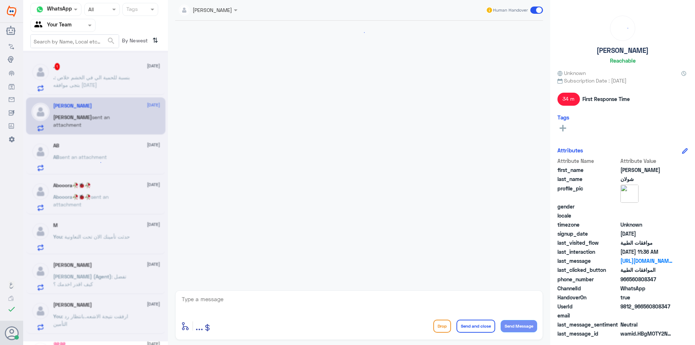
scroll to position [352, 0]
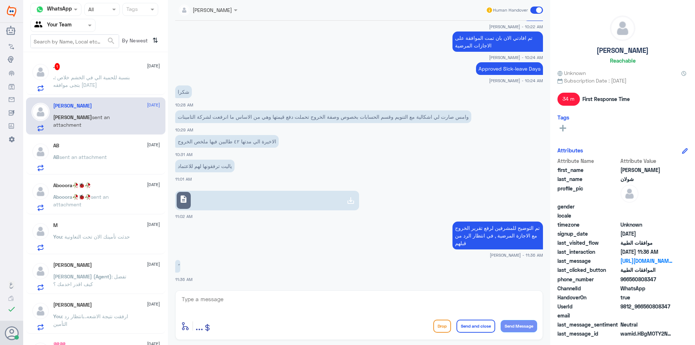
click at [97, 76] on span ": بنسبة للحمية الي في الخشم خلاص بتجى موافقه [DATE]" at bounding box center [91, 81] width 77 height 14
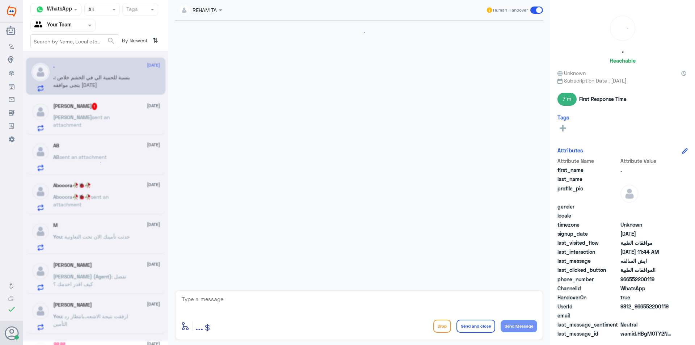
scroll to position [474, 0]
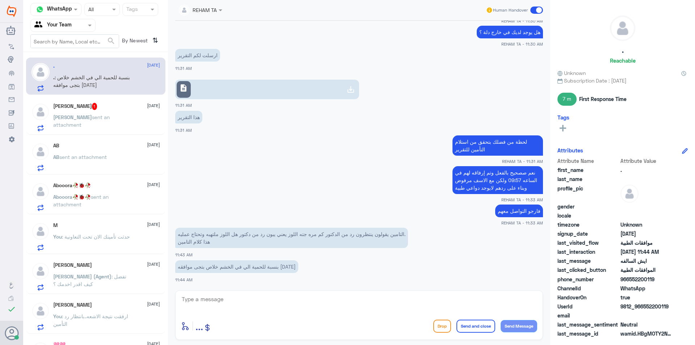
click at [214, 291] on div "enter flow name ... Drop Send and close Send Message" at bounding box center [359, 315] width 368 height 50
click at [215, 297] on textarea at bounding box center [359, 303] width 356 height 18
click at [219, 306] on textarea at bounding box center [359, 303] width 356 height 18
type textarea "سيتم تبليغ القسم بذلك"
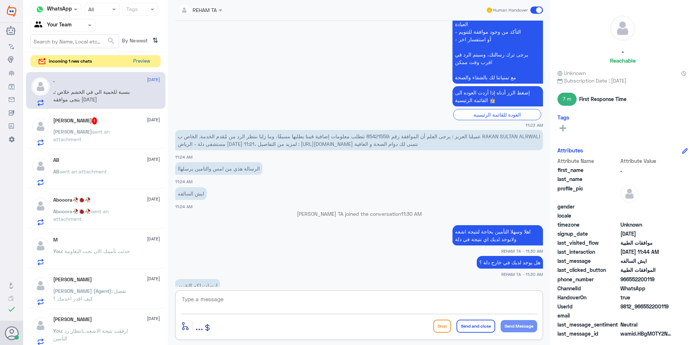
scroll to position [497, 0]
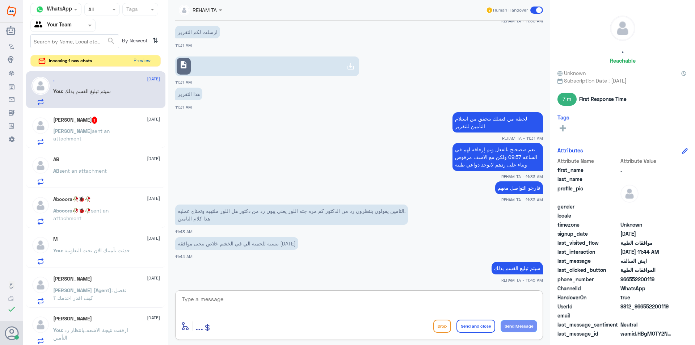
click at [147, 61] on button "Preview" at bounding box center [142, 60] width 22 height 11
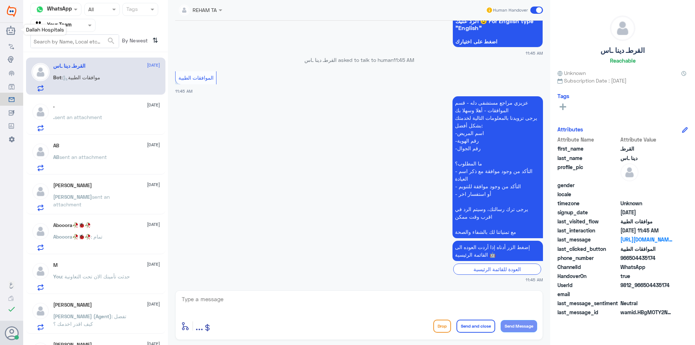
scroll to position [344, 0]
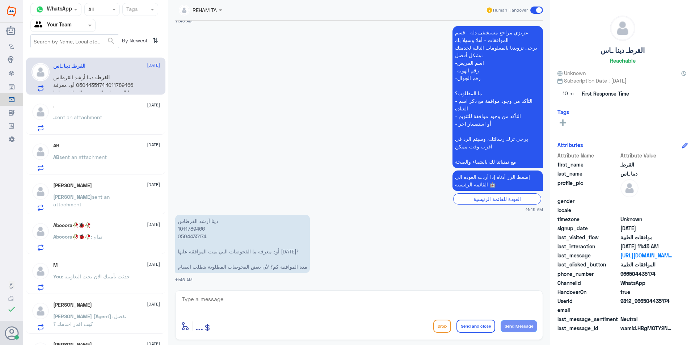
click at [90, 107] on div ". [DATE]" at bounding box center [106, 106] width 107 height 6
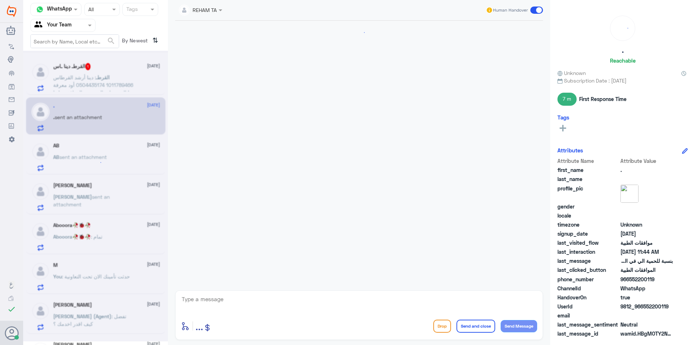
scroll to position [473, 0]
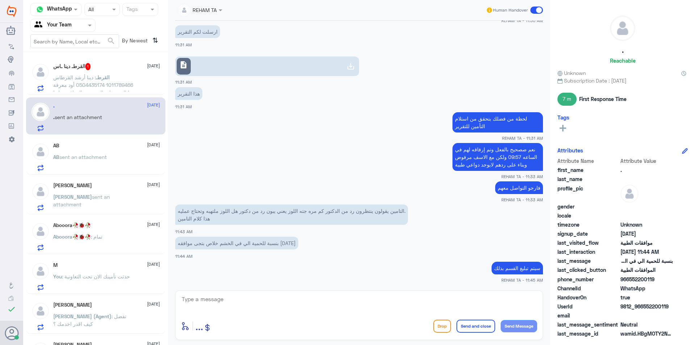
click at [80, 160] on p "AB sent an attachment" at bounding box center [80, 162] width 54 height 18
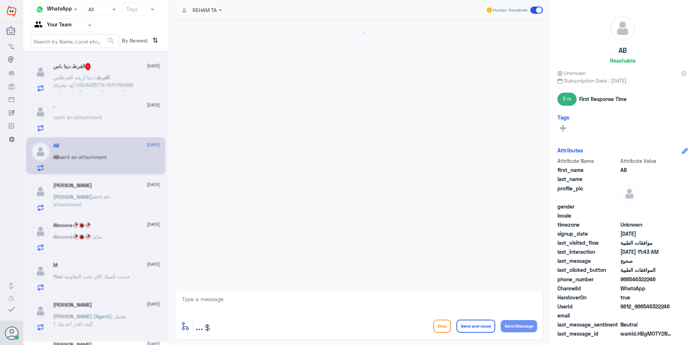
scroll to position [228, 0]
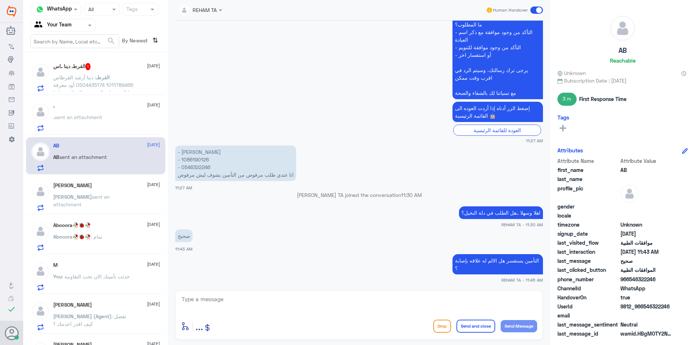
click at [107, 79] on span "القرطـ" at bounding box center [103, 77] width 14 height 6
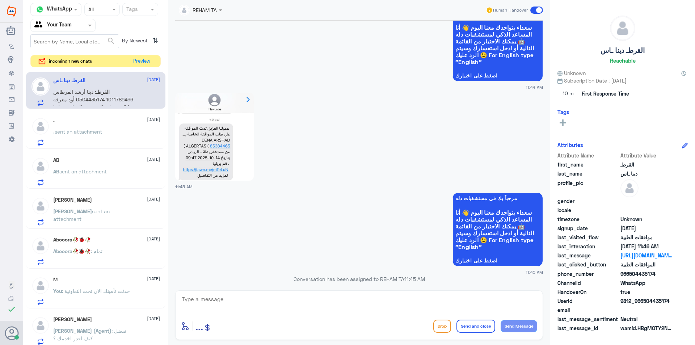
scroll to position [55, 0]
click at [139, 59] on button "Preview" at bounding box center [142, 60] width 22 height 11
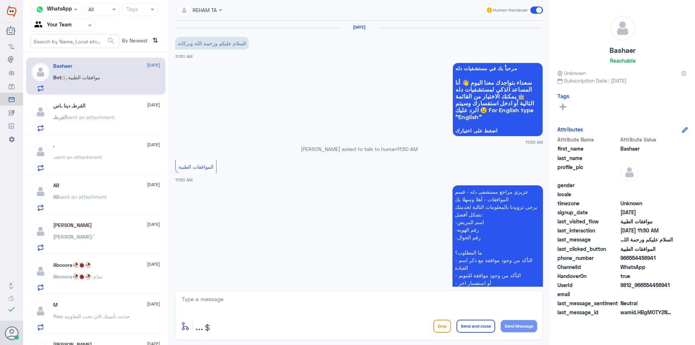
scroll to position [89, 0]
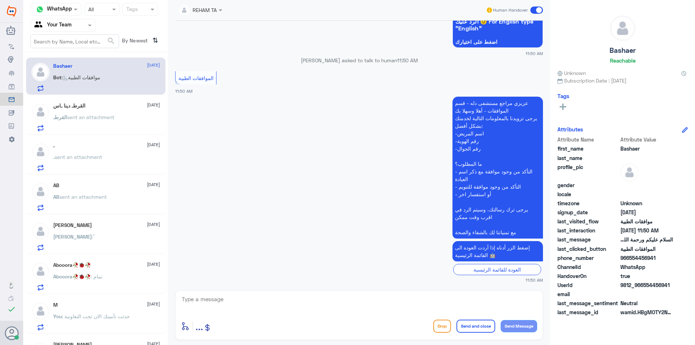
click at [89, 118] on span "sent an attachment" at bounding box center [90, 117] width 47 height 6
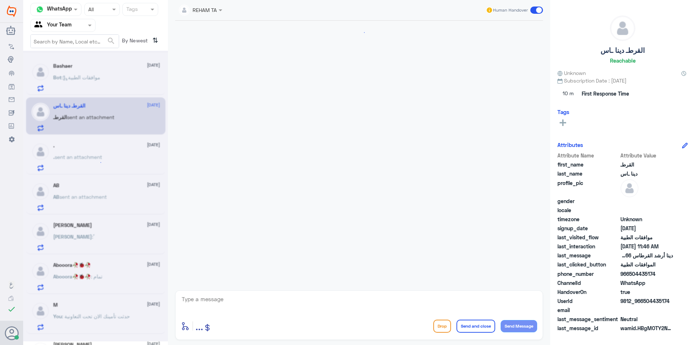
scroll to position [344, 0]
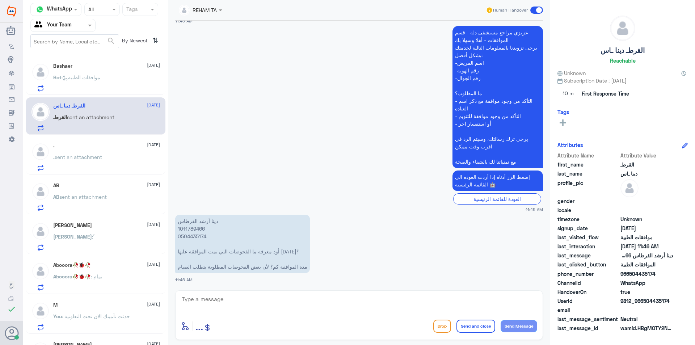
click at [184, 230] on p "دينا أرشد القرطاس 1011789466 0504435174 أود معرفة ما الفحوصات التي تمت الموافقة…" at bounding box center [242, 244] width 135 height 58
copy p "1011789466"
click at [306, 304] on textarea at bounding box center [359, 303] width 356 height 18
type textarea "h"
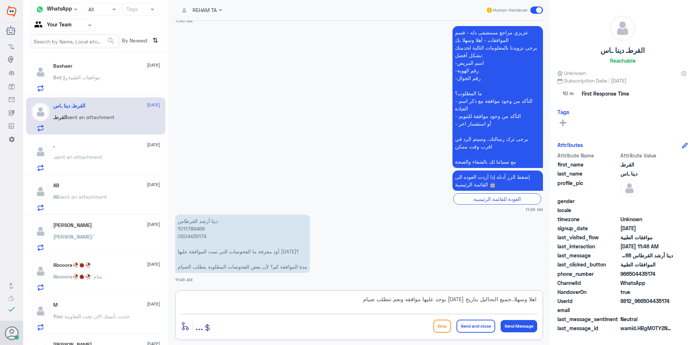
type textarea "اهلا وسهلا..جميع التحاليل بتاريخ [DATE] يوجد عليها موافقه ونعم تتطلب صيام"
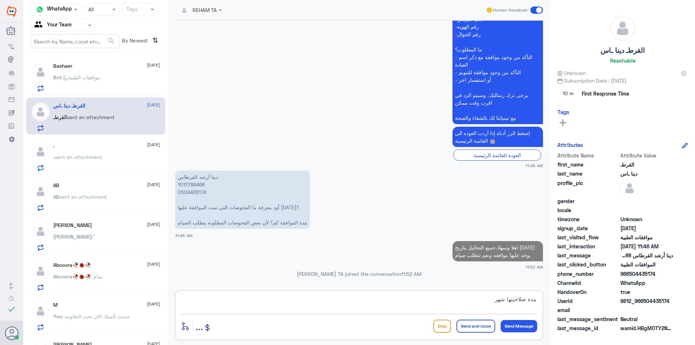
type textarea "مدة صلاحيتها شهر"
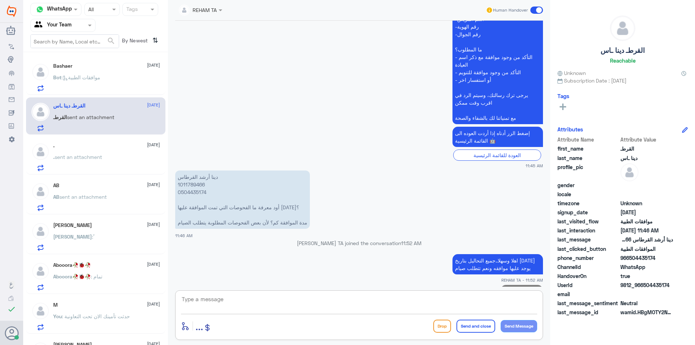
scroll to position [398, 0]
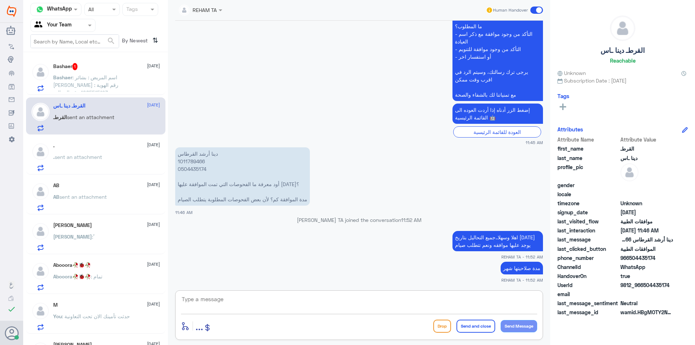
click at [106, 85] on span ": اسم المريض : بشائر [PERSON_NAME] رقم الهوية : 1085515193 رقم الجوال : 0554456…" at bounding box center [90, 100] width 75 height 52
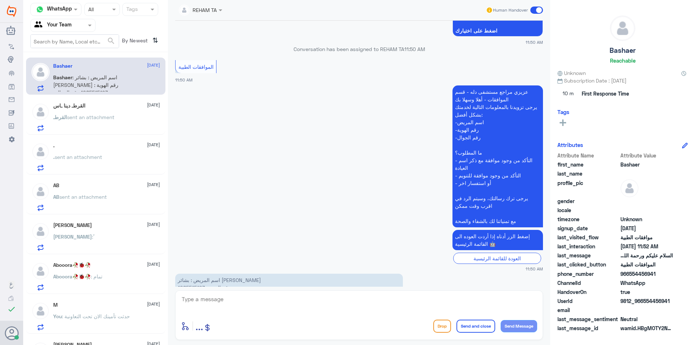
scroll to position [35, 0]
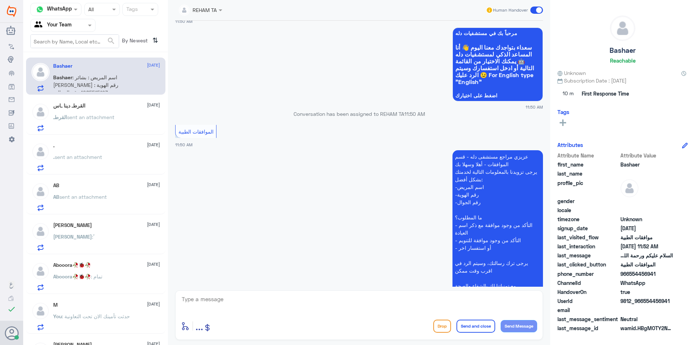
click at [70, 123] on p "القرطـ sent an attachment" at bounding box center [83, 122] width 61 height 18
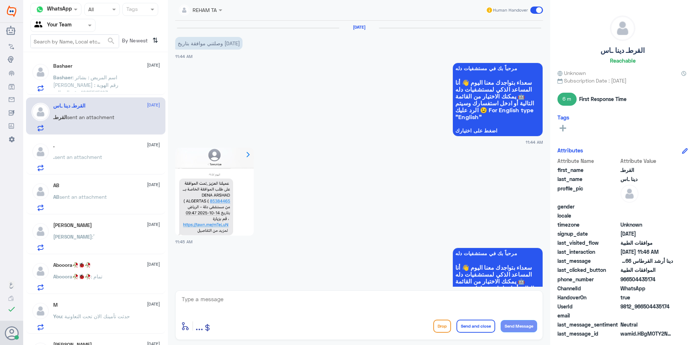
scroll to position [412, 0]
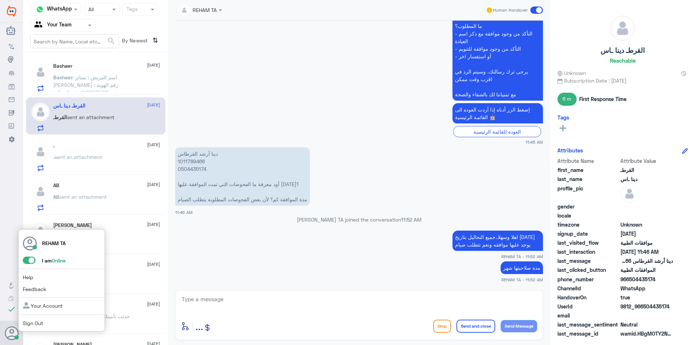
click at [15, 335] on div at bounding box center [16, 337] width 4 height 4
click at [25, 255] on div "REHAM TA I am Online Help Feedback Your Account Sign Out" at bounding box center [61, 280] width 87 height 103
click at [26, 261] on span at bounding box center [29, 260] width 13 height 7
click at [0, 0] on input "checkbox" at bounding box center [0, 0] width 0 height 0
click at [38, 322] on link "Sign Out" at bounding box center [33, 323] width 20 height 6
